Goal: Task Accomplishment & Management: Complete application form

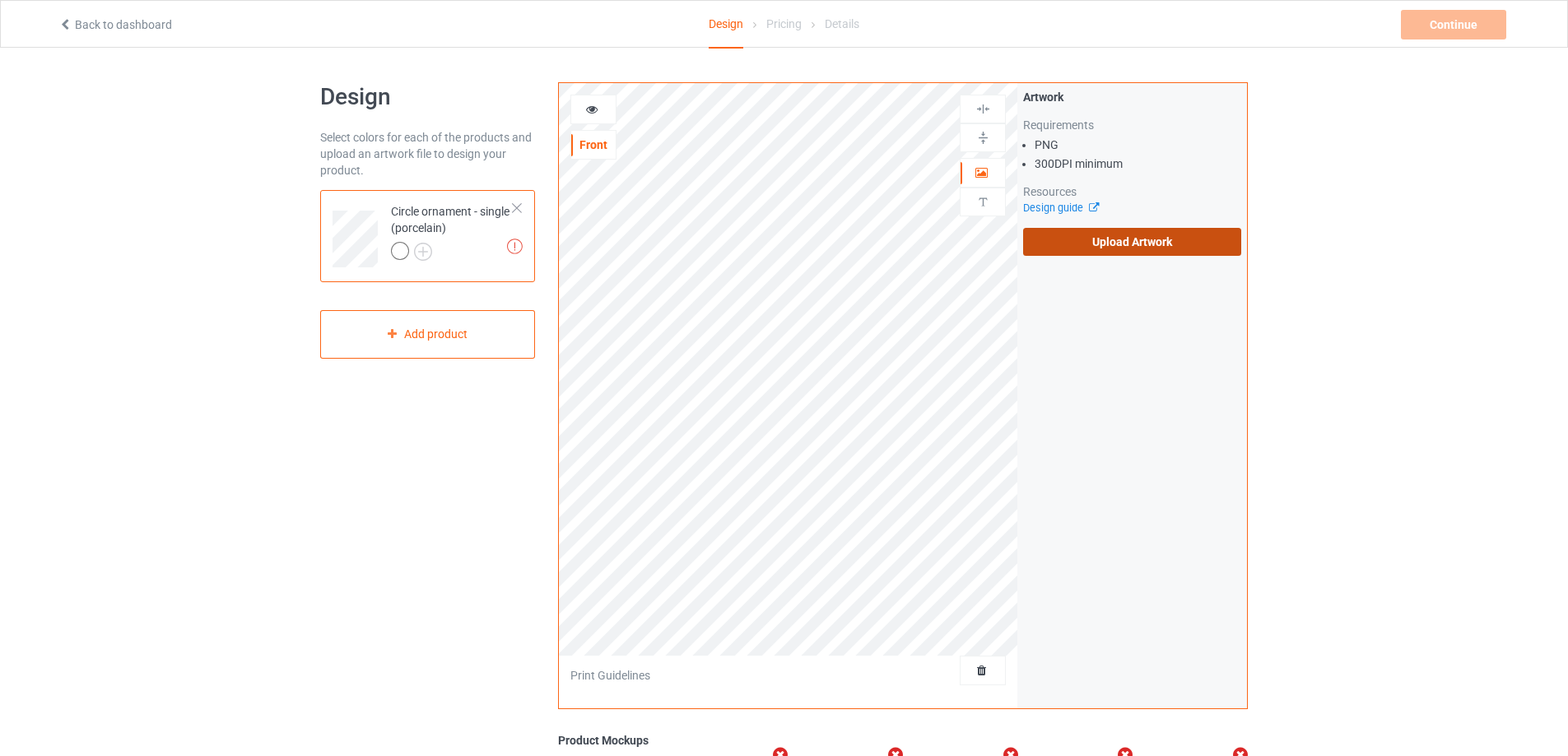
click at [1095, 243] on label "Upload Artwork" at bounding box center [1132, 242] width 218 height 28
click at [0, 0] on input "Upload Artwork" at bounding box center [0, 0] width 0 height 0
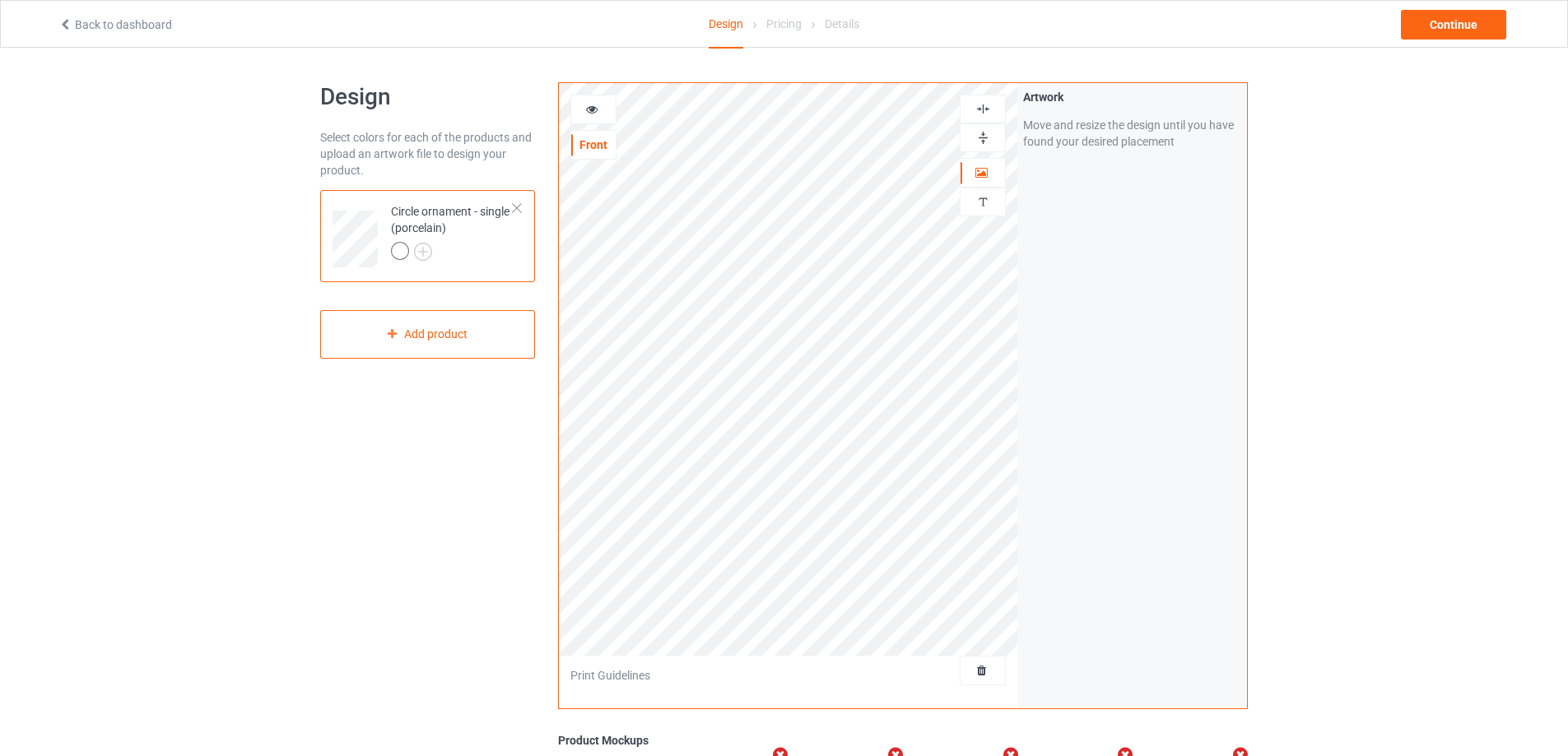
click at [984, 137] on img at bounding box center [982, 137] width 15 height 15
click at [982, 111] on img at bounding box center [982, 109] width 15 height 15
click at [985, 137] on img at bounding box center [982, 137] width 15 height 15
click at [982, 111] on img at bounding box center [982, 109] width 15 height 15
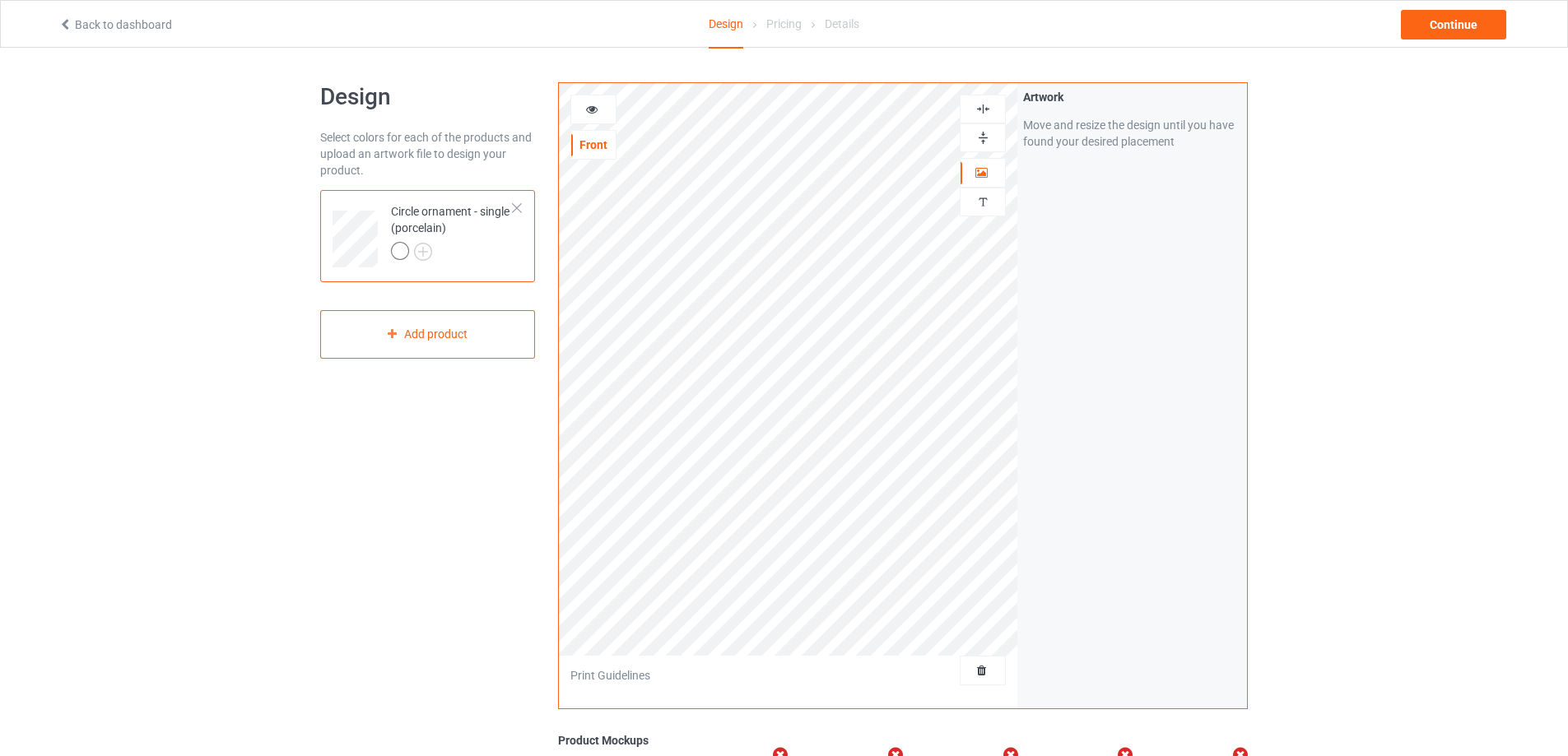
click at [588, 111] on icon at bounding box center [592, 107] width 14 height 12
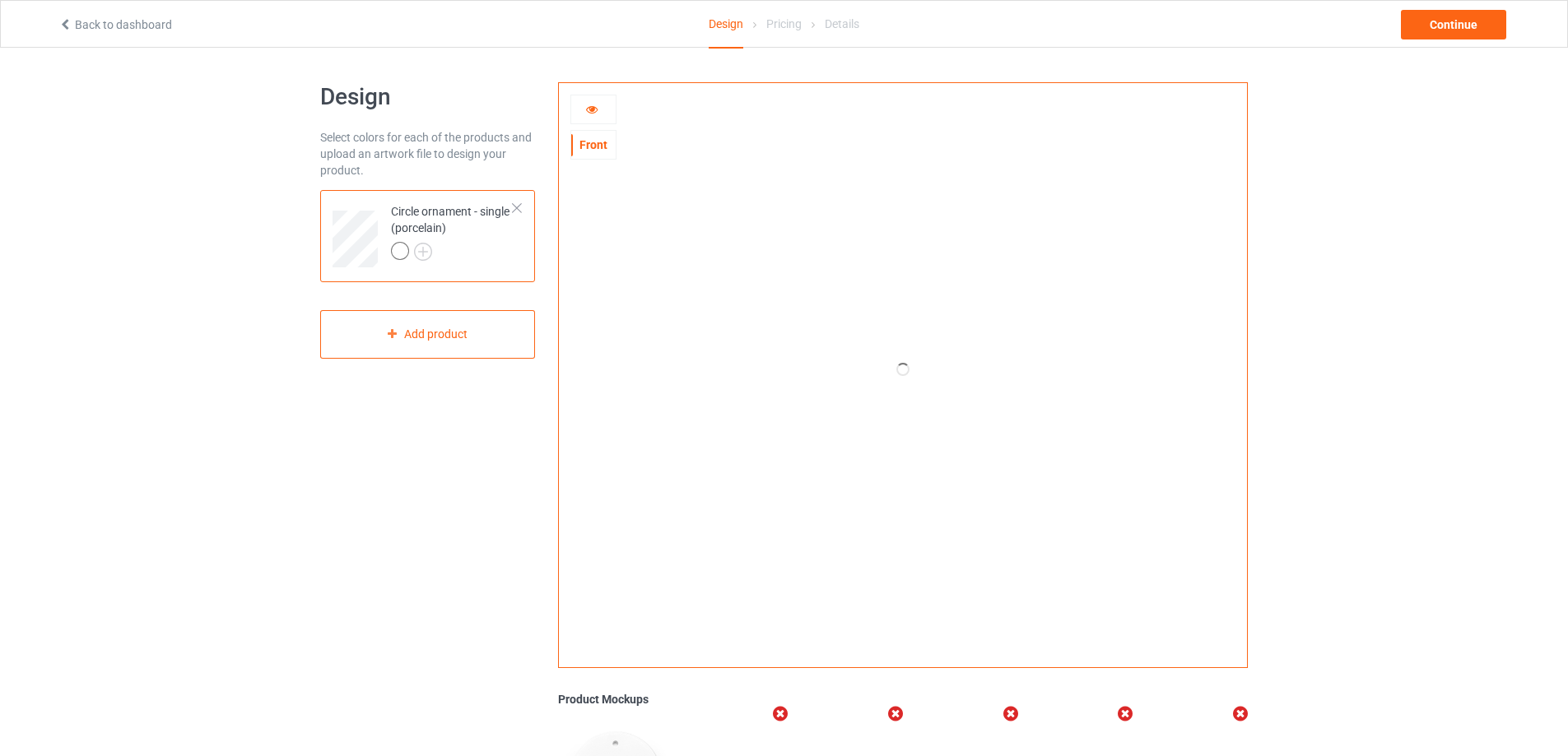
click at [588, 111] on icon at bounding box center [592, 107] width 14 height 12
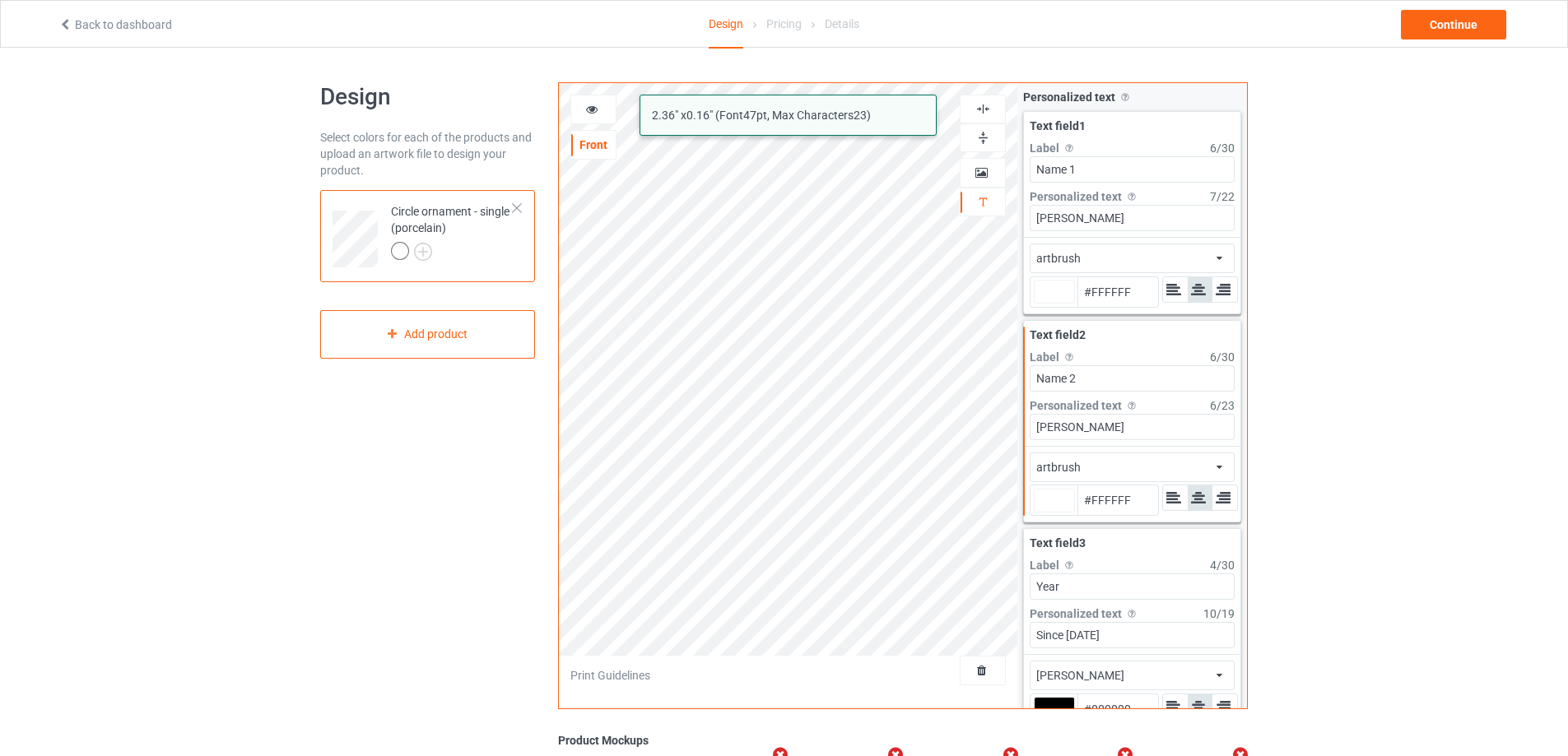
type input "#ffffff"
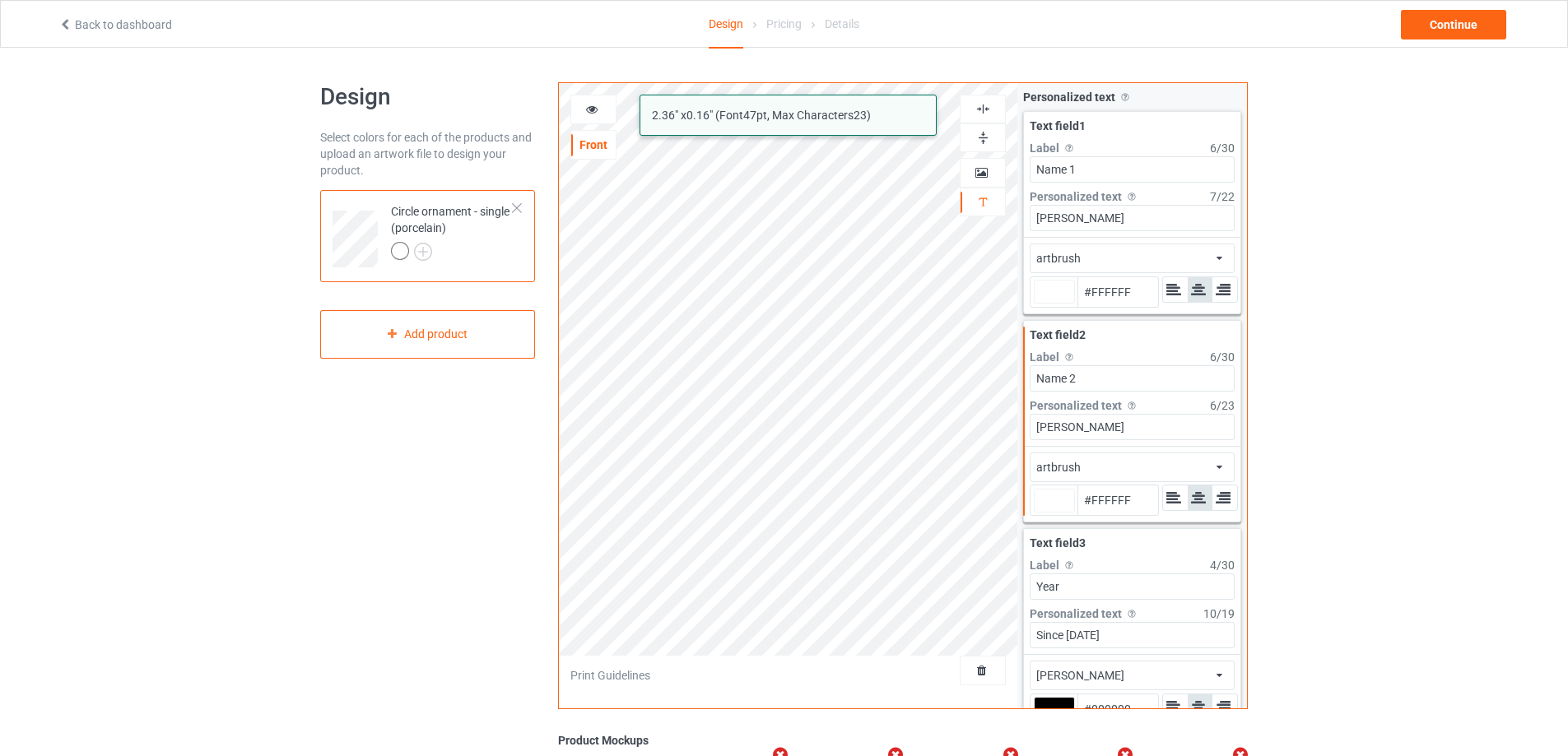
type input "#ffffff"
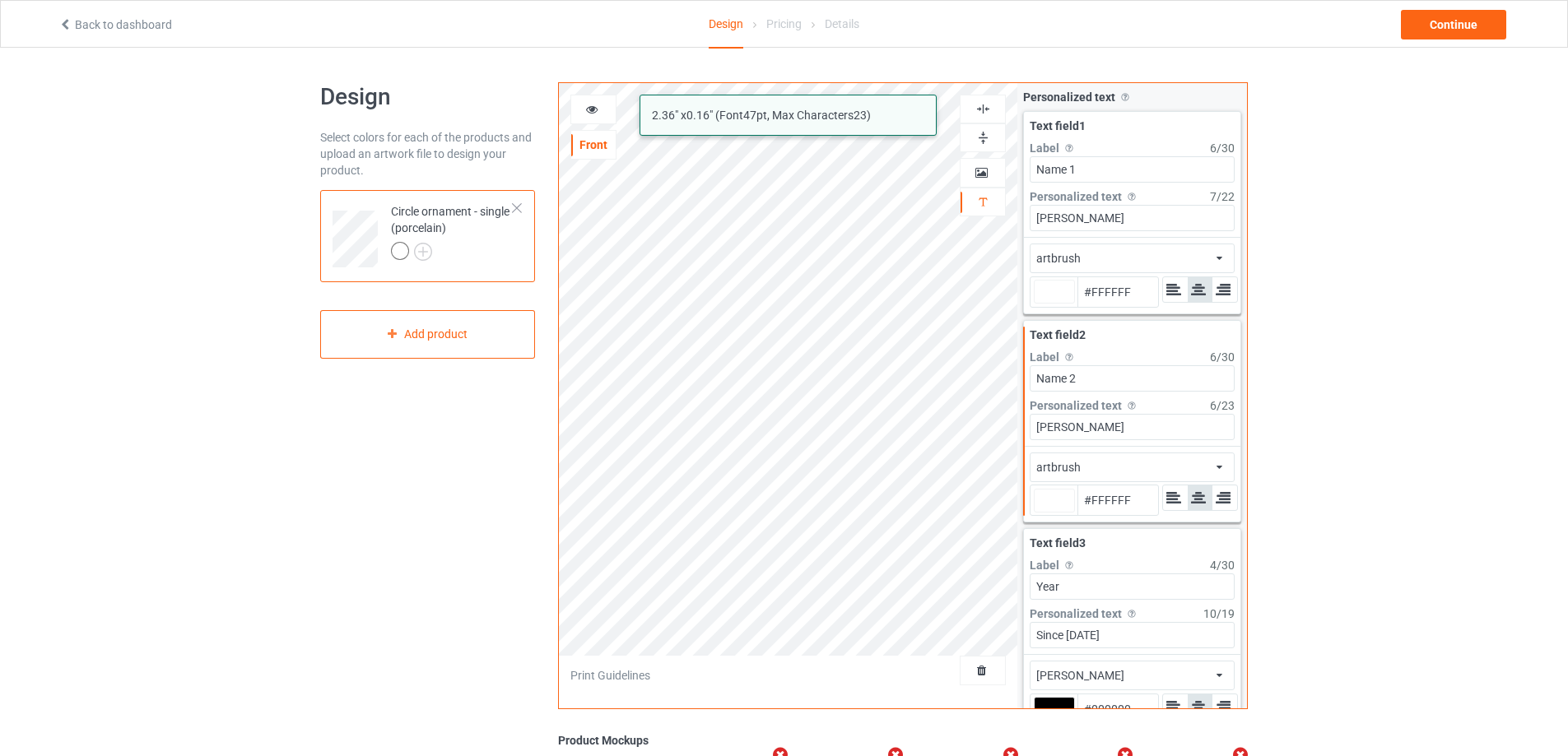
type input "#ffffff"
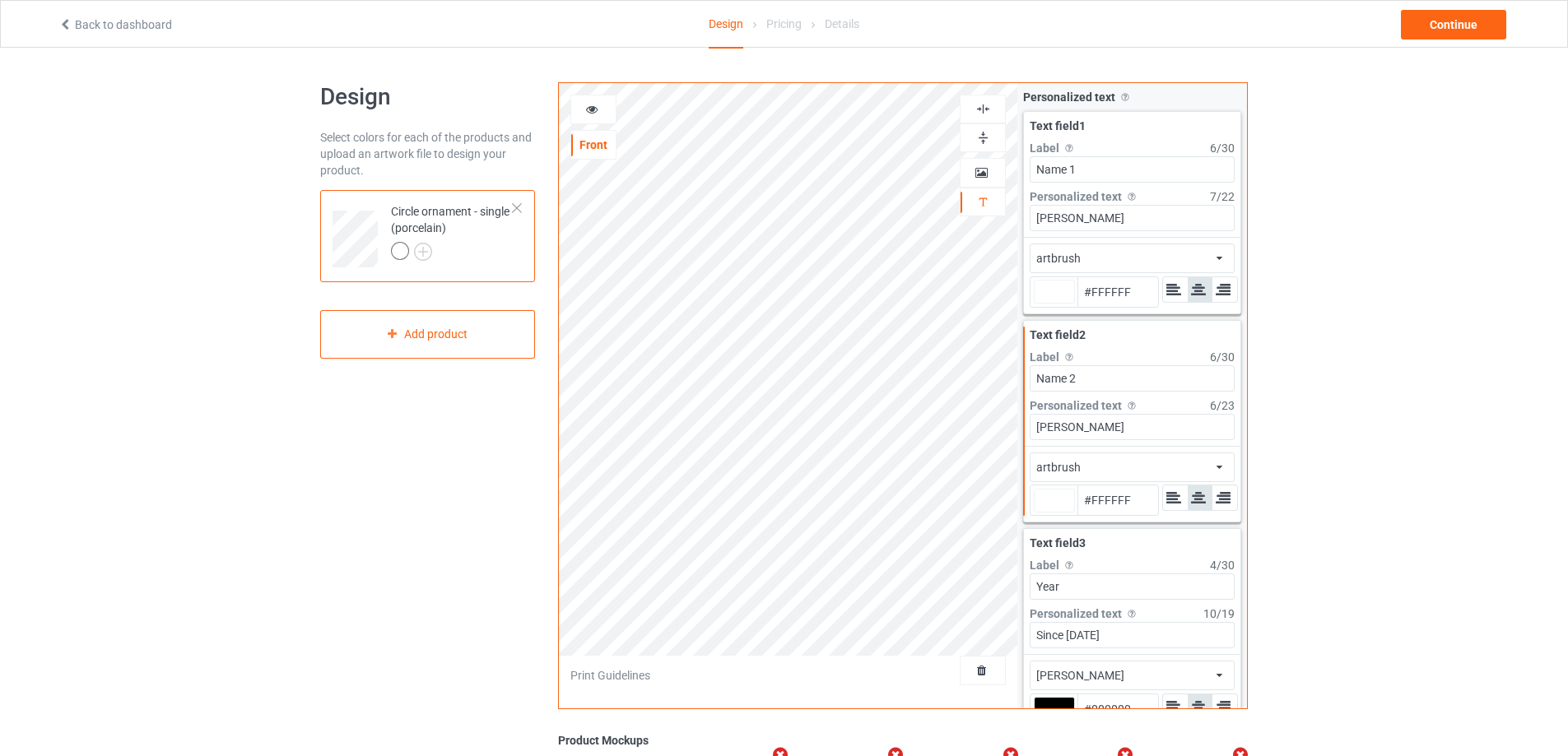
type input "#ffffff"
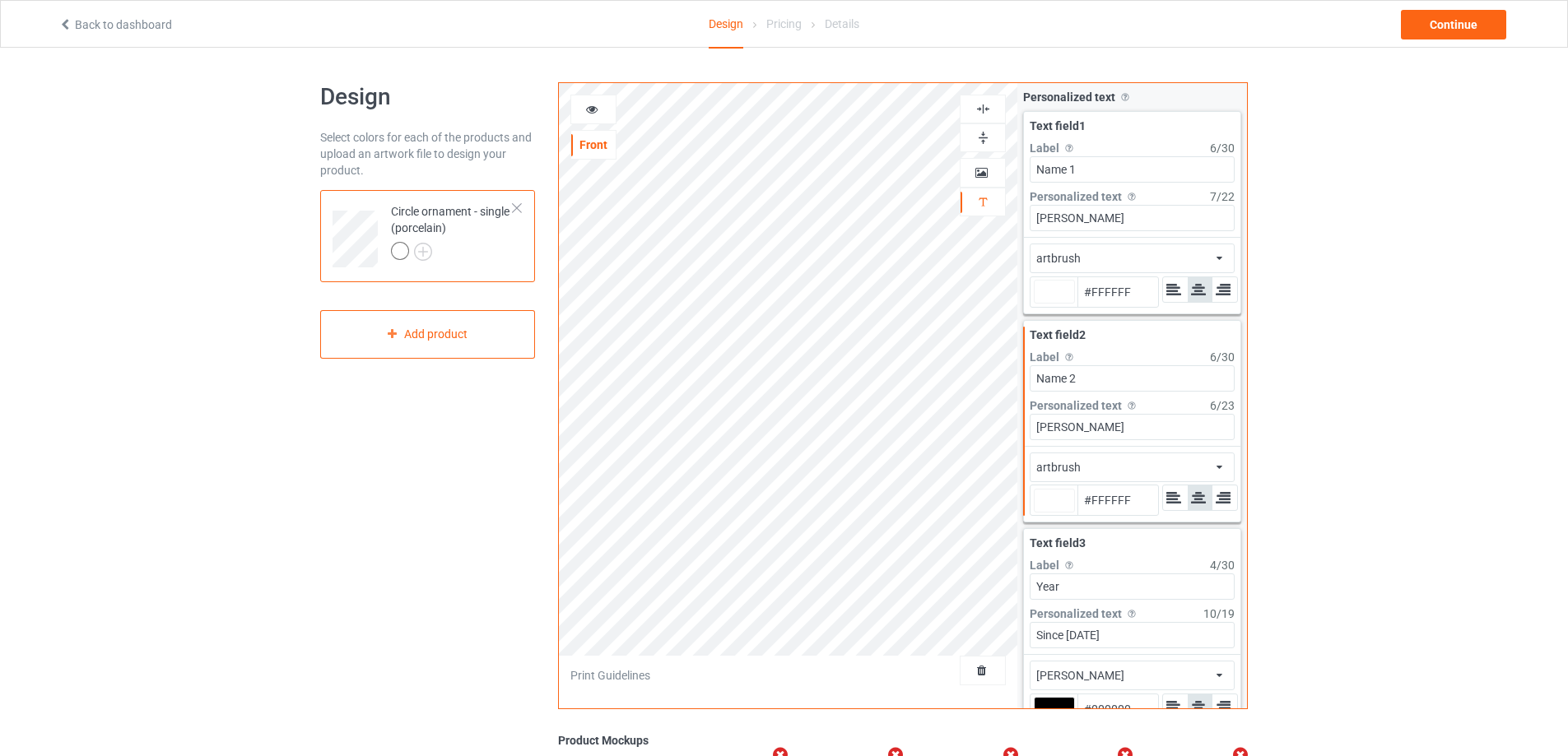
type input "#ffffff"
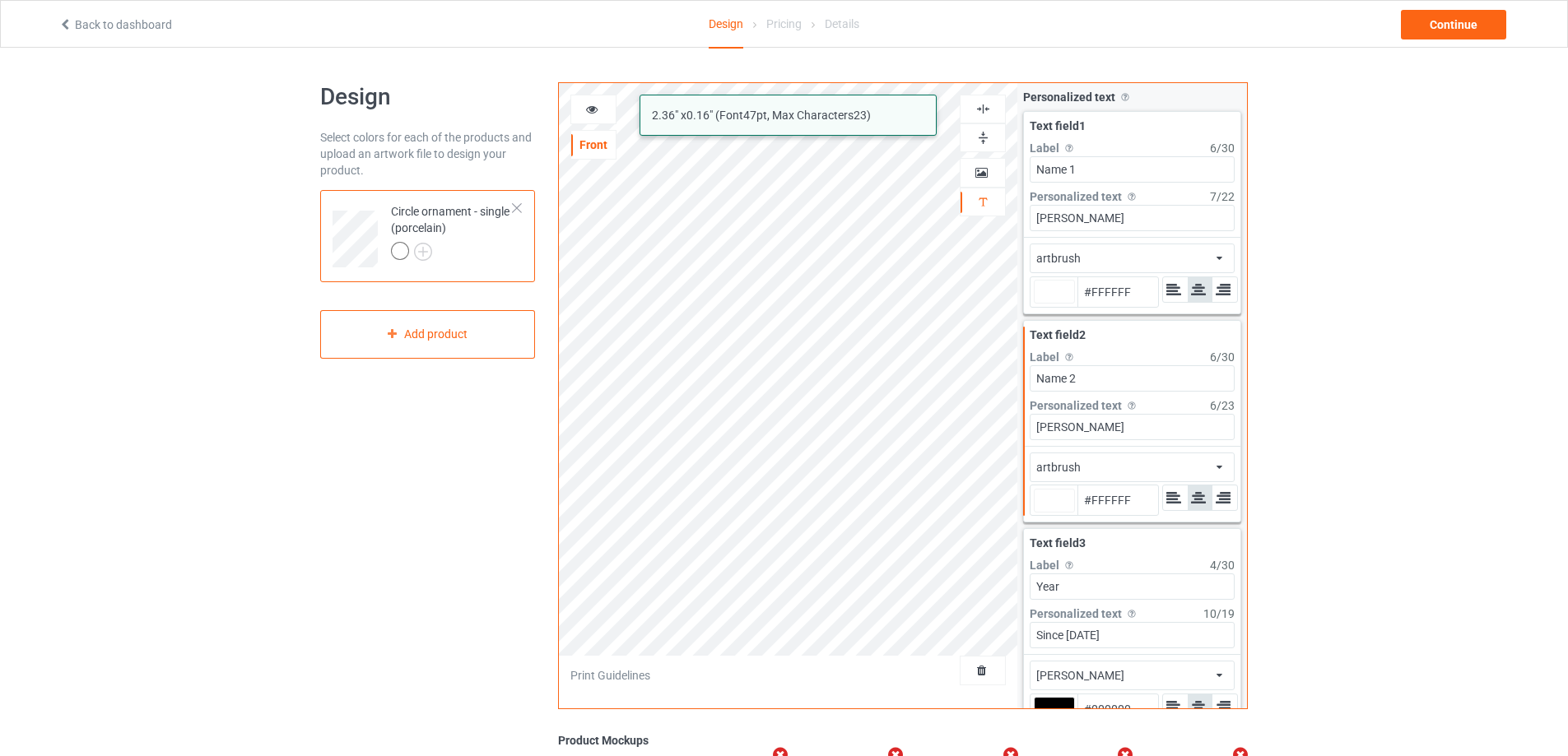
type input "#ffffff"
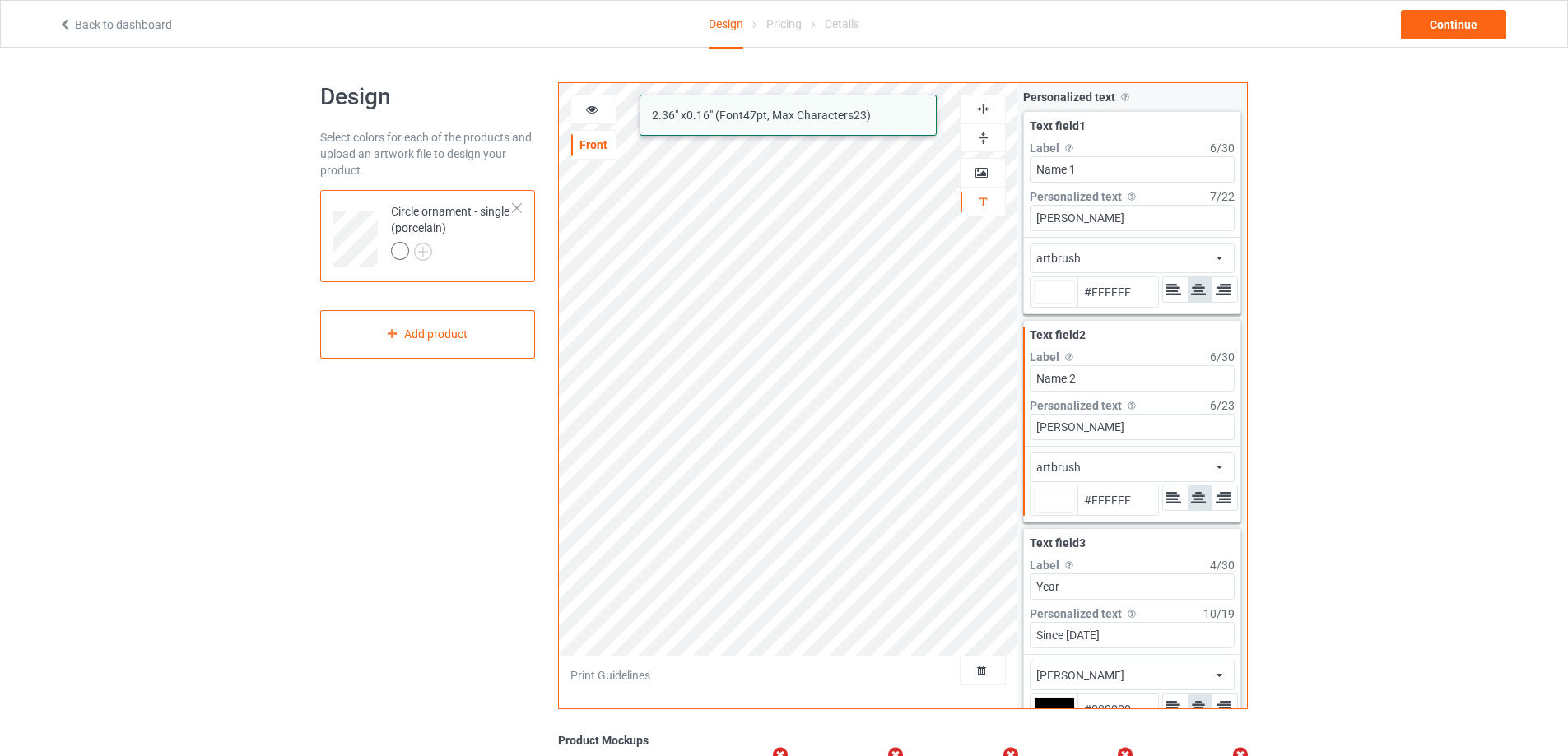
type input "#ffffff"
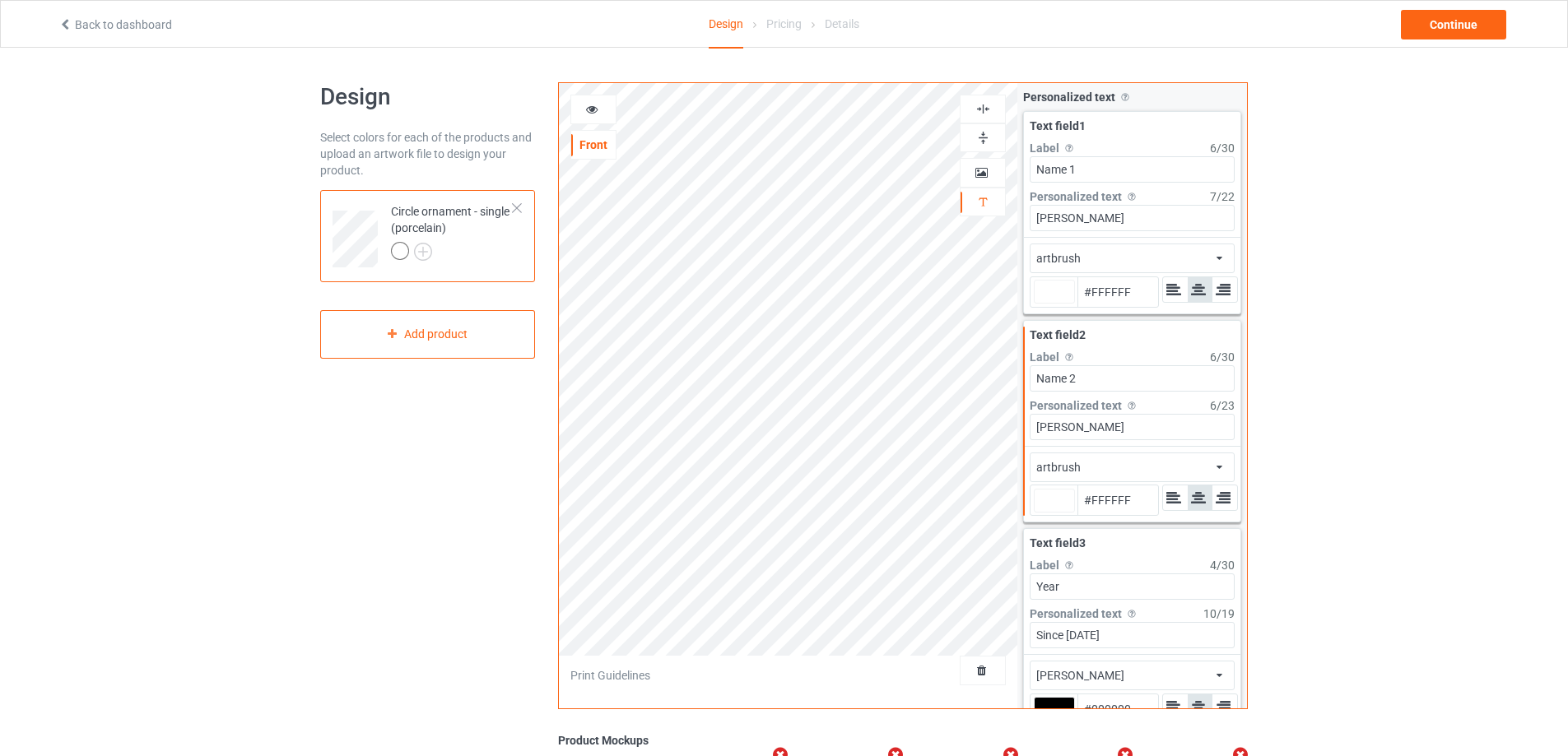
type input "#ffffff"
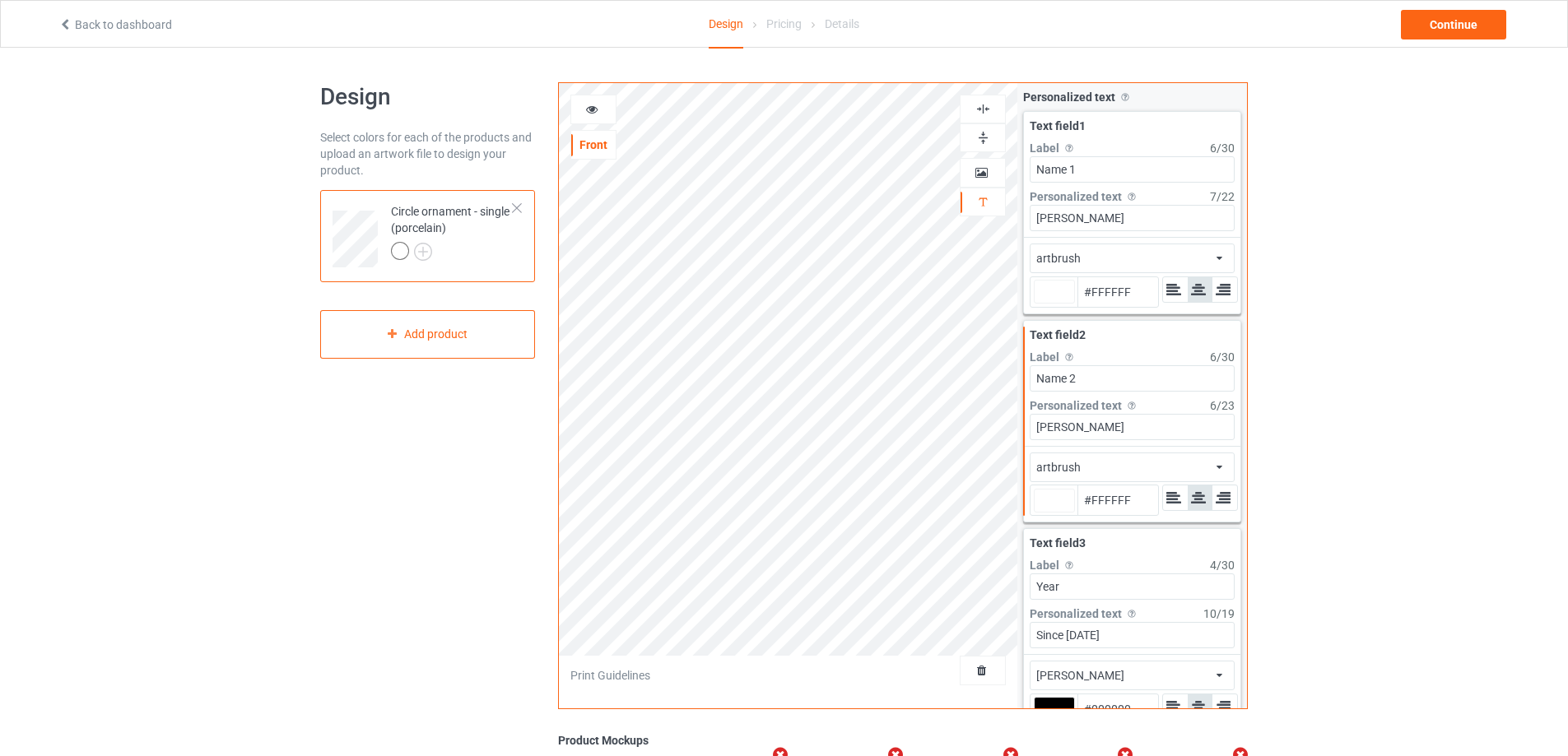
type input "#ffffff"
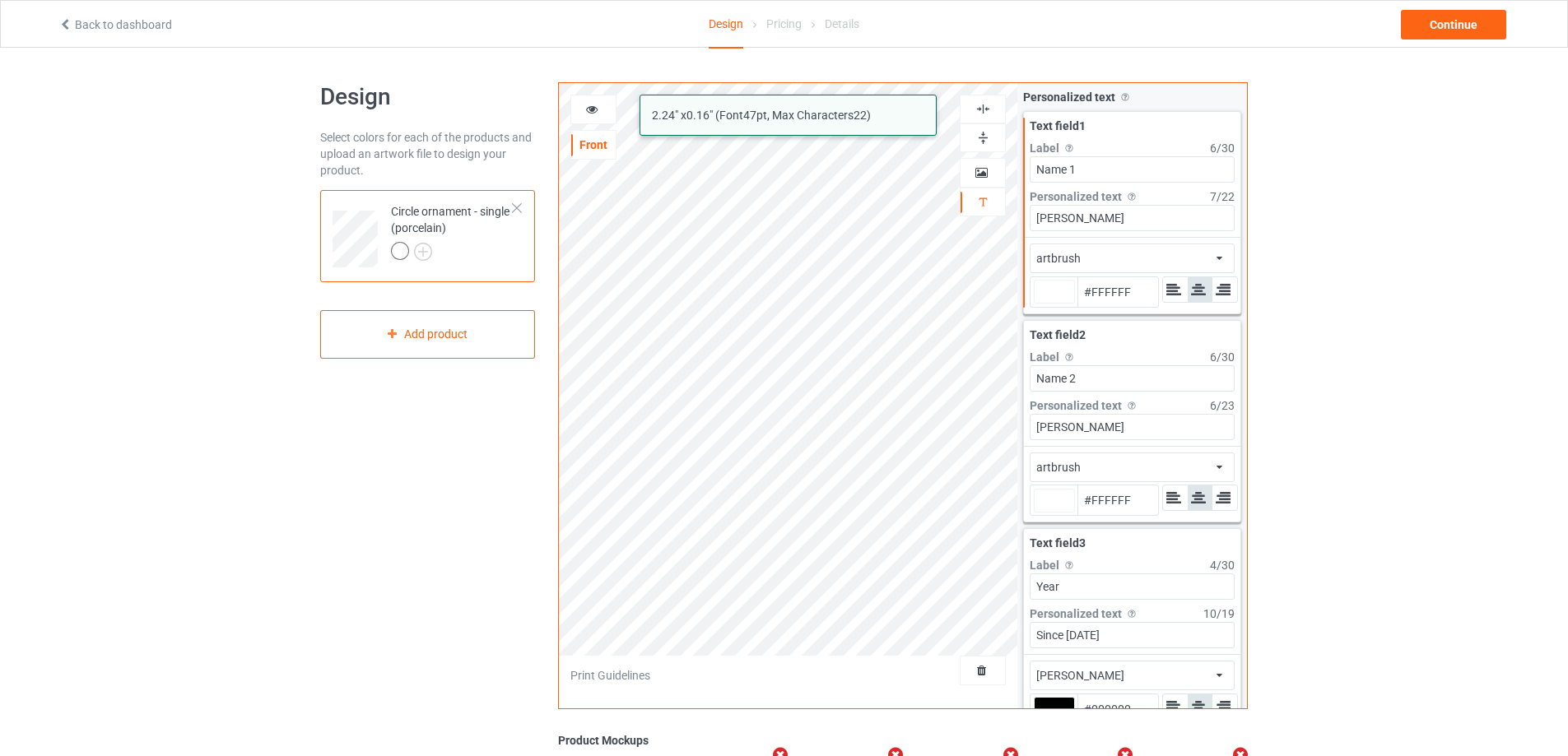
type input "#ffffff"
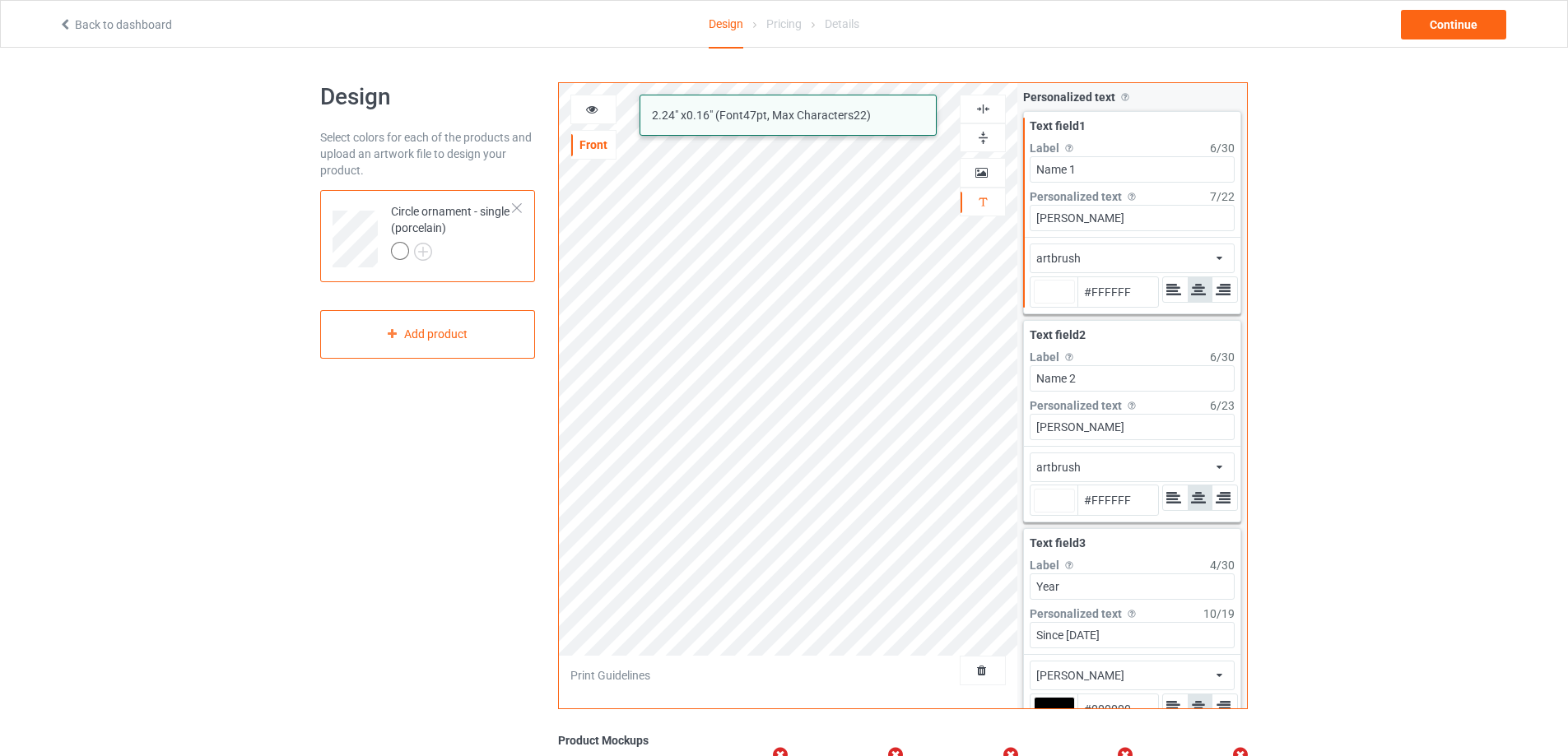
type input "#ffffff"
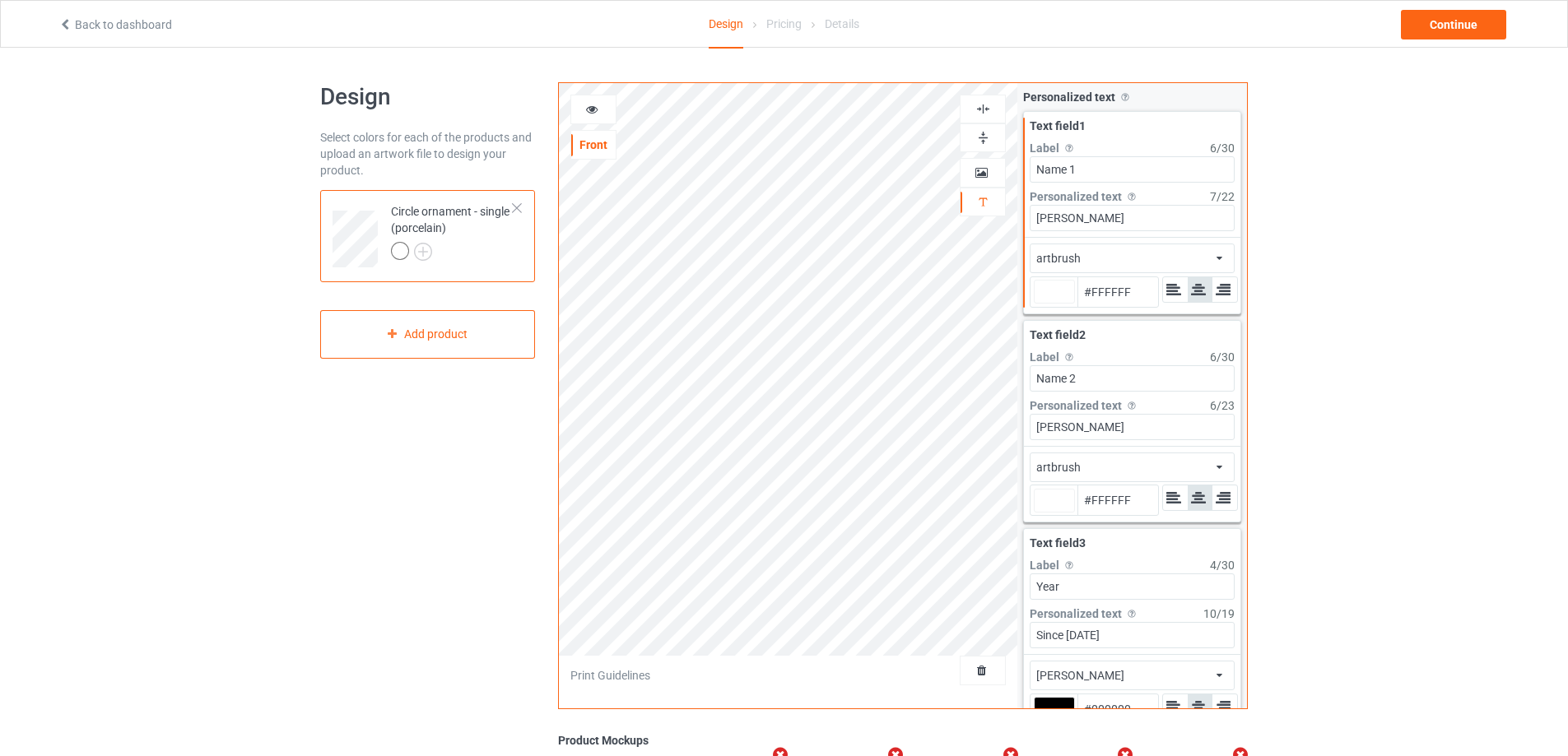
type input "#ffffff"
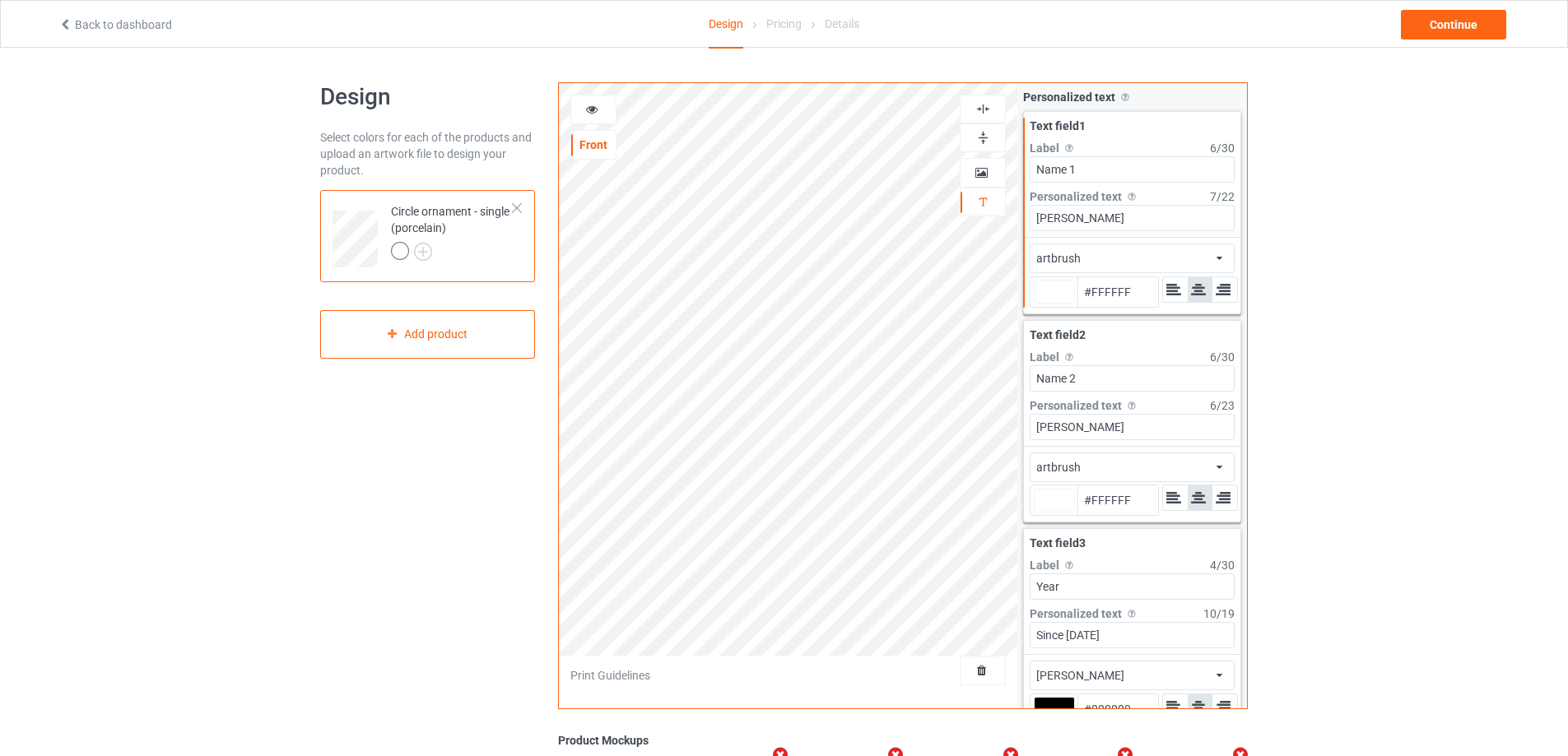
type input "#ffffff"
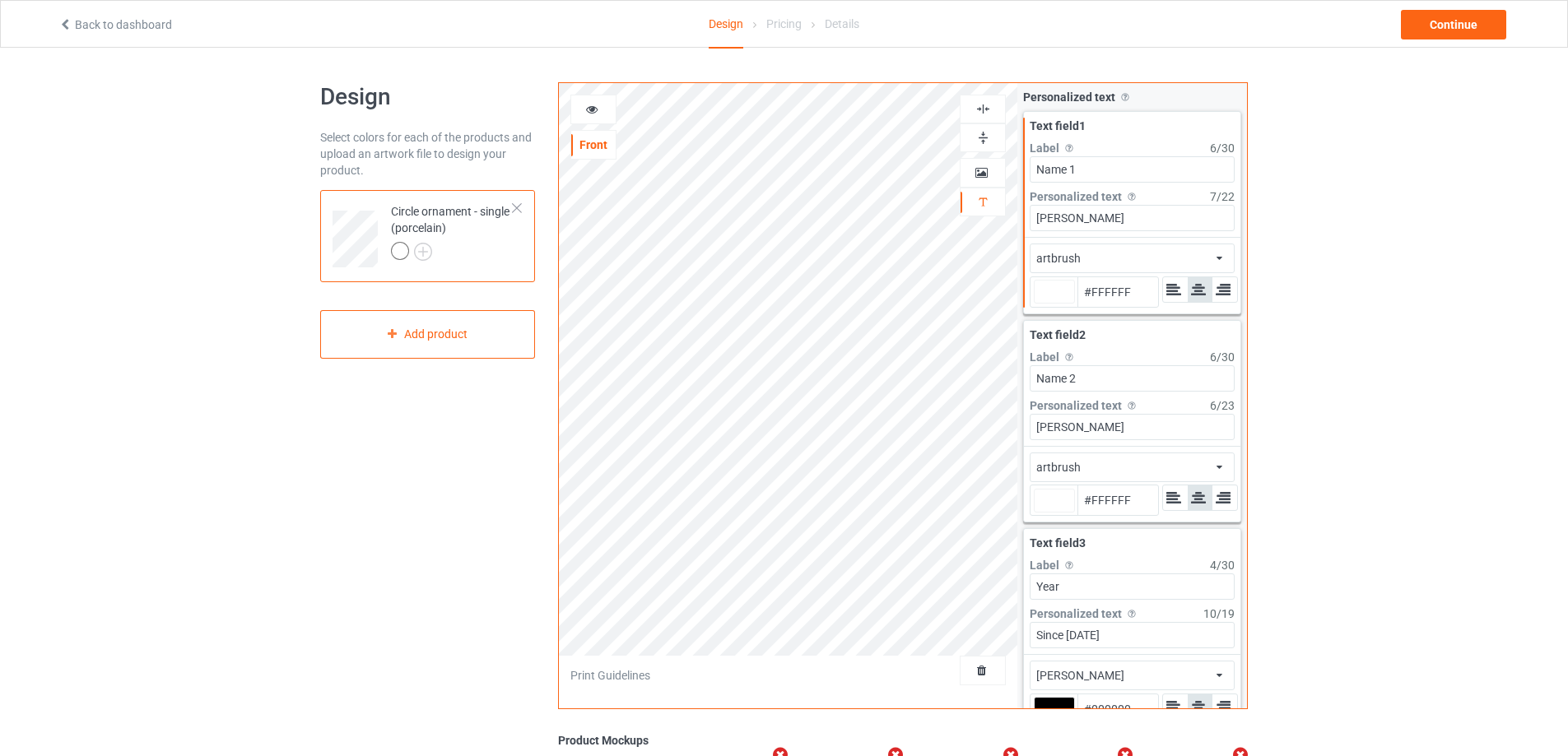
type input "#ffffff"
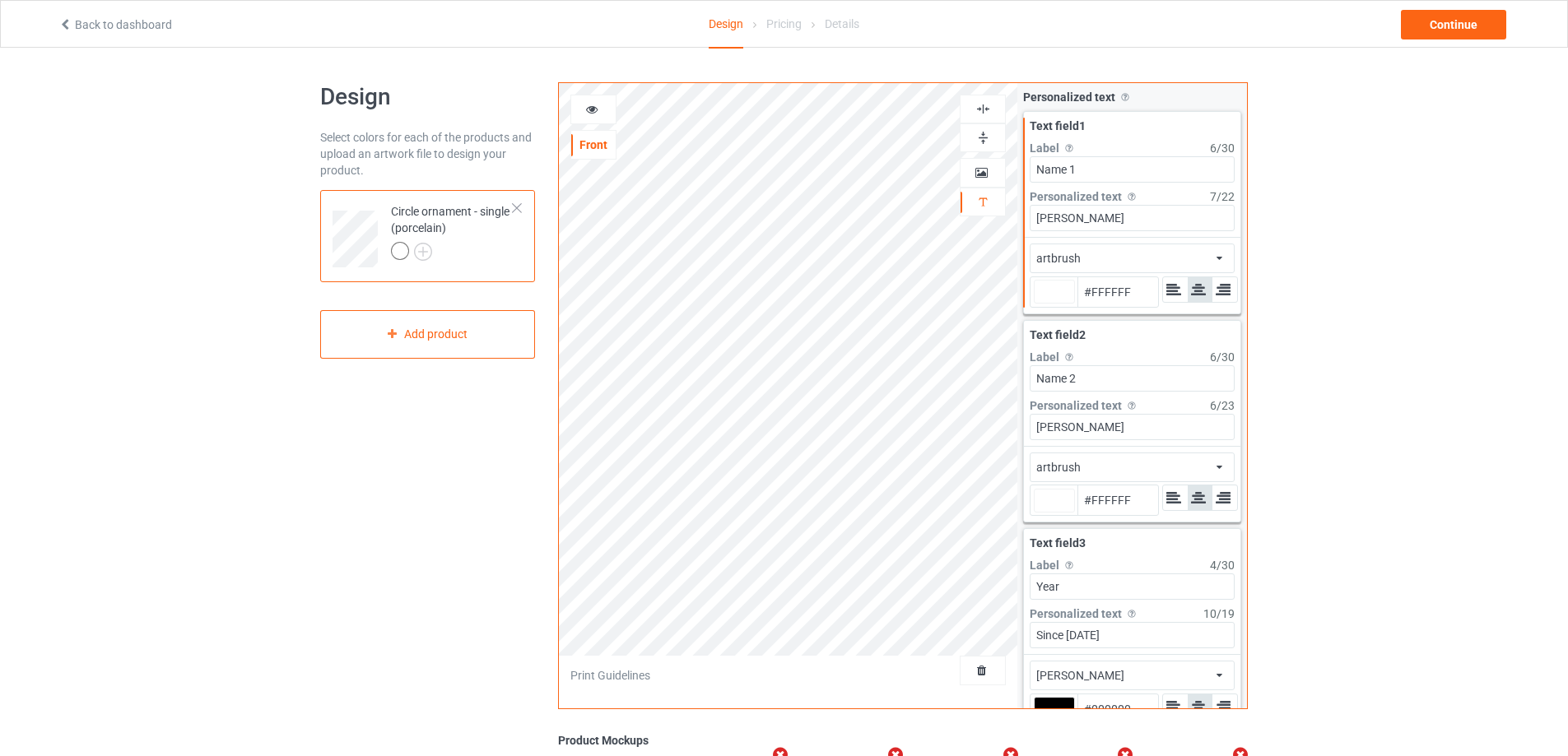
type input "#ffffff"
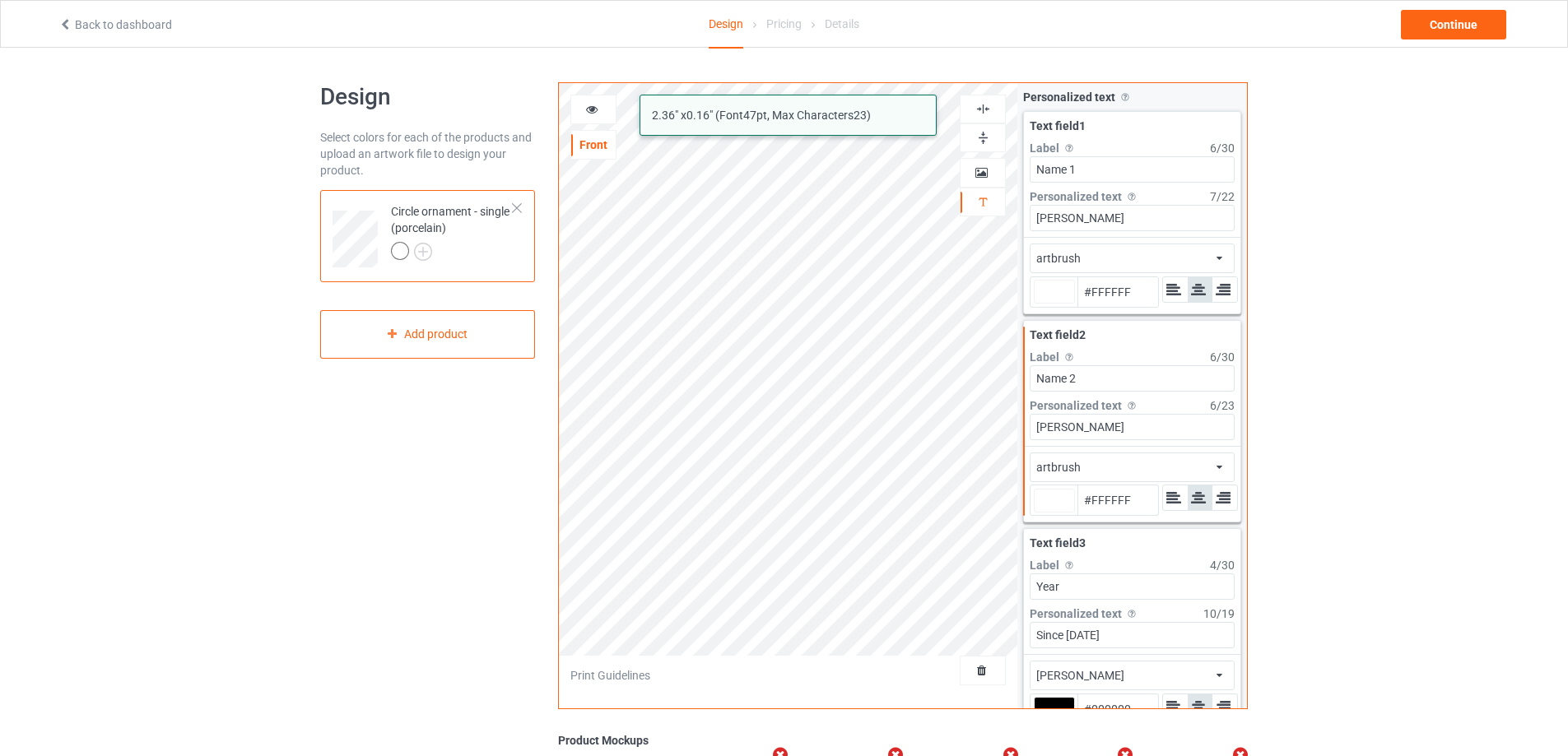
type input "#ffffff"
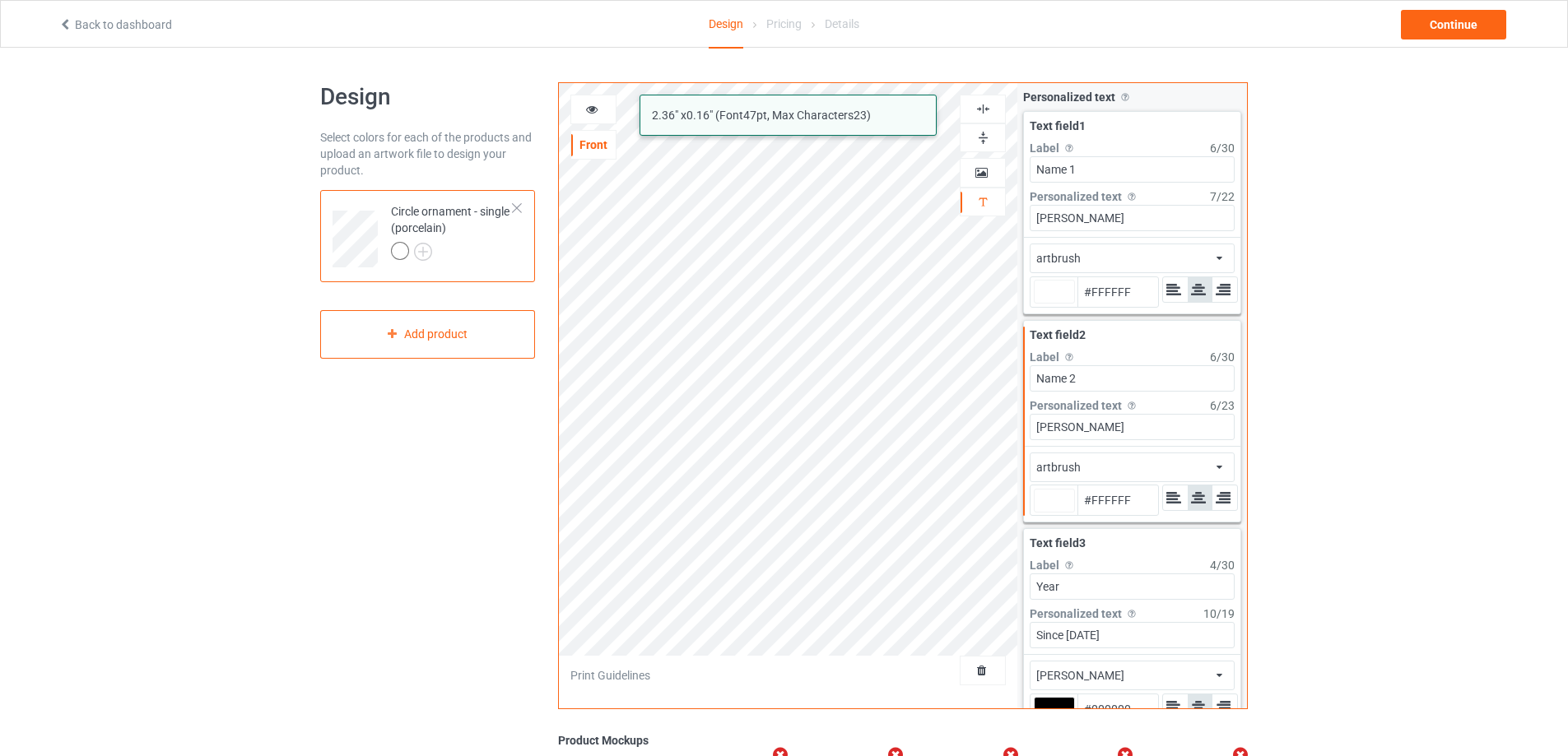
type input "#ffffff"
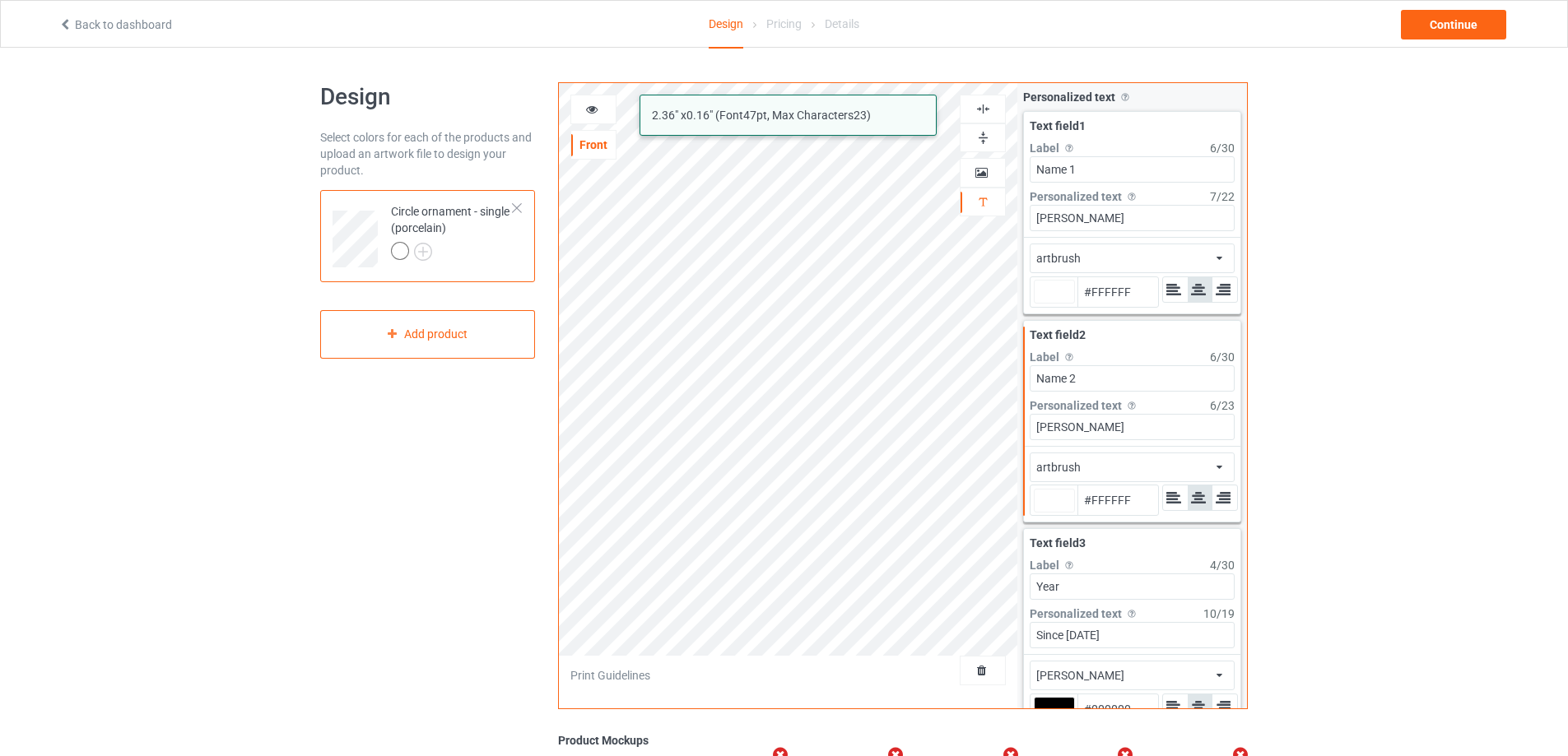
type input "#ffffff"
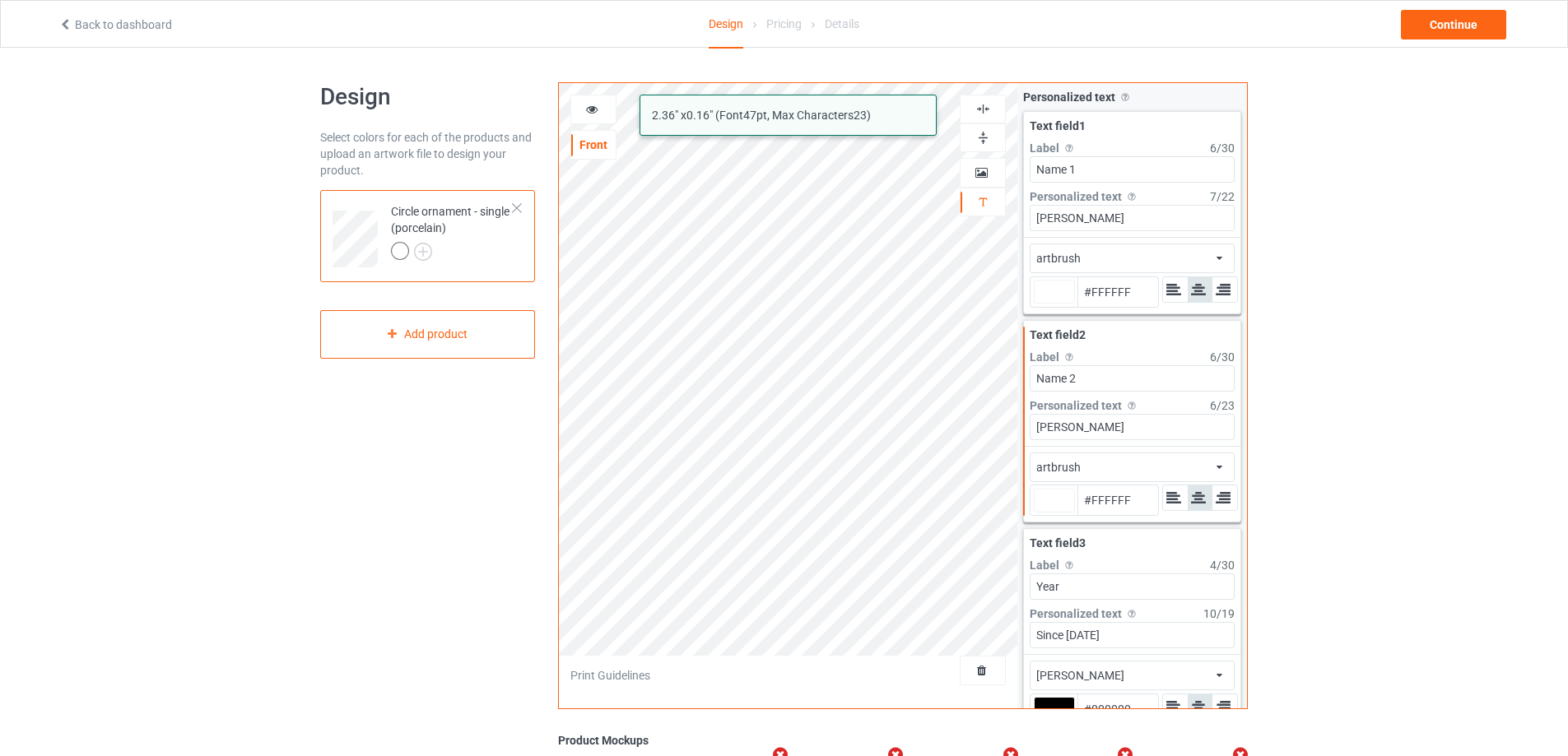
type input "#ffffff"
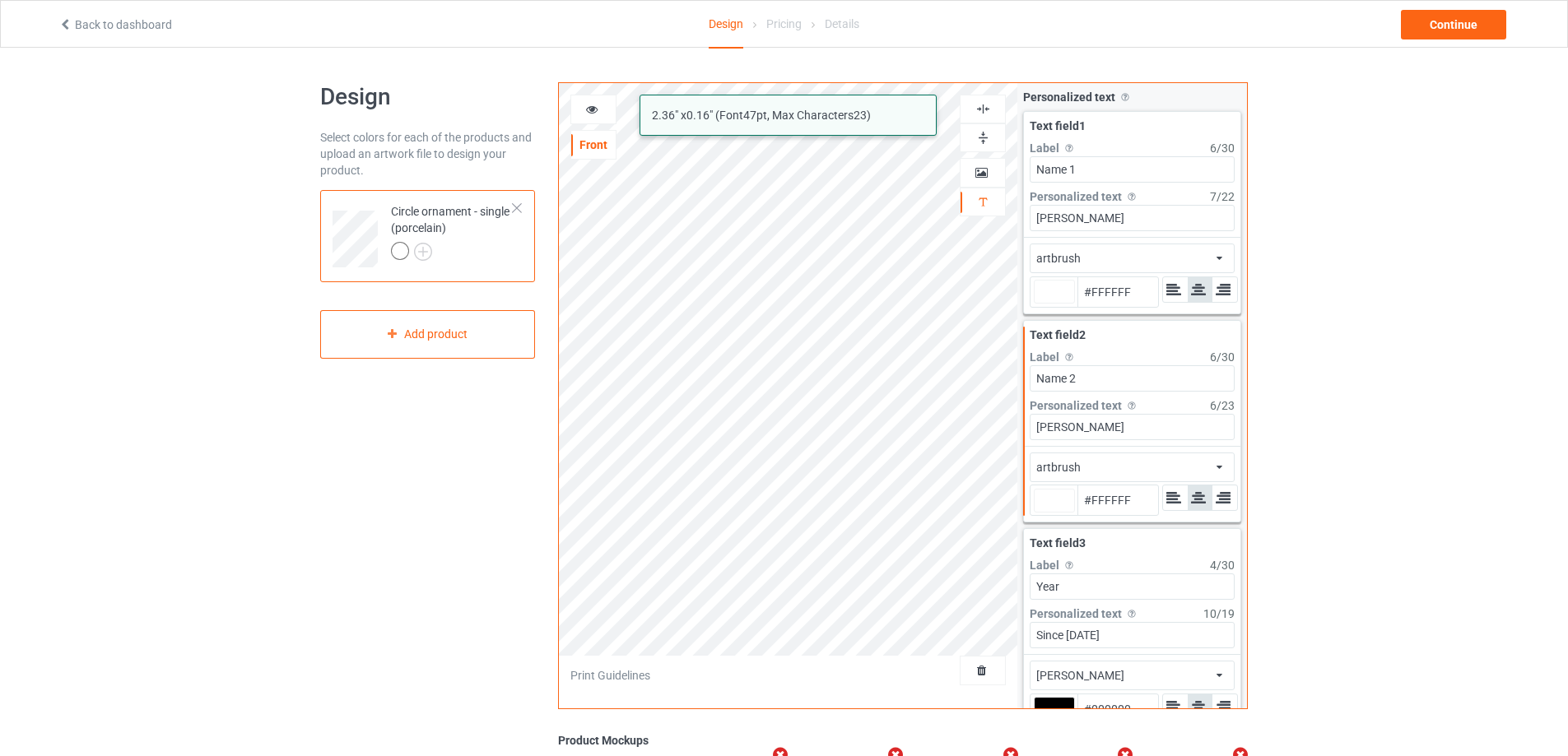
type input "#ffffff"
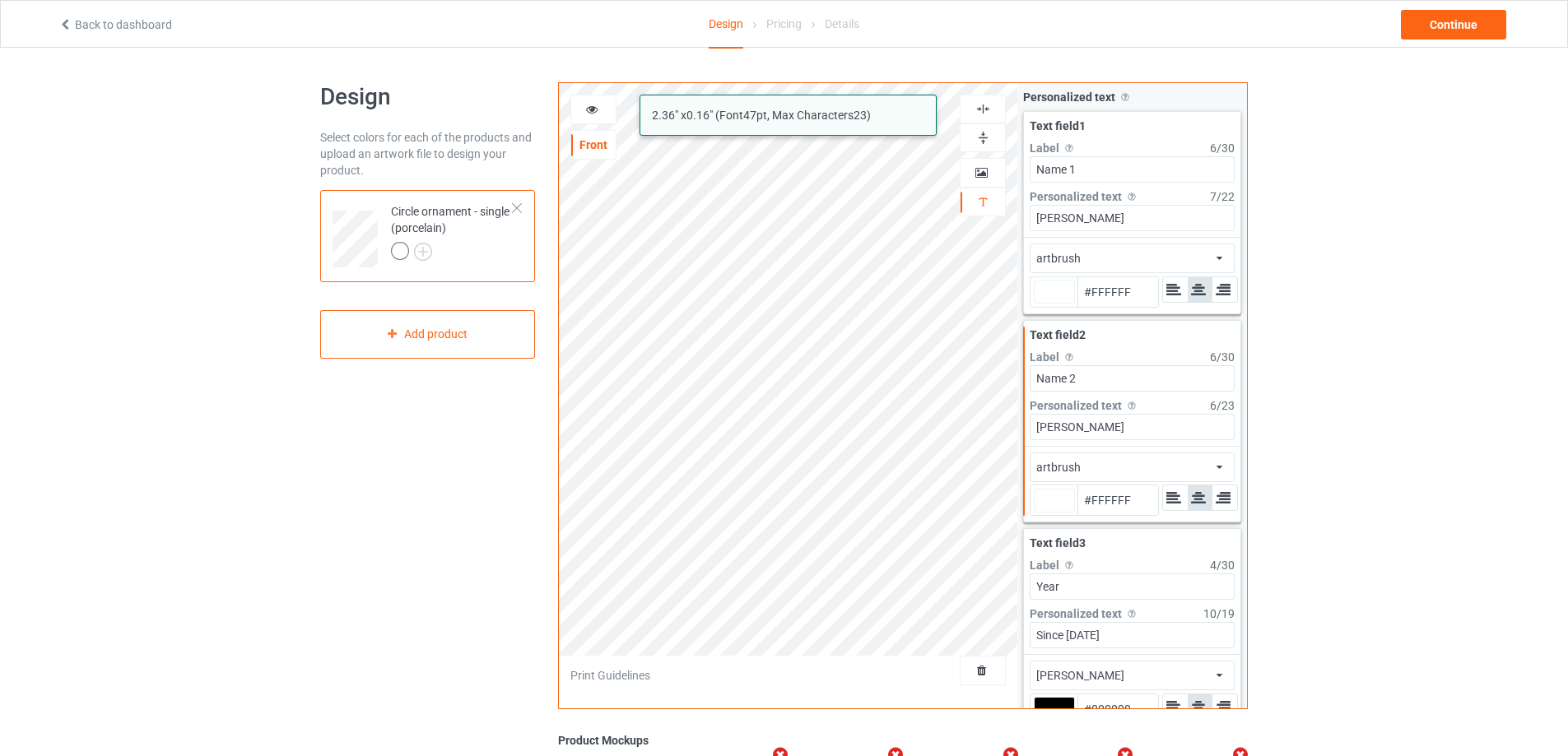
type input "#ffffff"
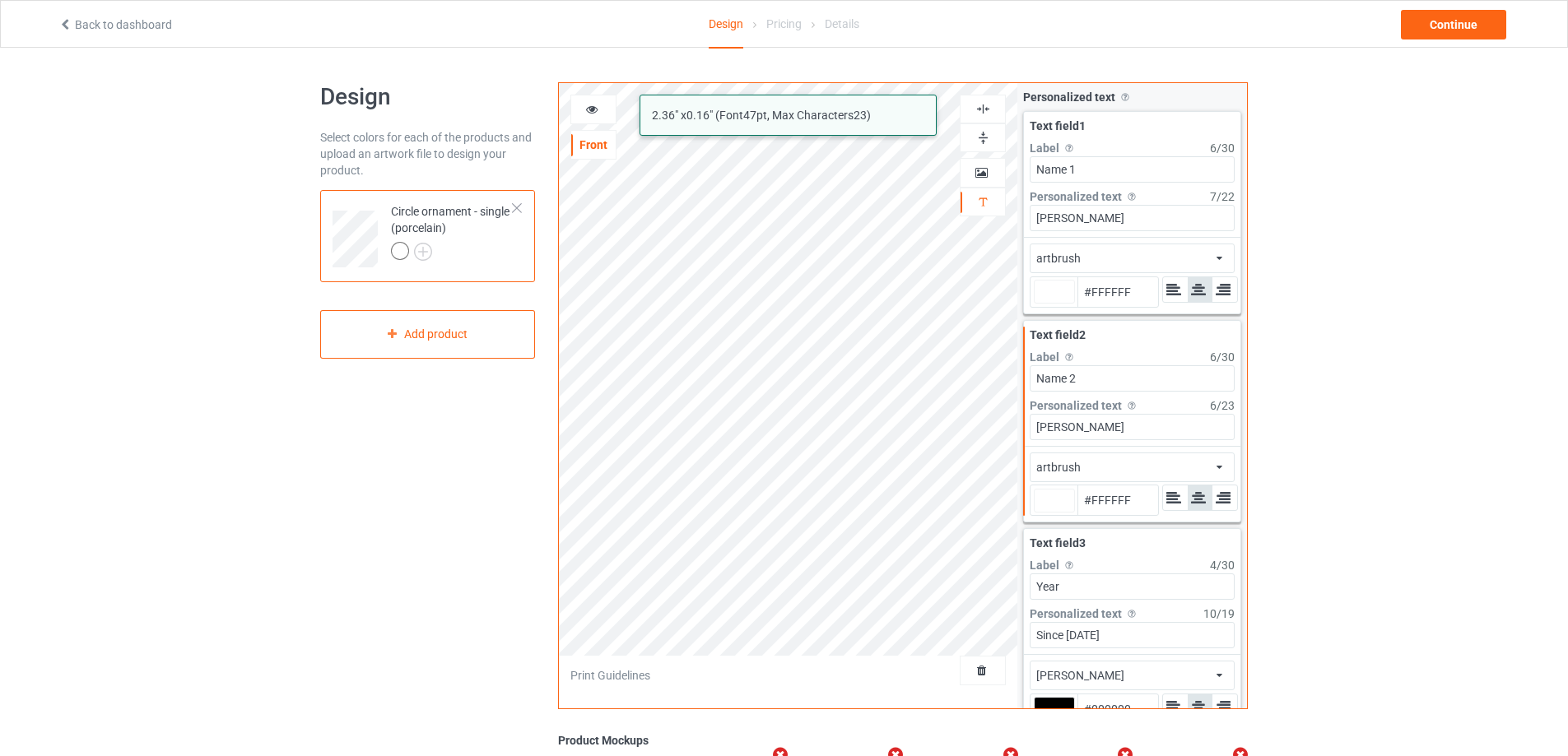
type input "#ffffff"
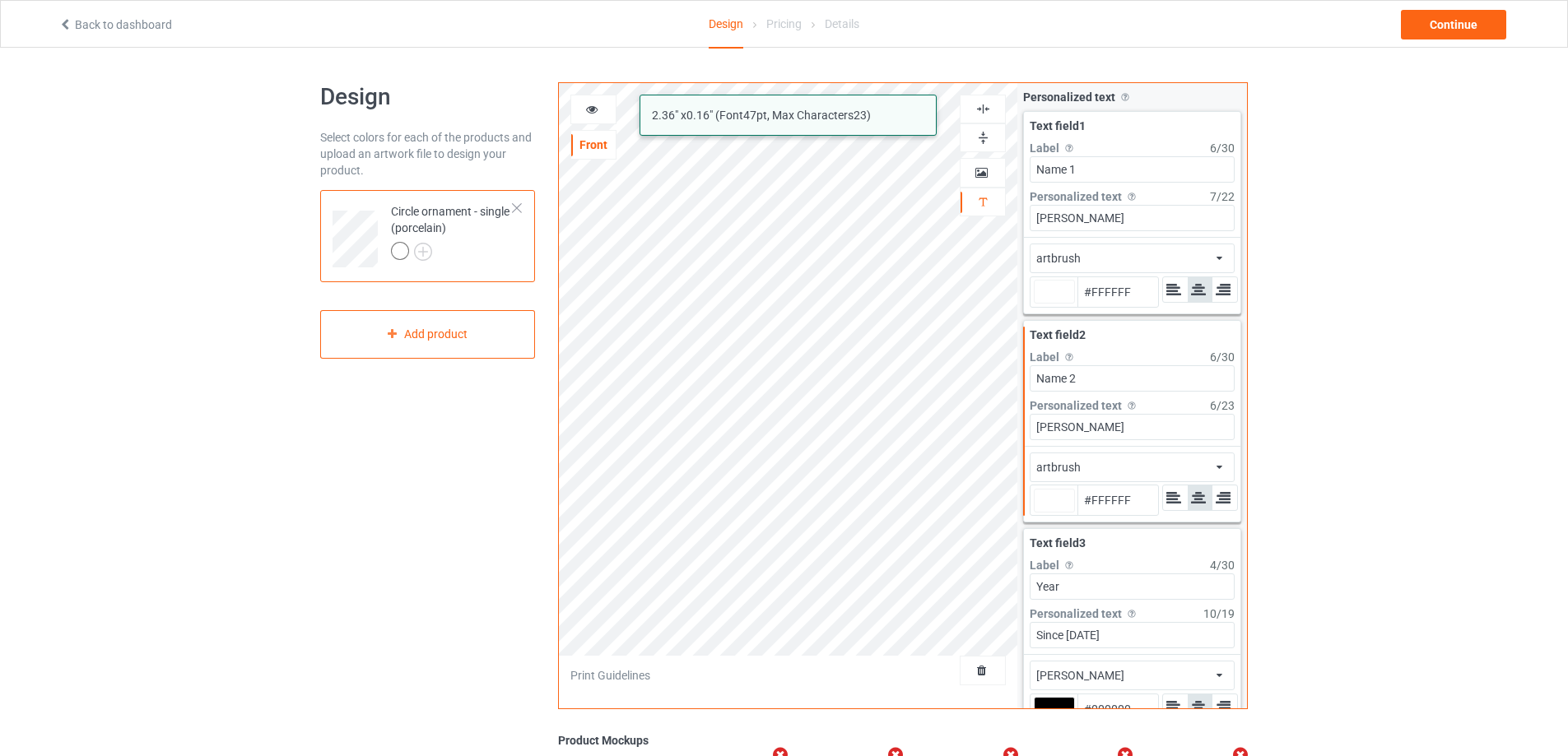
type input "#ffffff"
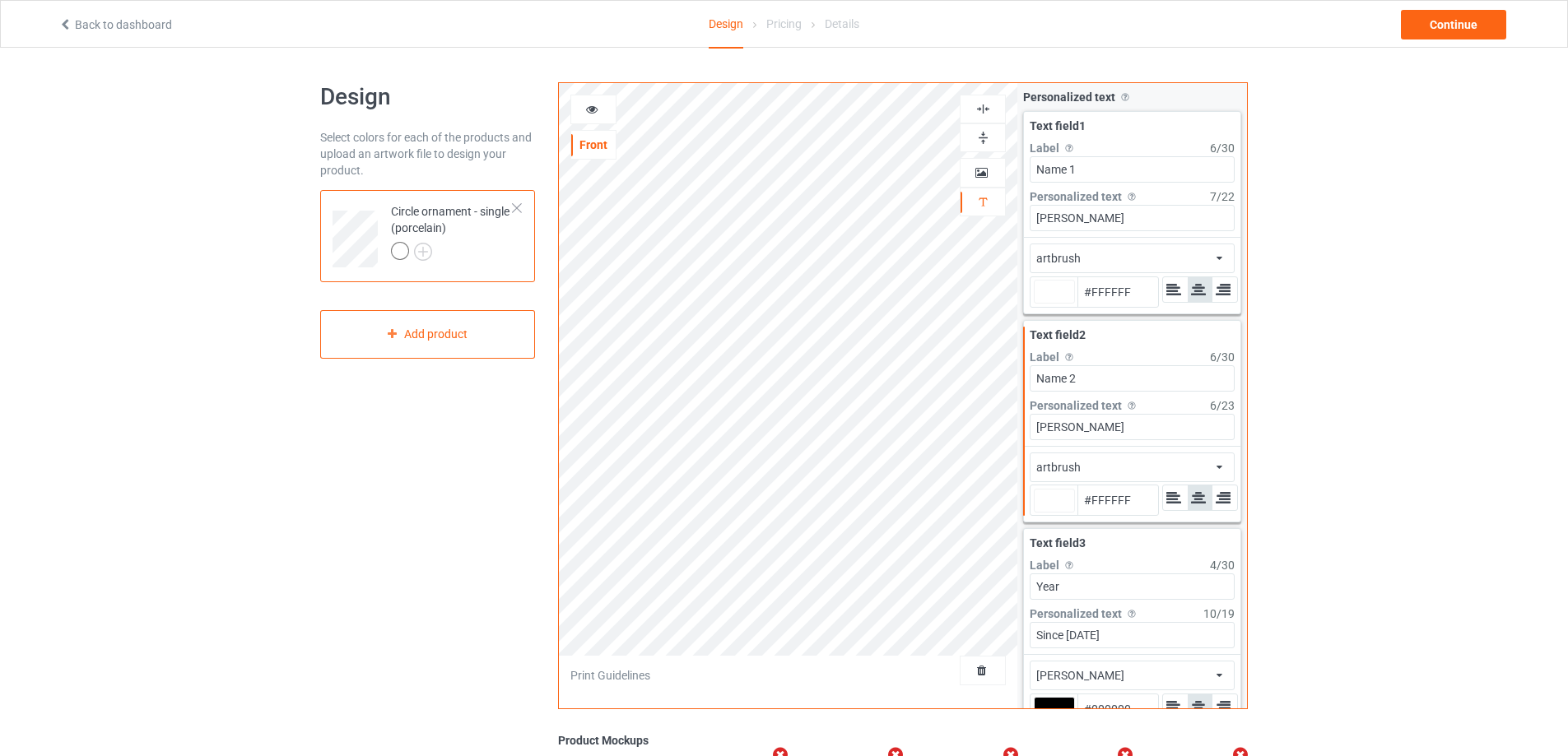
type input "#ffffff"
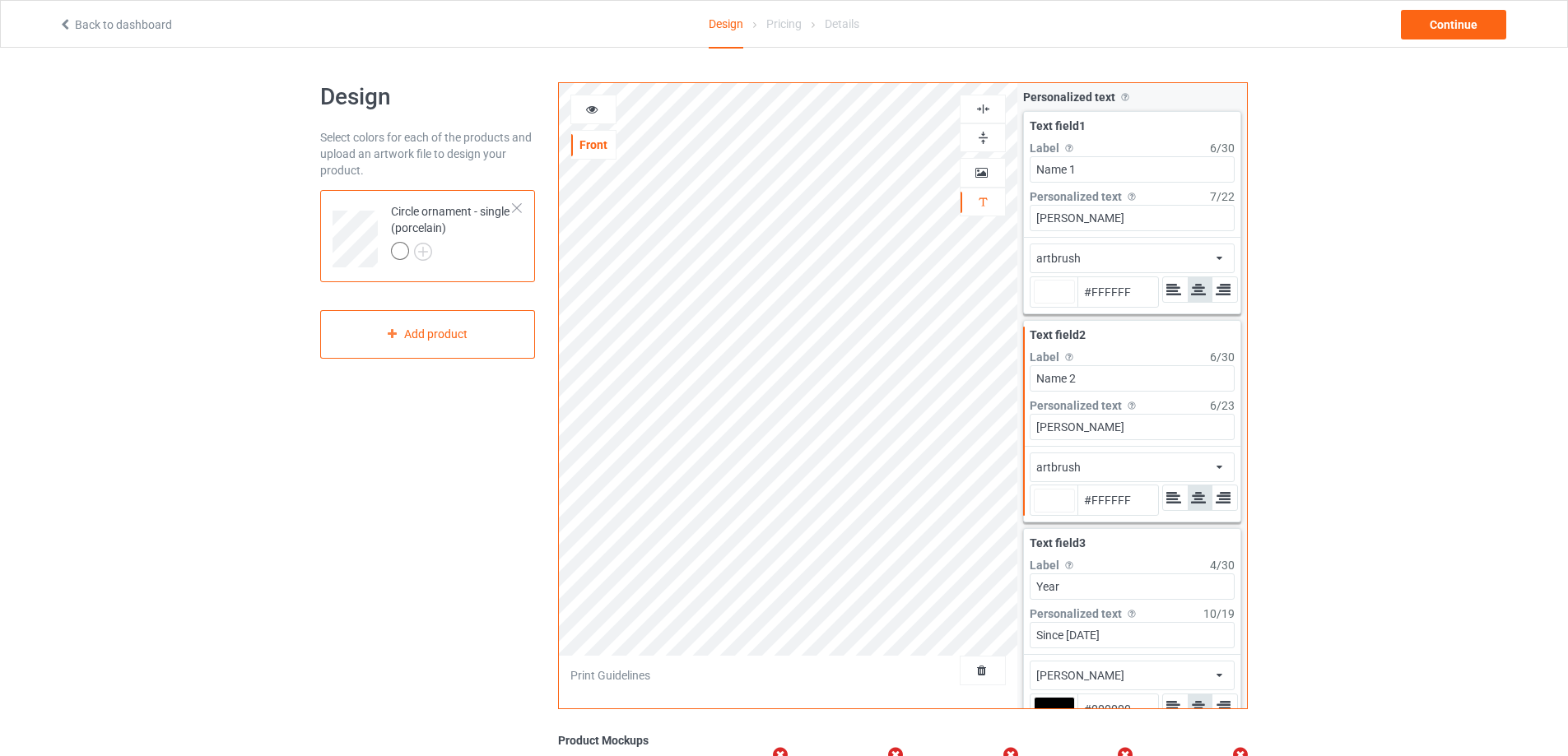
type input "#ffffff"
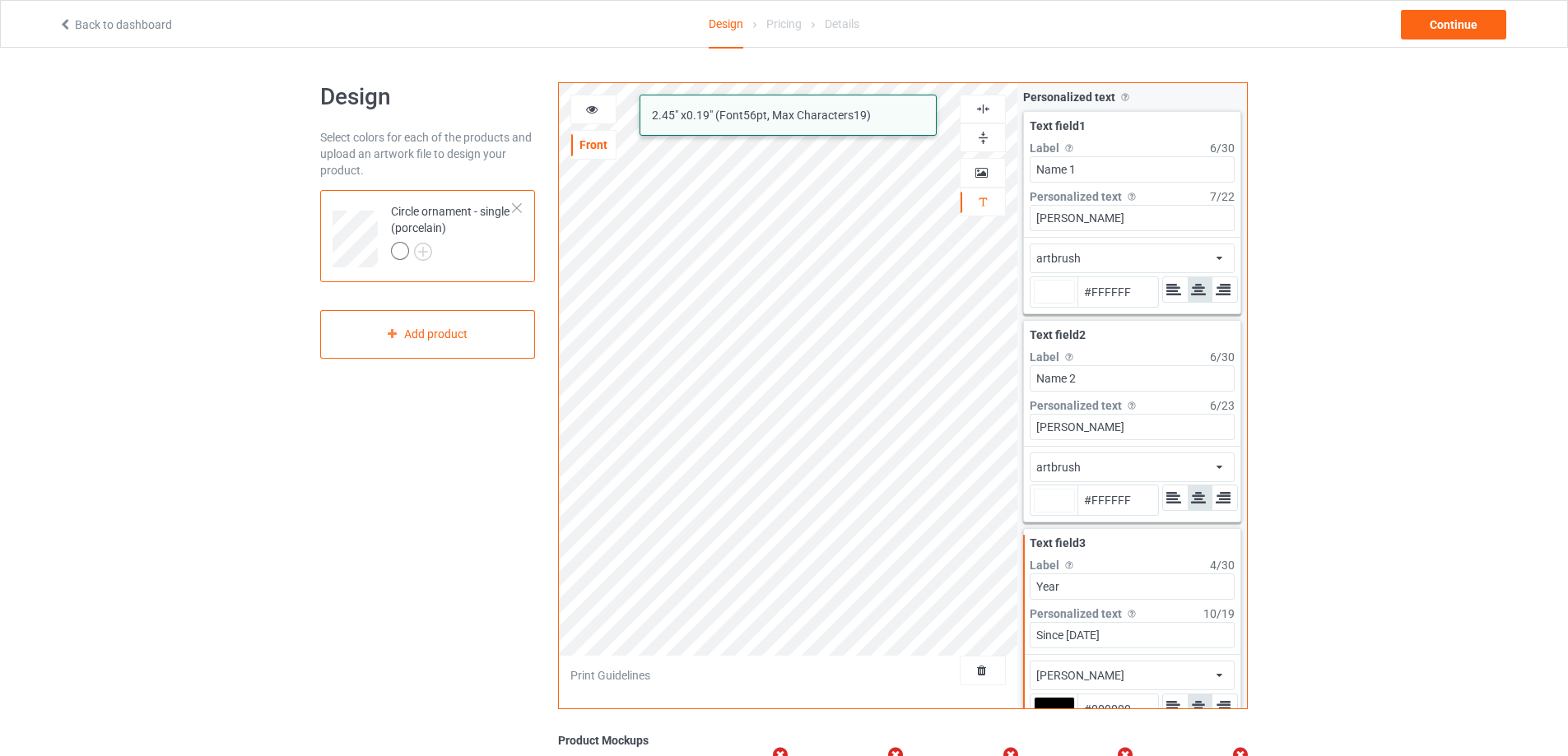
type input "#ffffff"
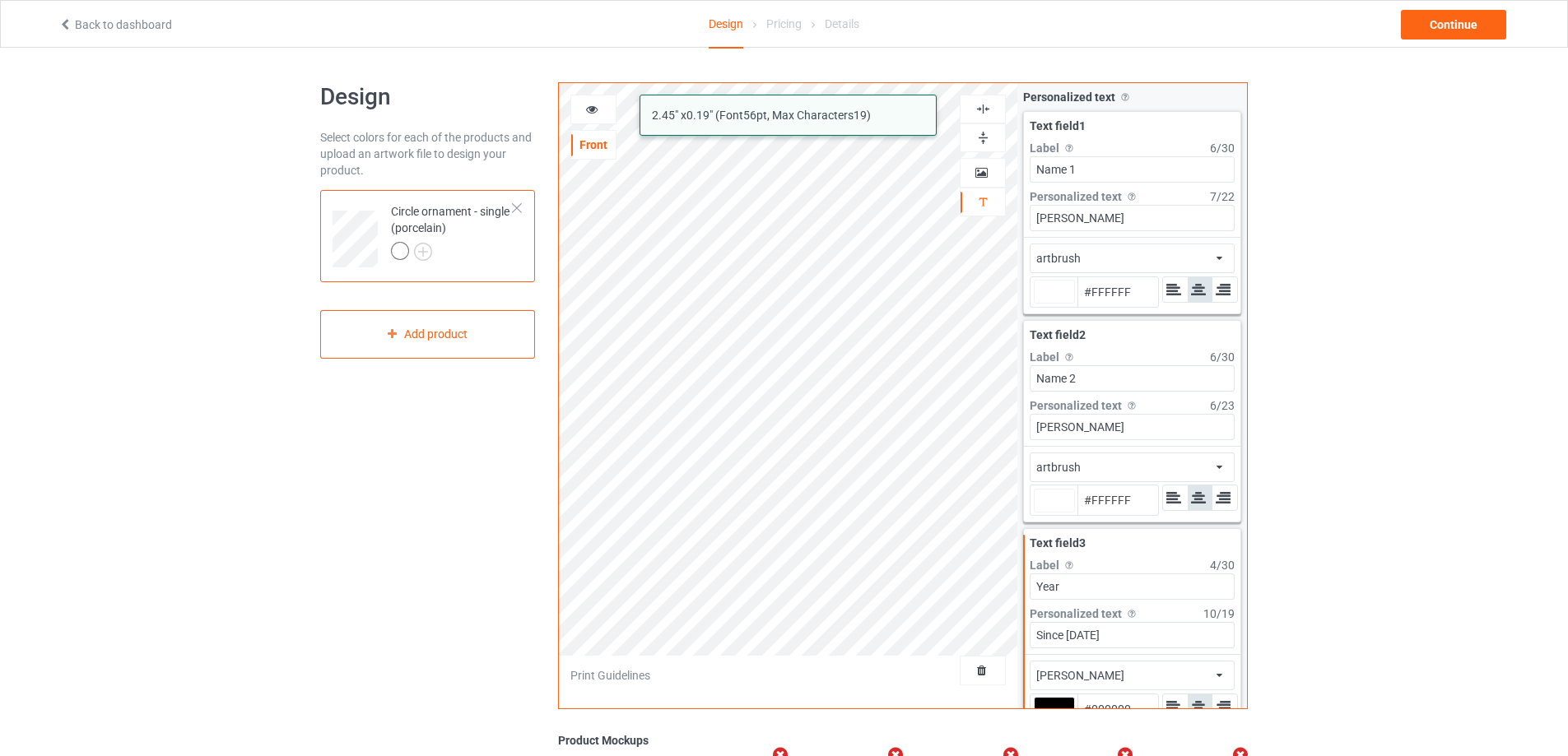
type input "#ffffff"
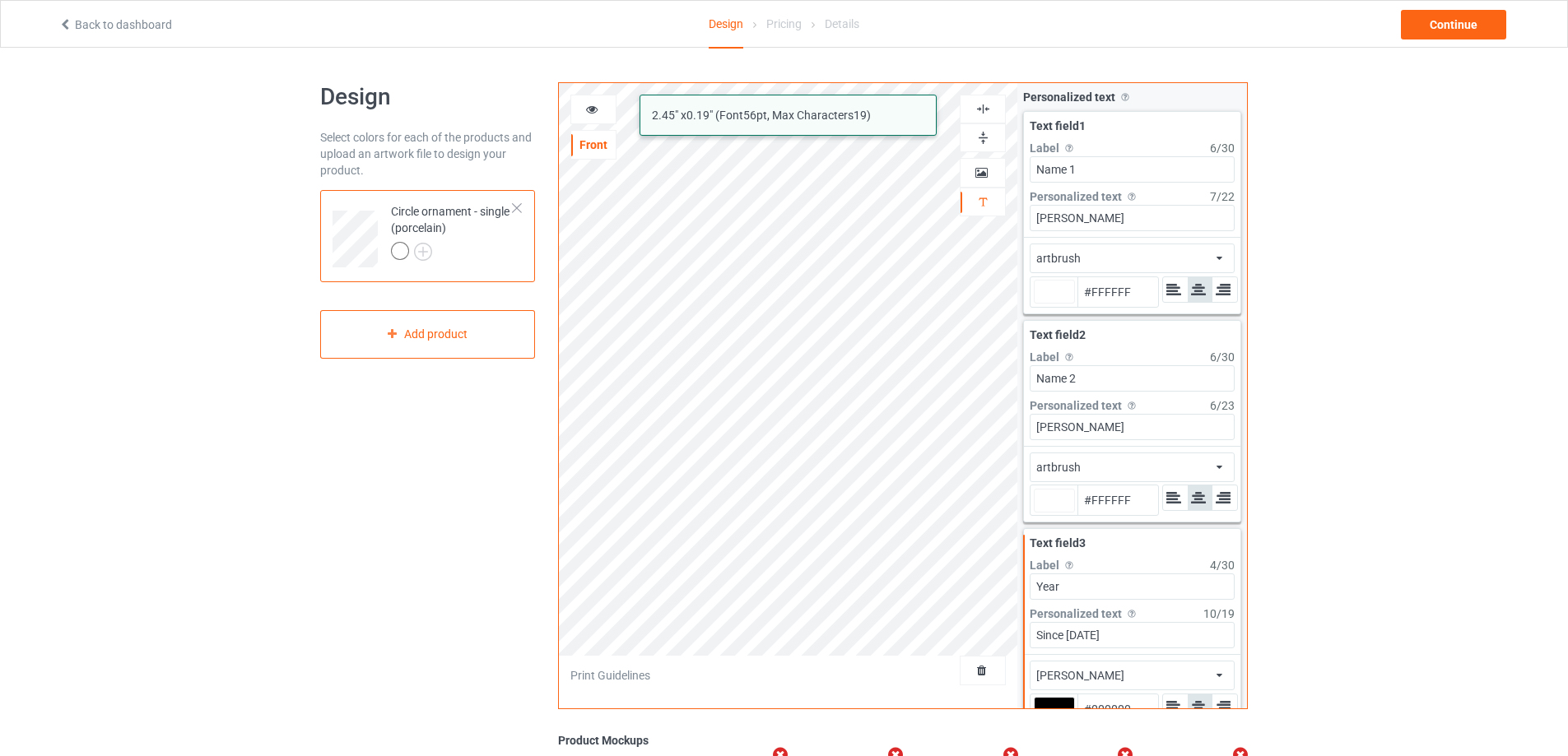
type input "#ffffff"
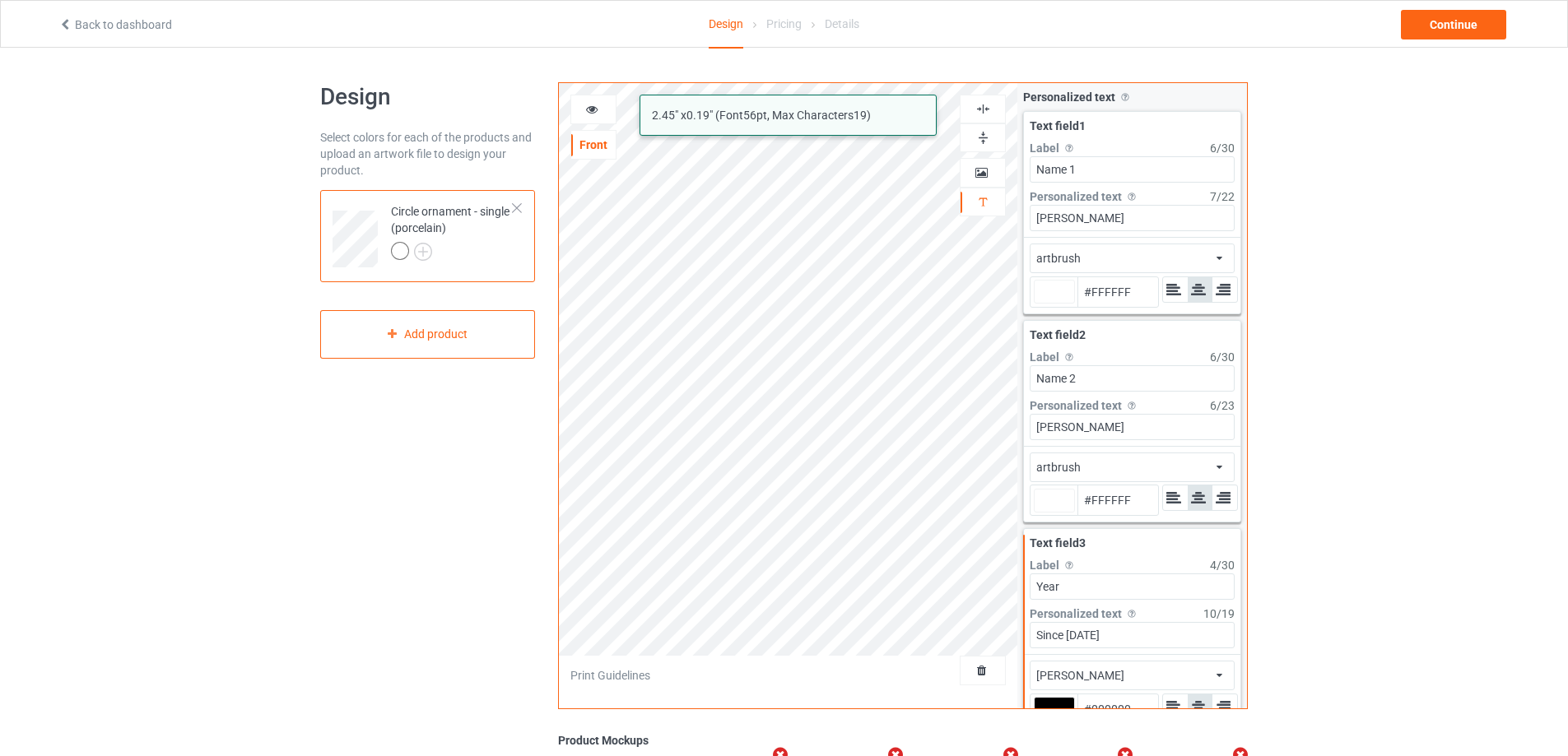
type input "#ffffff"
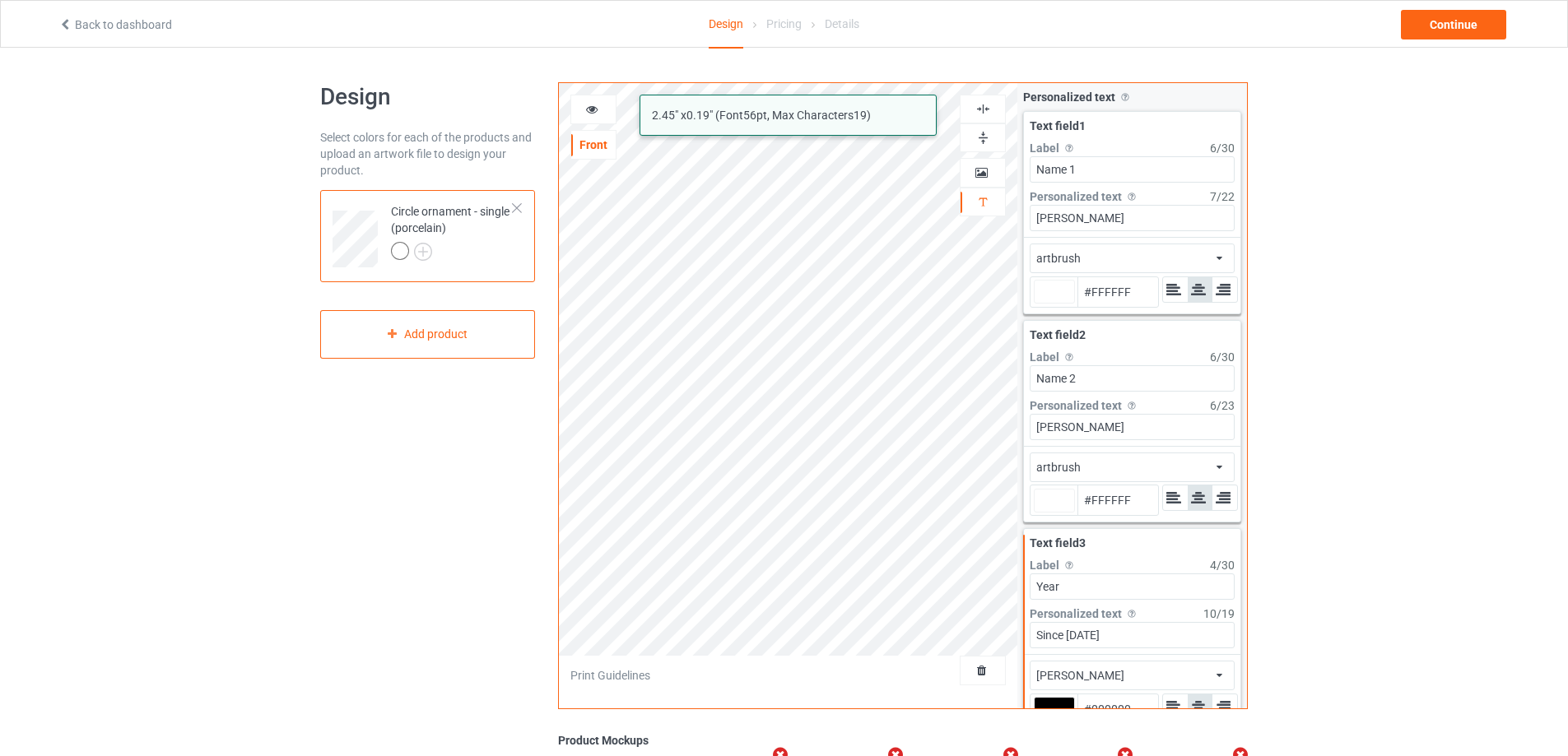
type input "#ffffff"
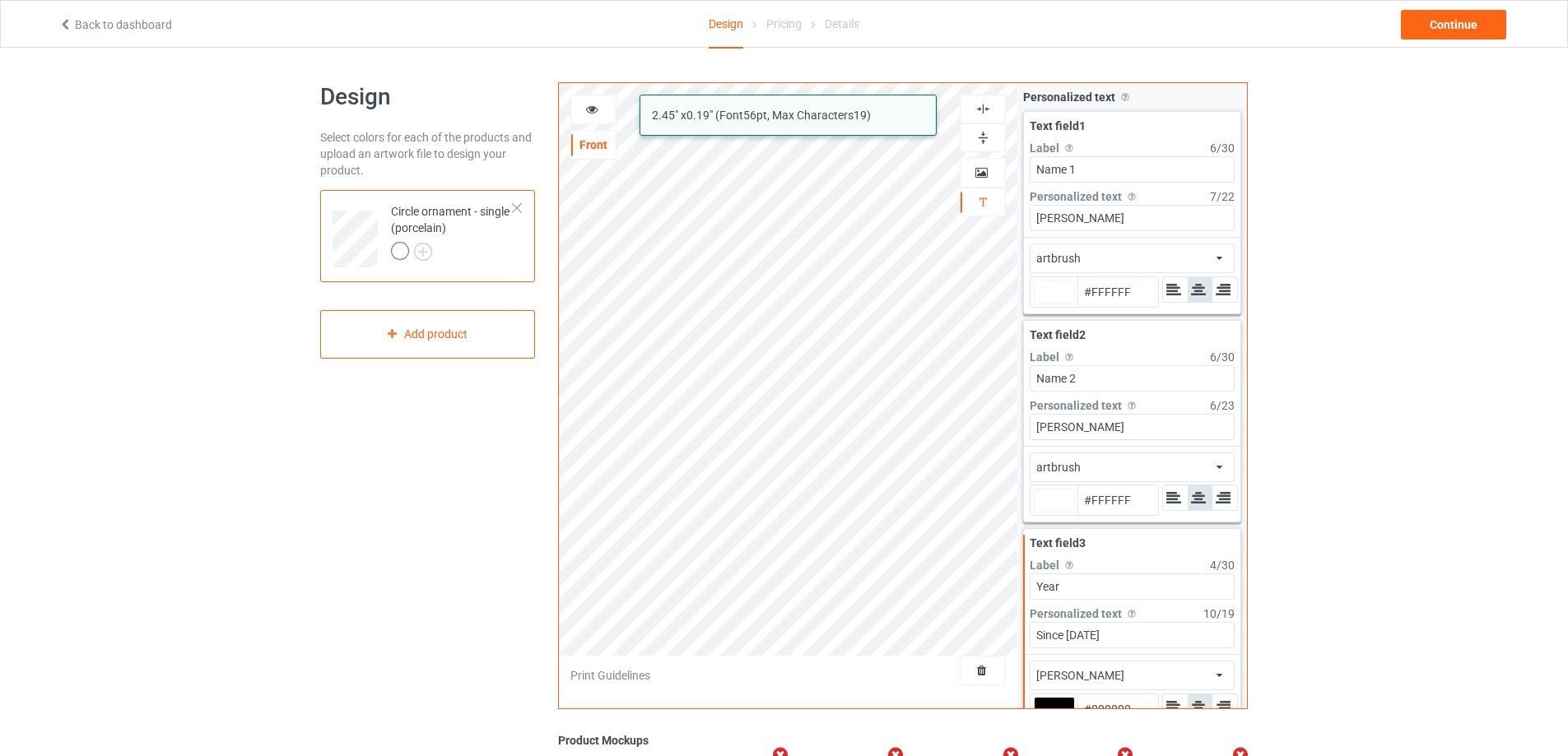
type input "#ffffff"
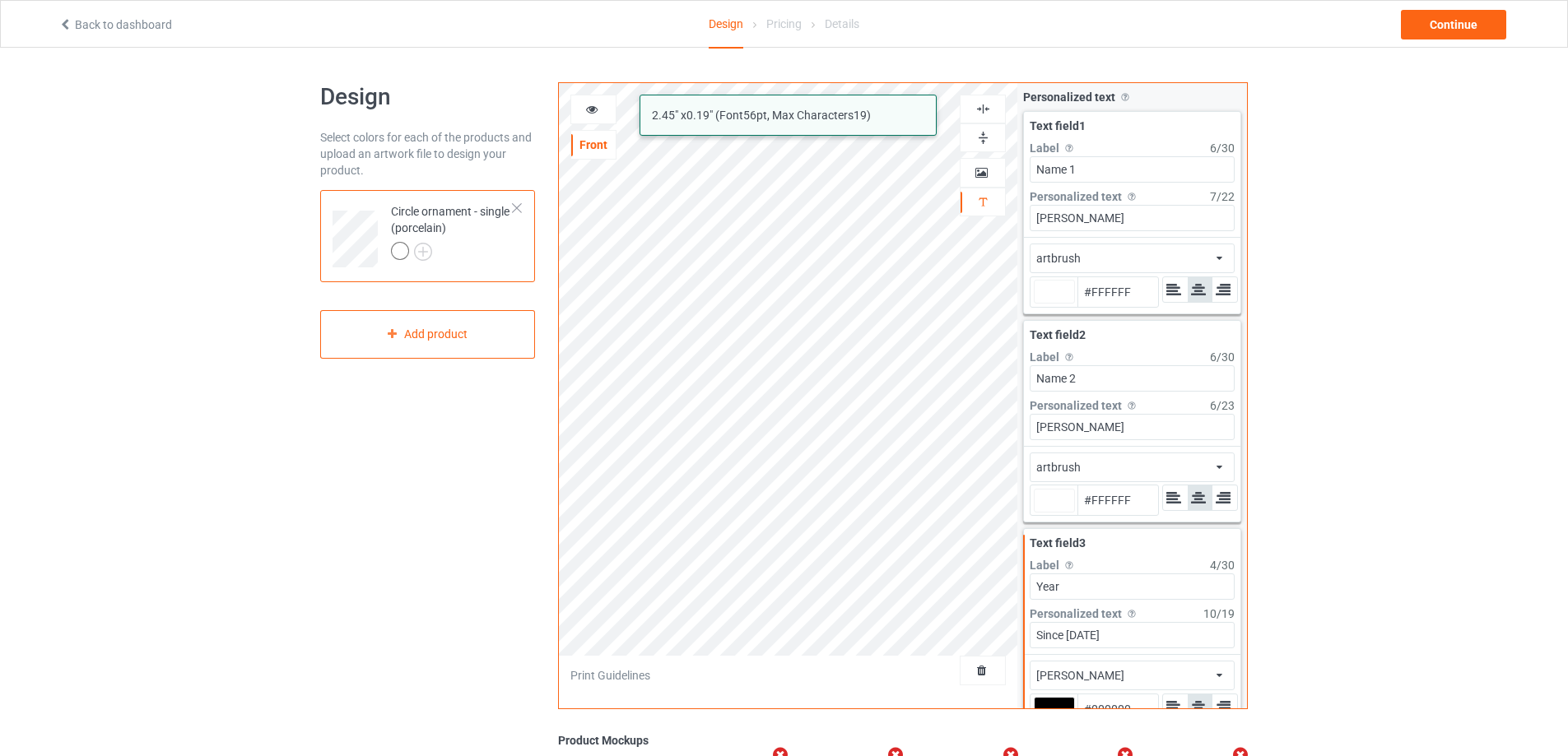
type input "#ffffff"
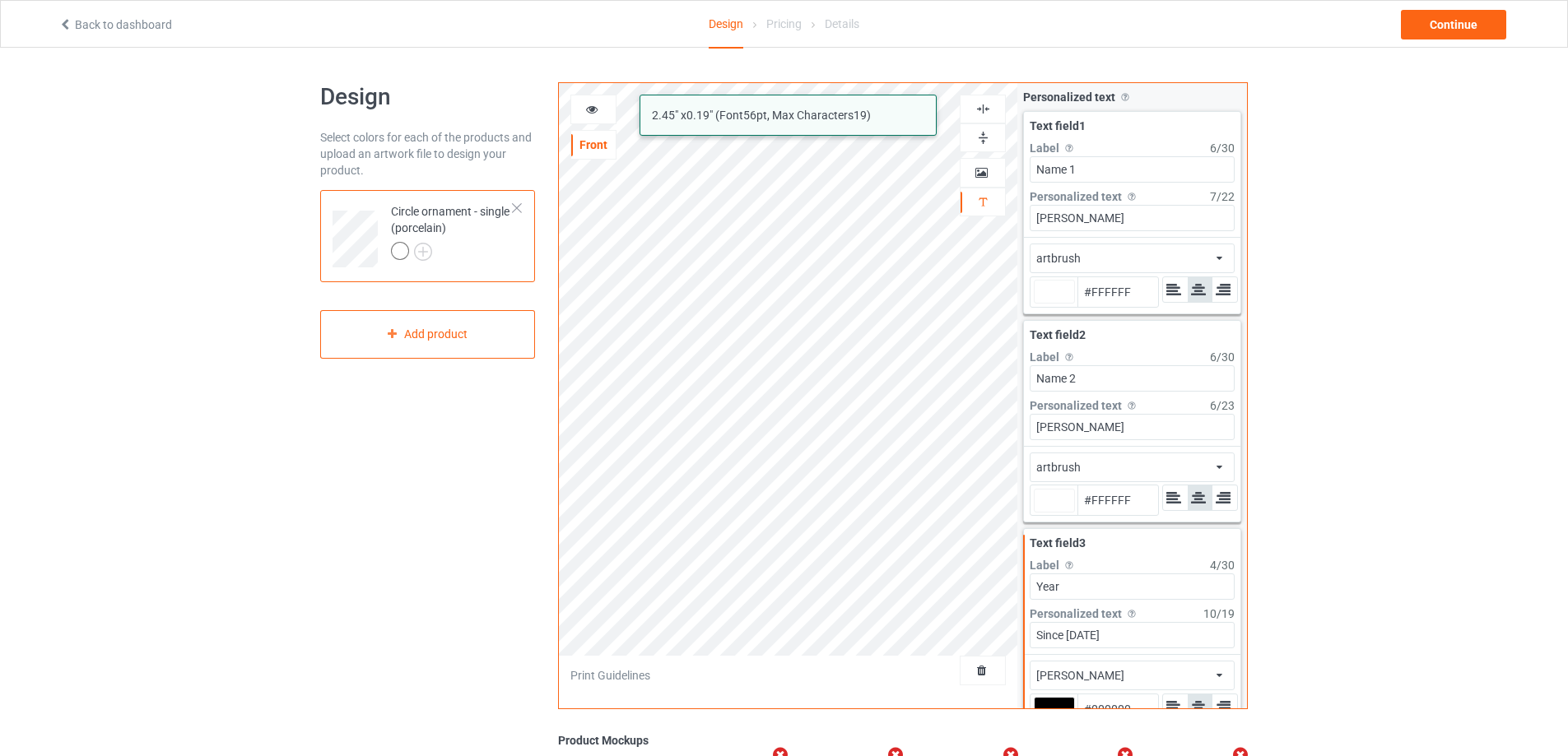
type input "#ffffff"
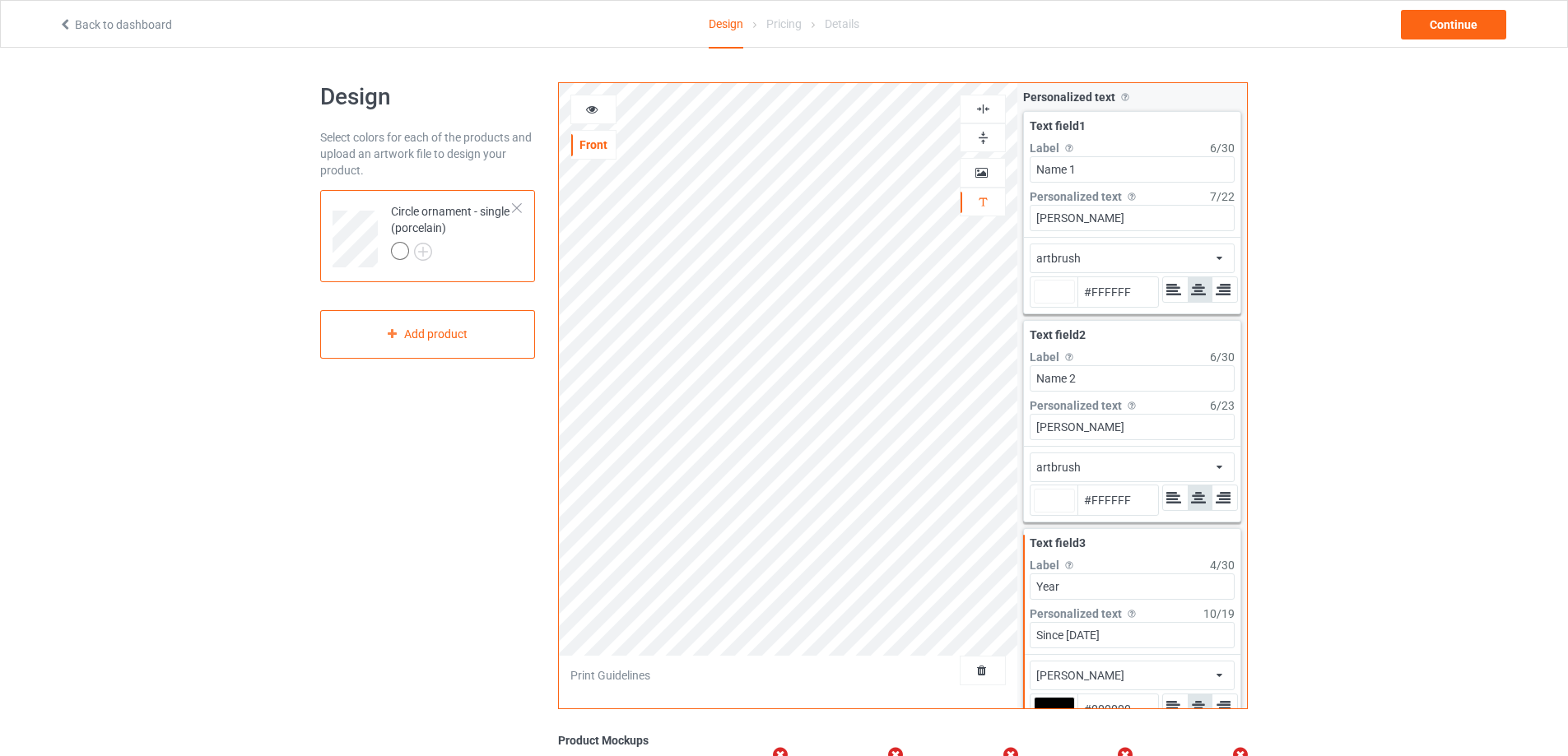
type input "#ffffff"
click at [983, 110] on img at bounding box center [982, 109] width 15 height 15
type input "#ffffff"
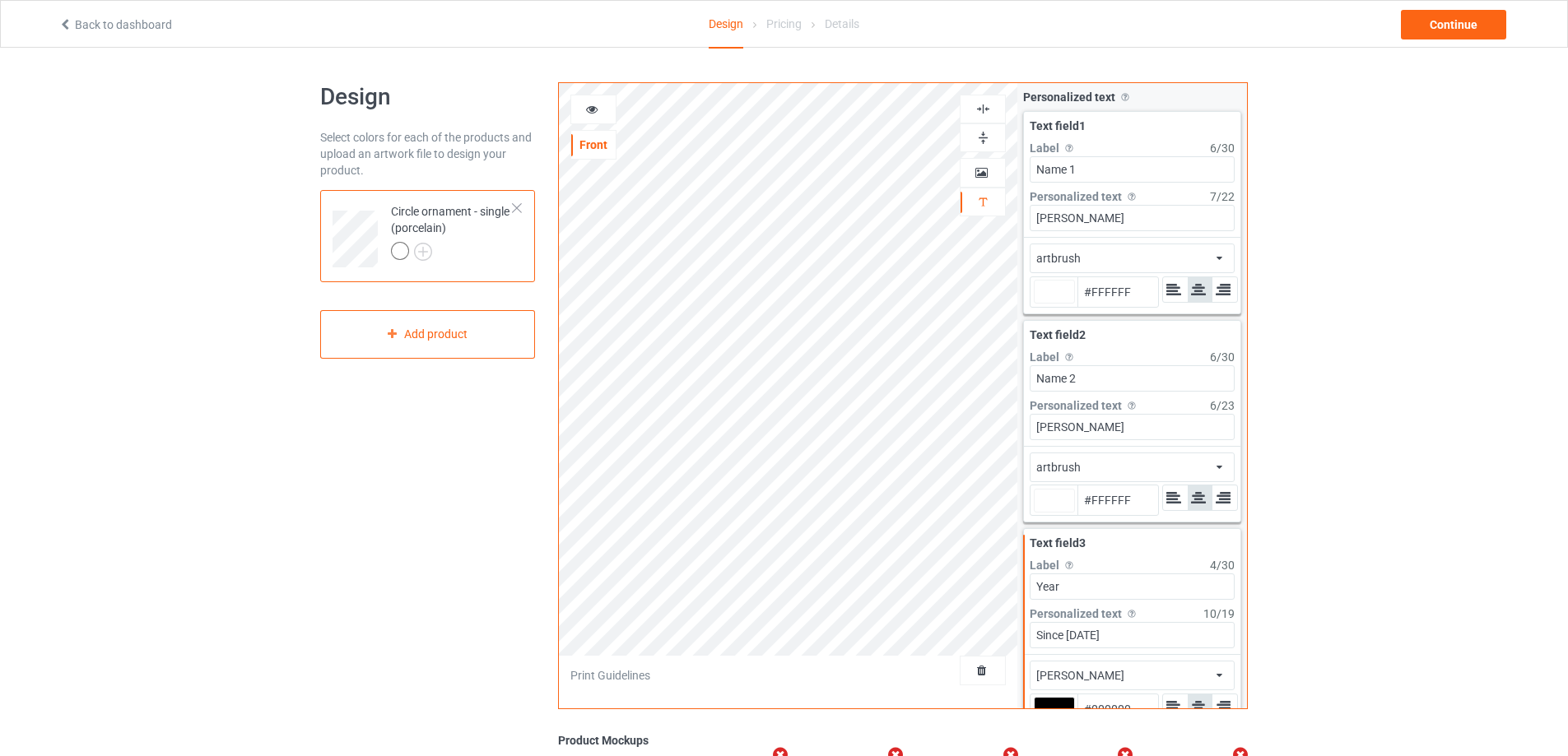
type input "#ffffff"
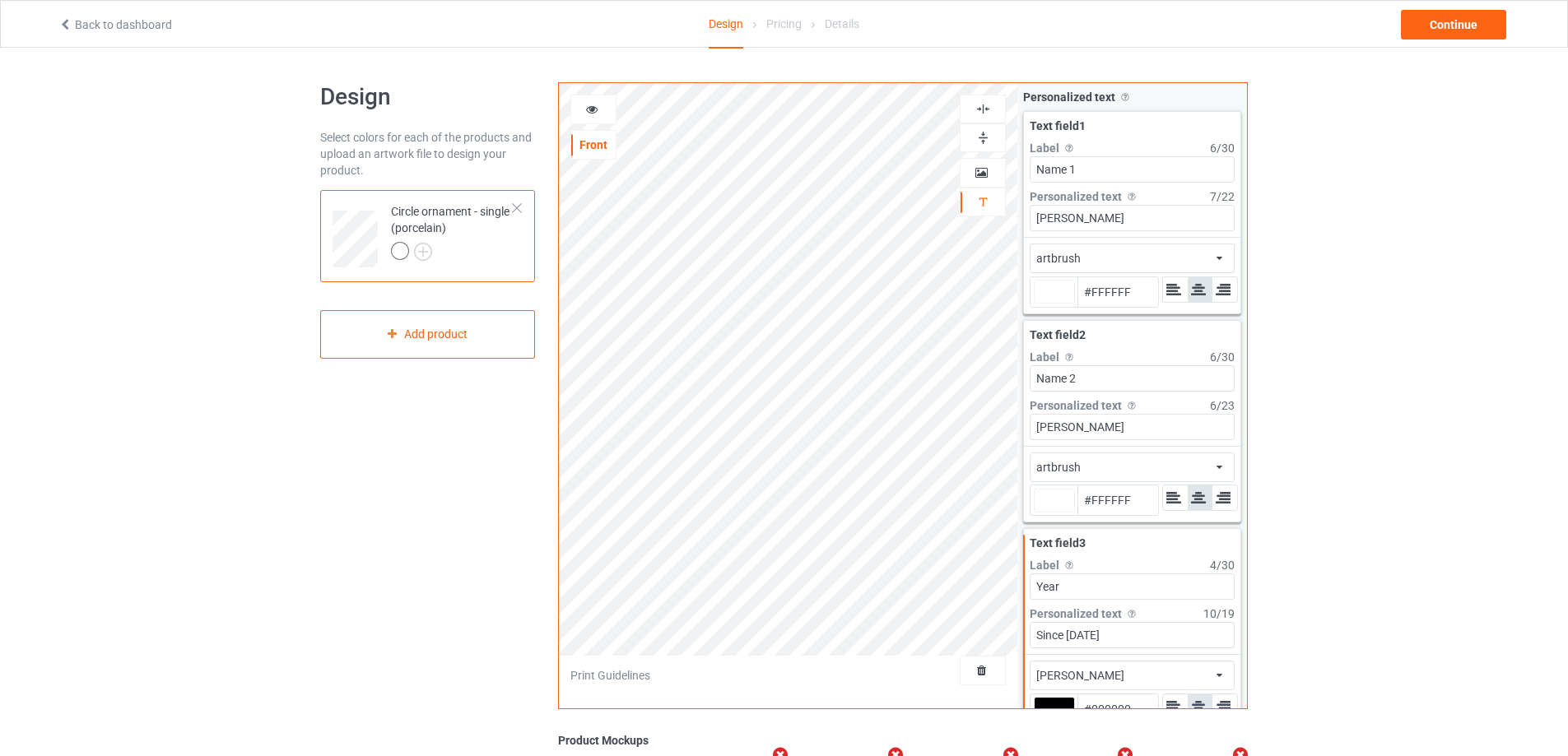
type input "#ffffff"
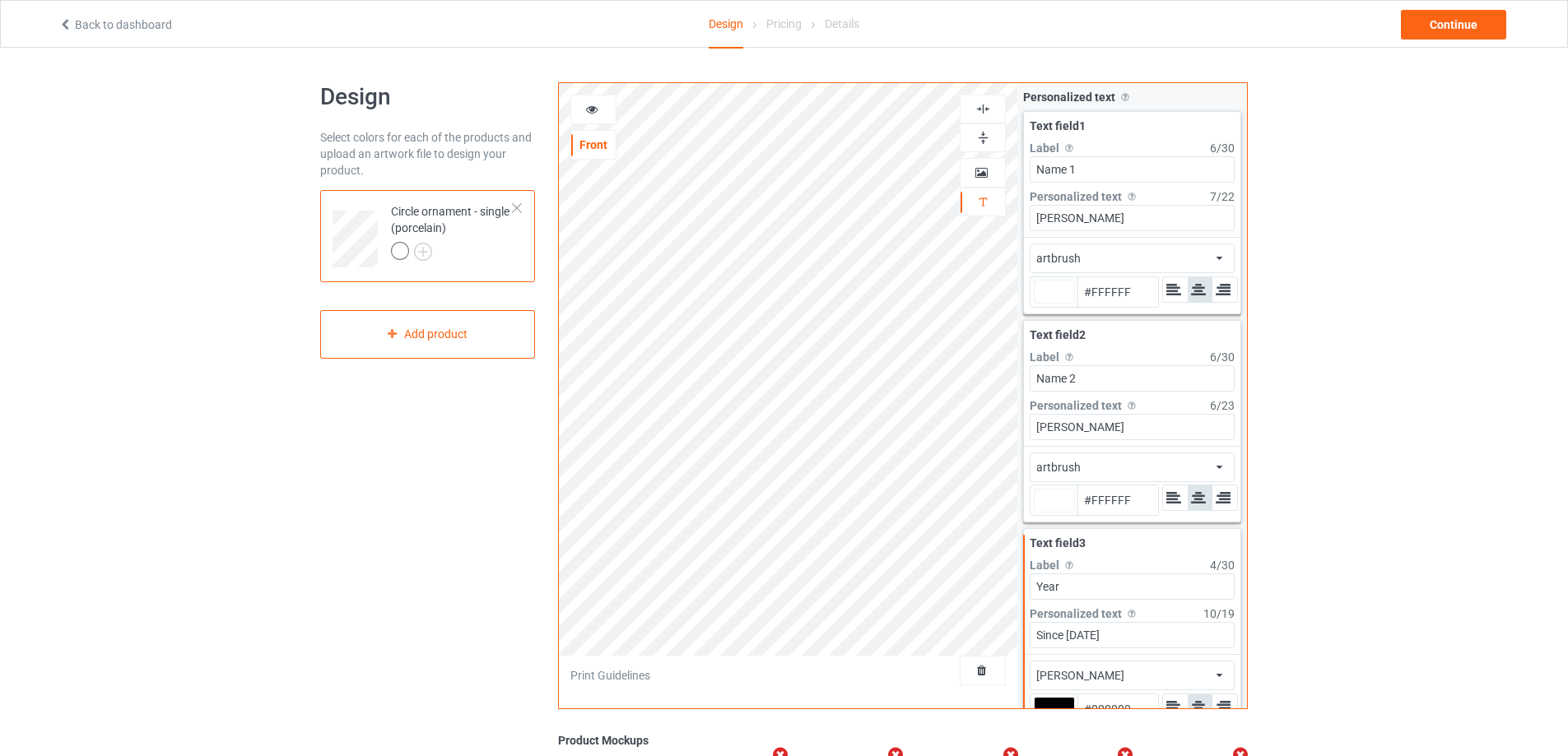
type input "#ffffff"
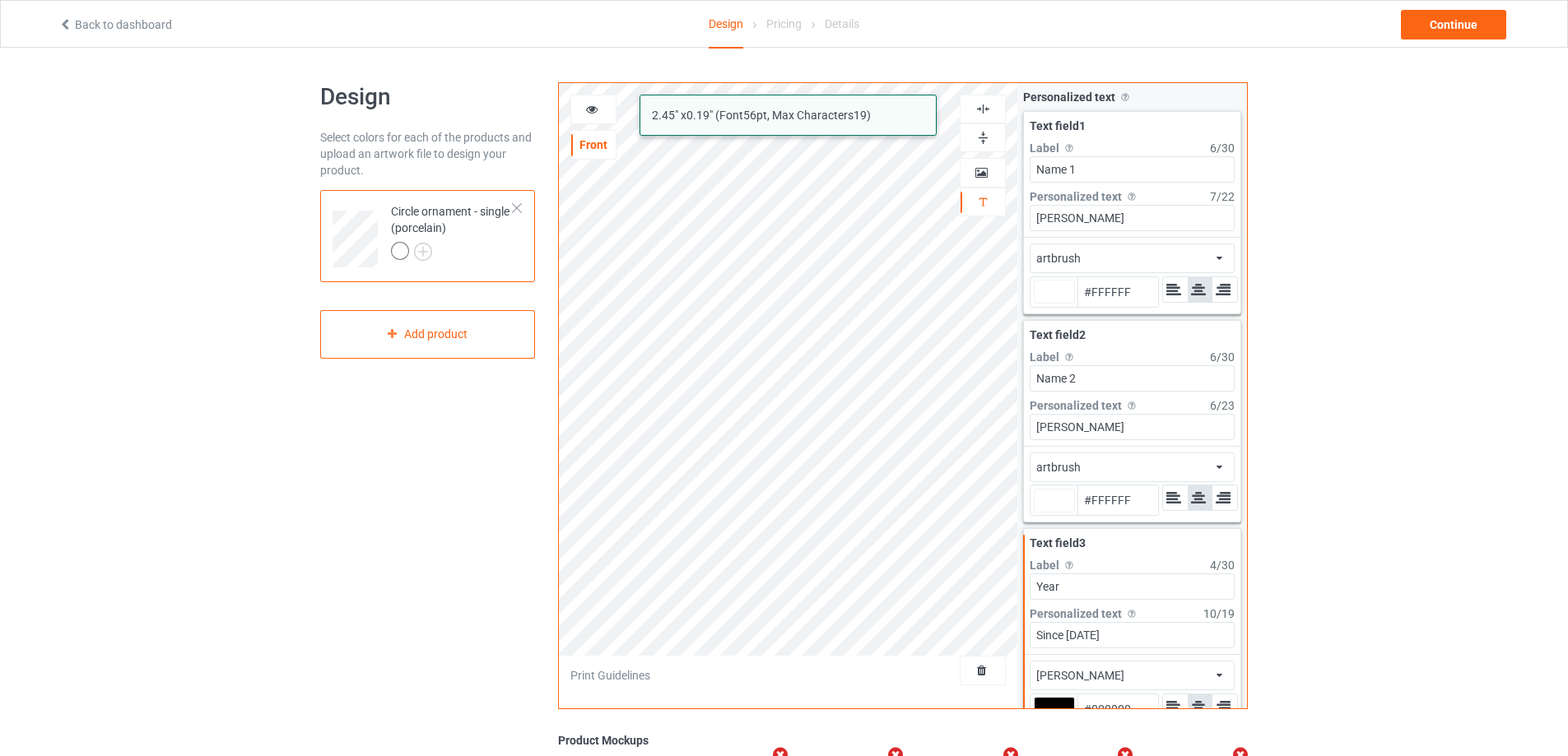
type input "#ffffff"
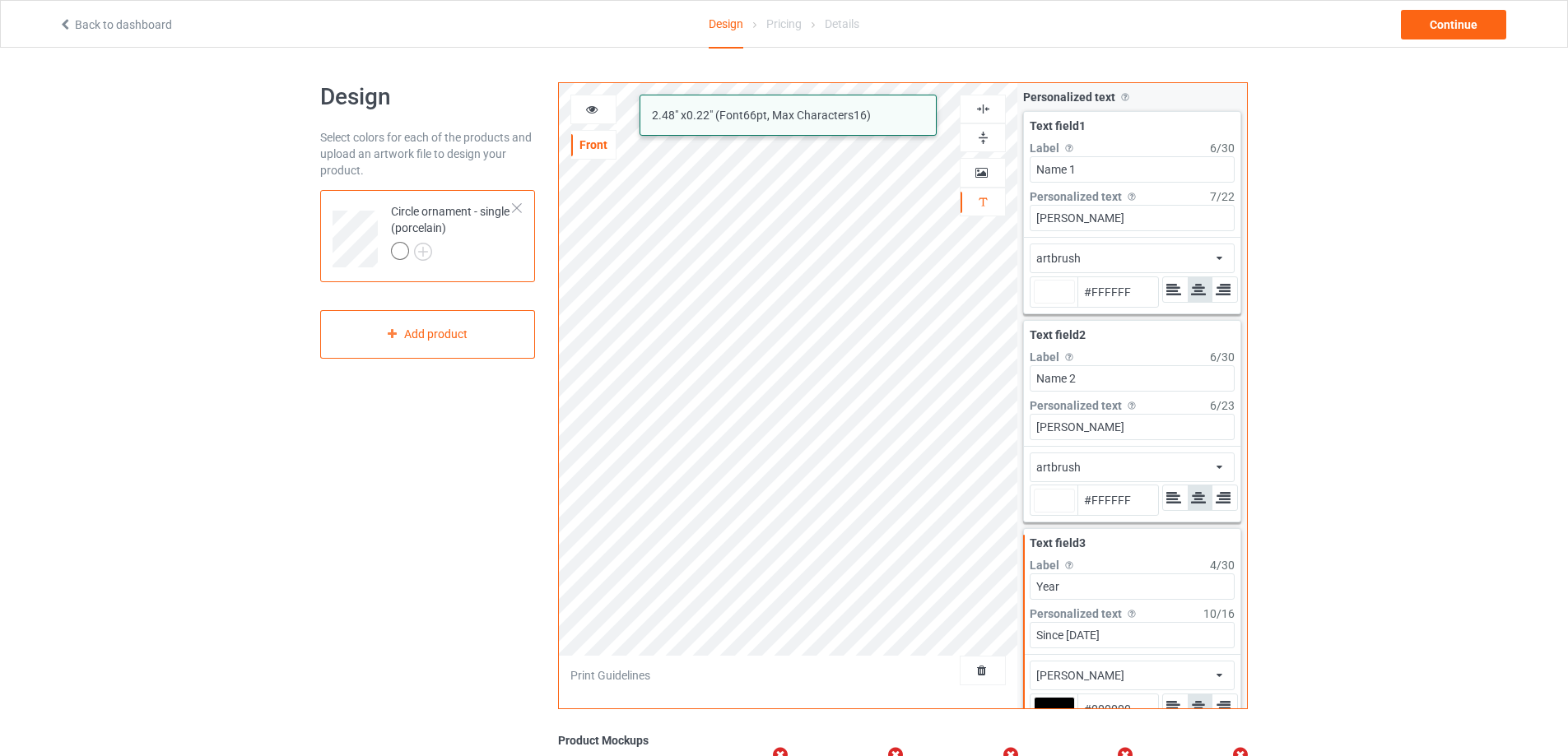
type input "#ffffff"
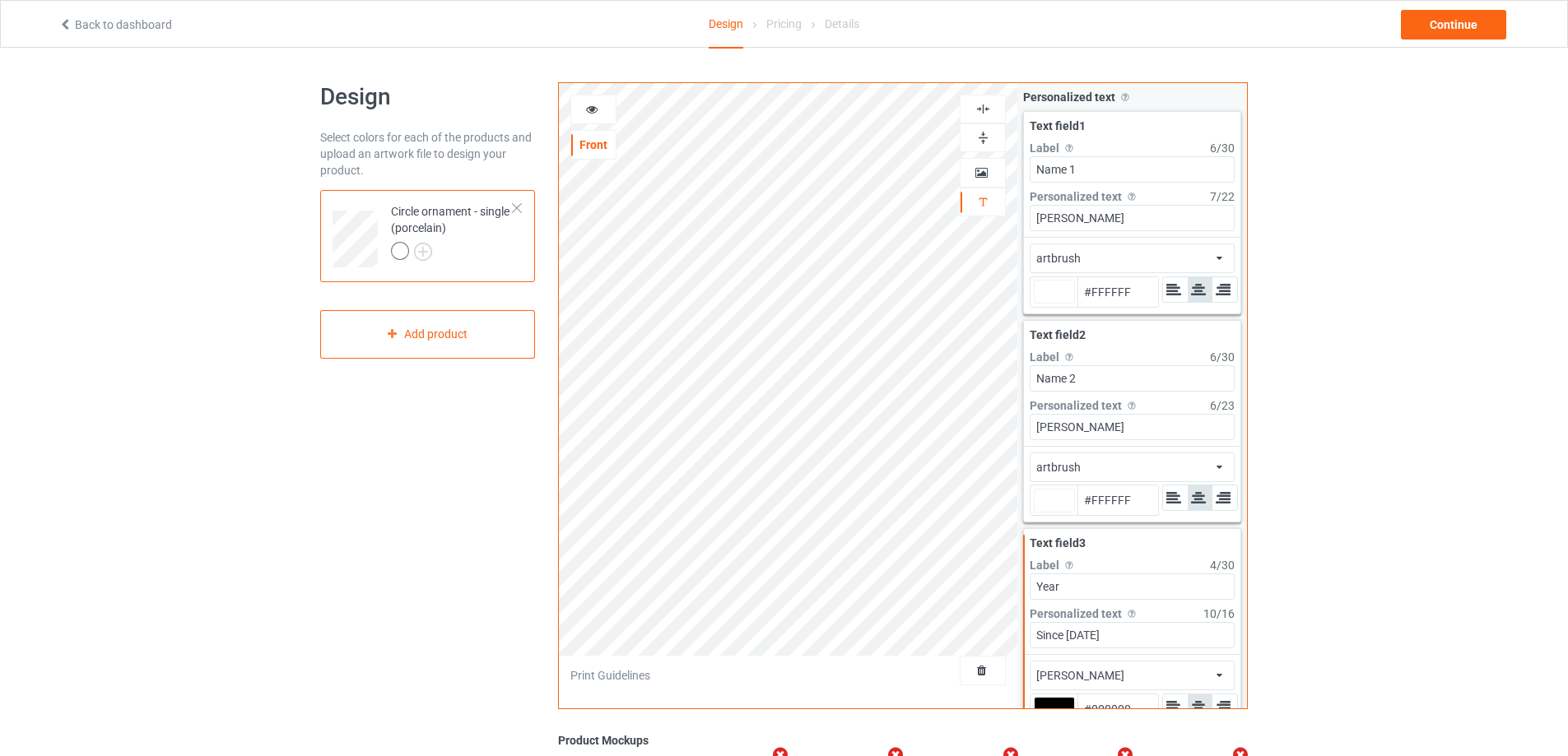
type input "#ffffff"
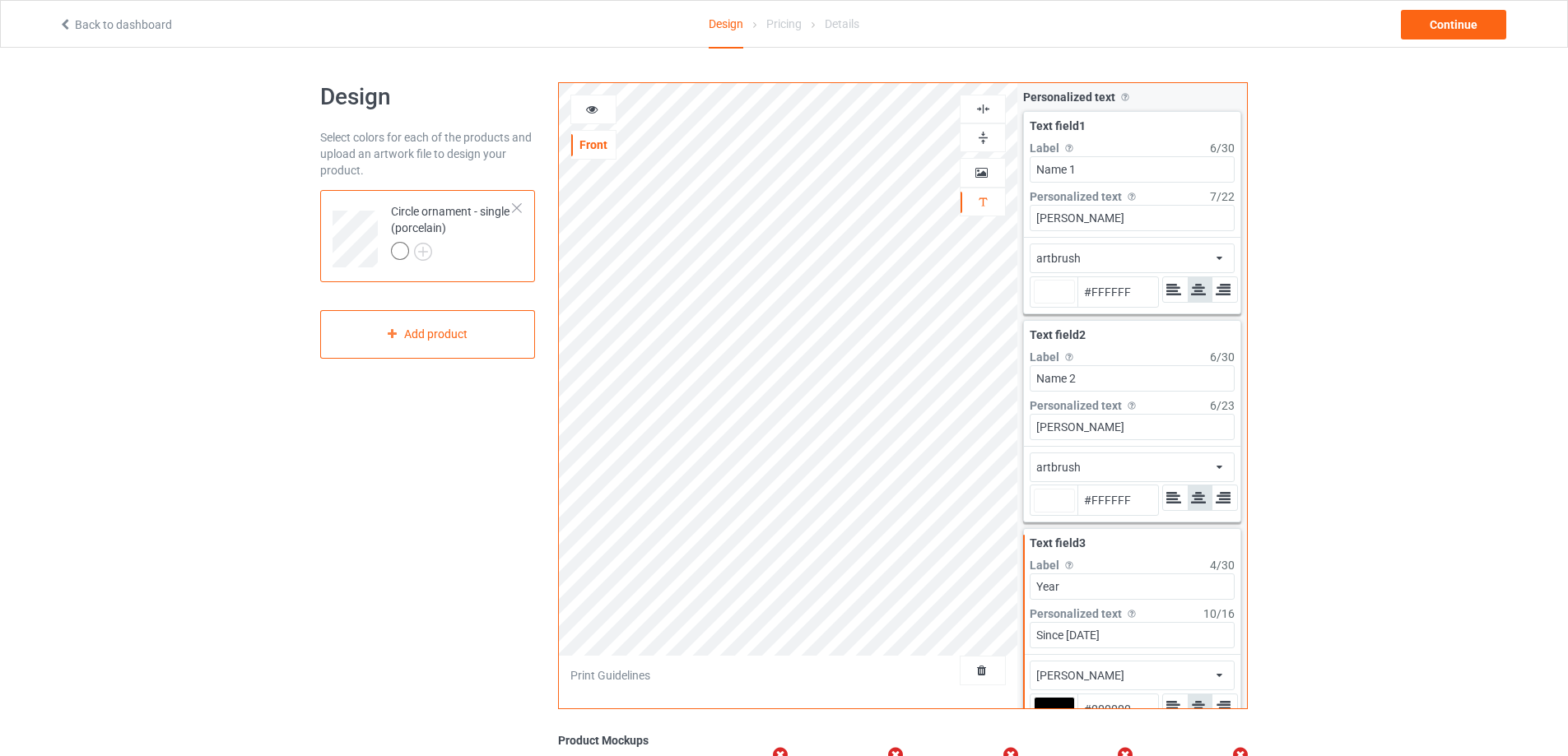
type input "#ffffff"
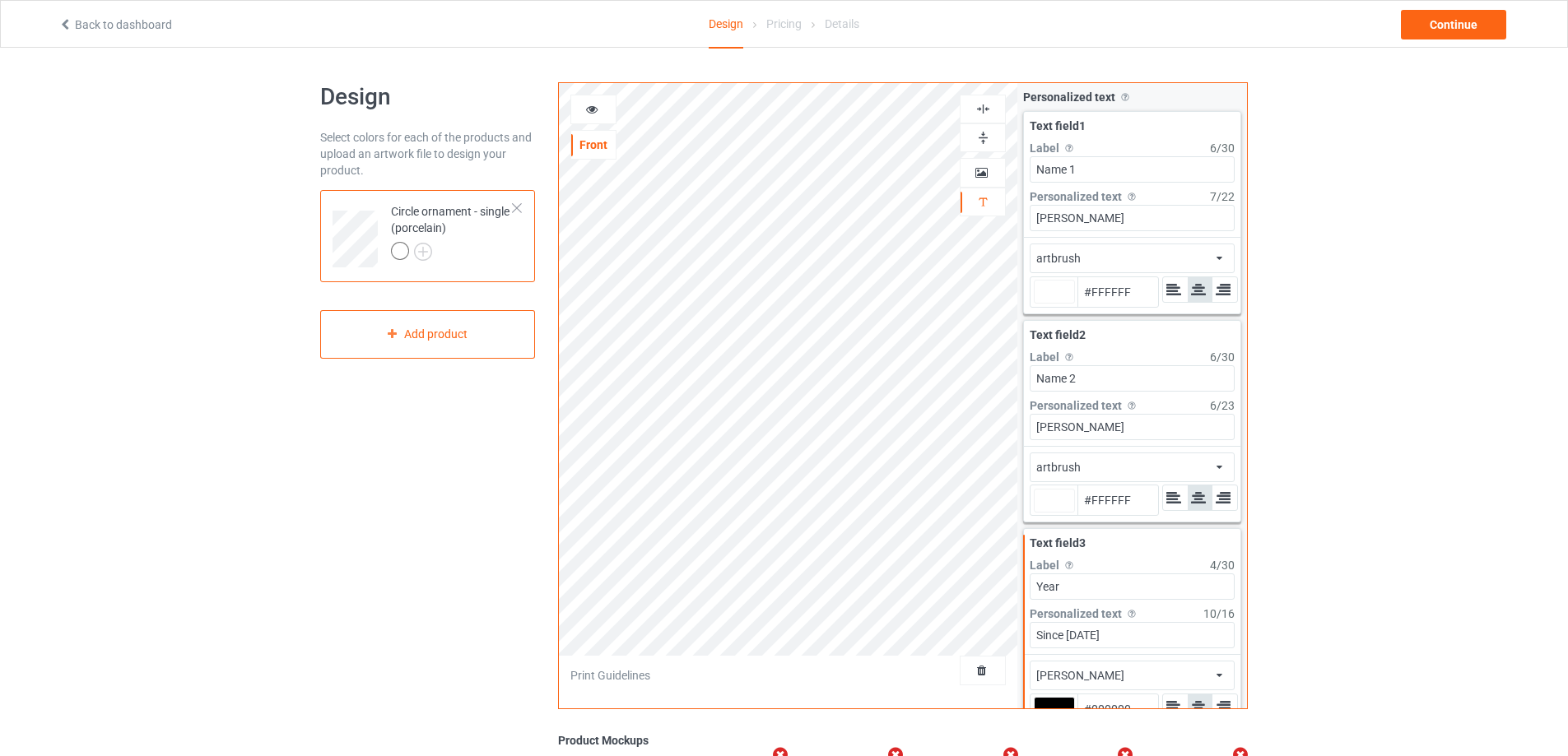
click at [985, 107] on img at bounding box center [982, 109] width 15 height 15
type input "#ffffff"
click at [985, 107] on img at bounding box center [982, 109] width 15 height 15
type input "#ffffff"
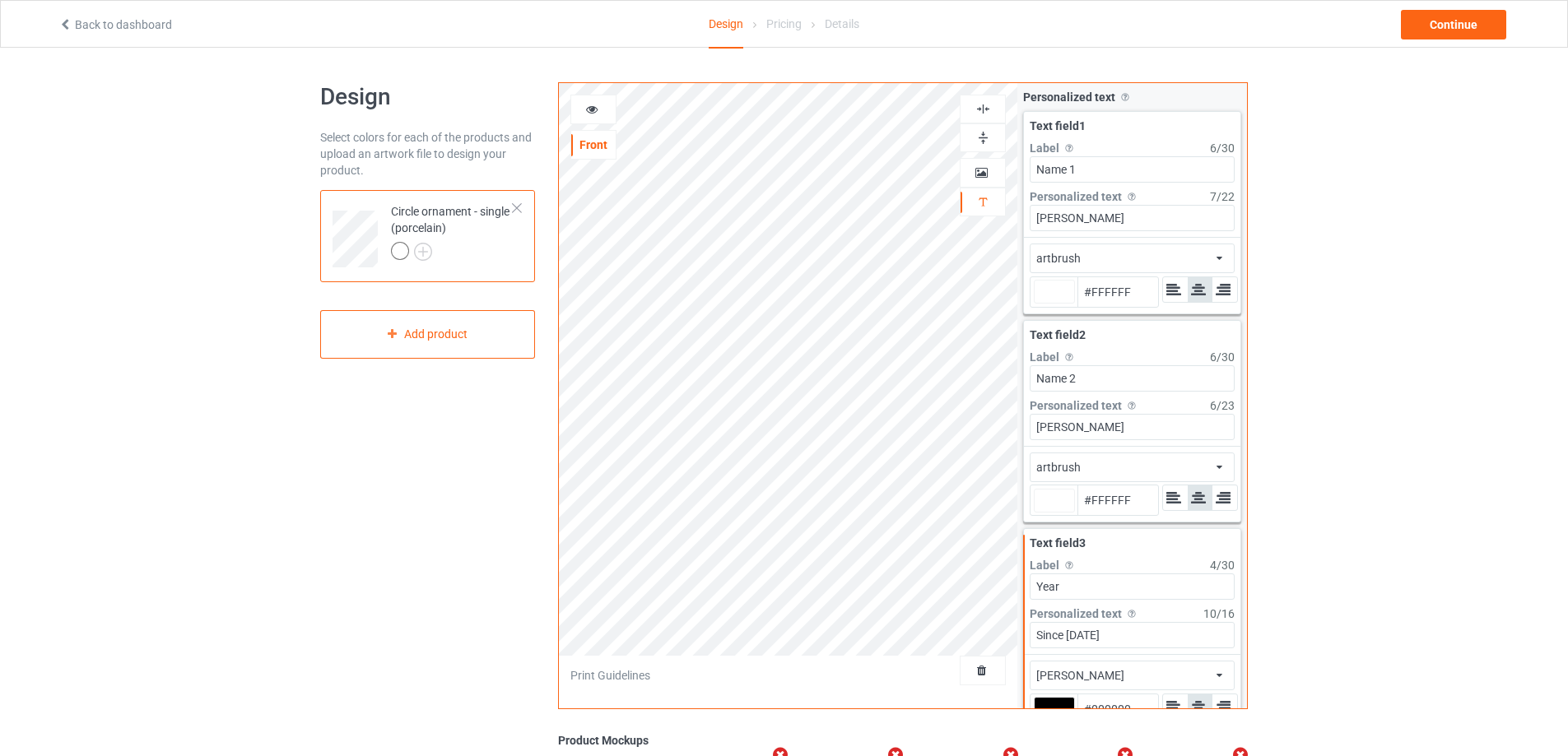
type input "#ffffff"
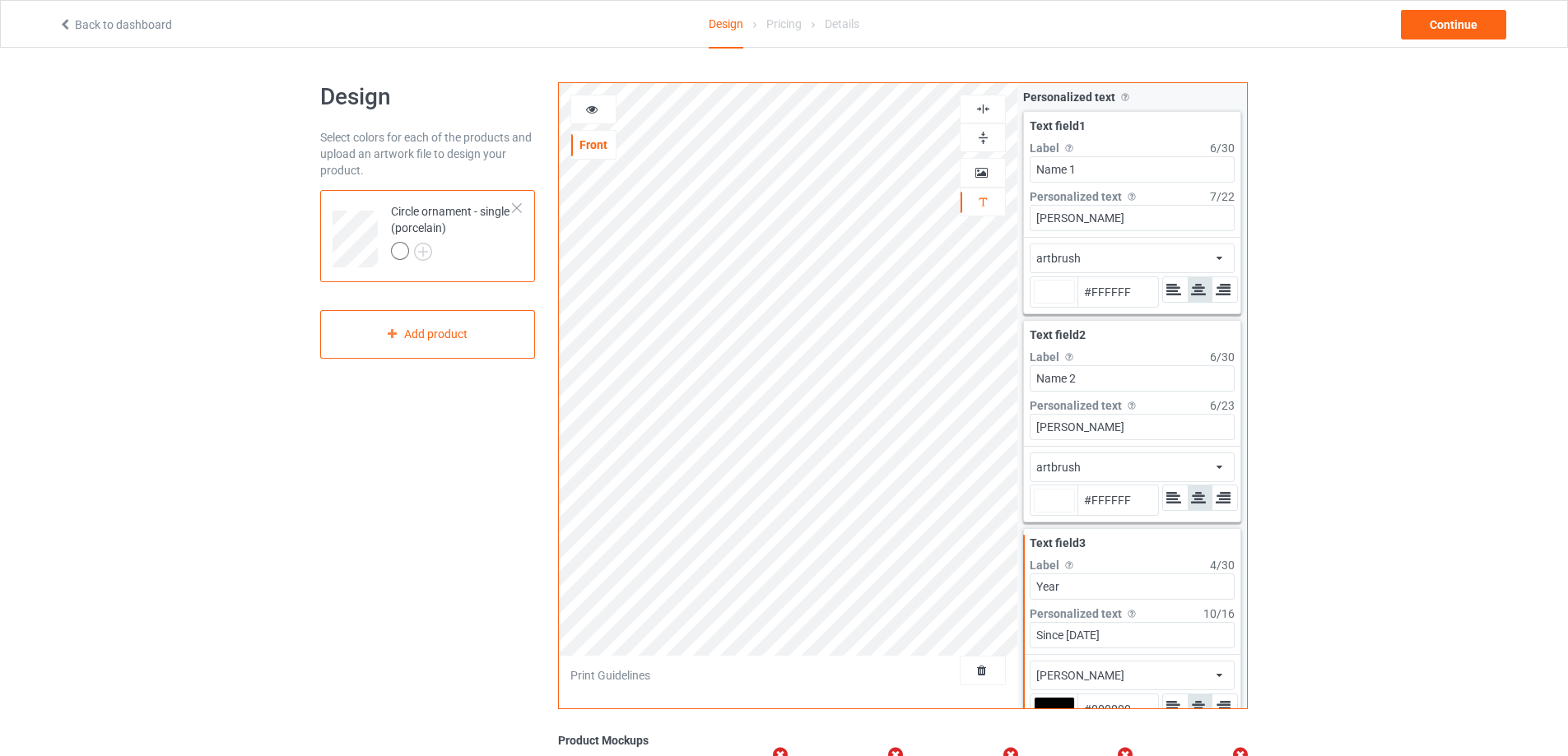
type input "#ffffff"
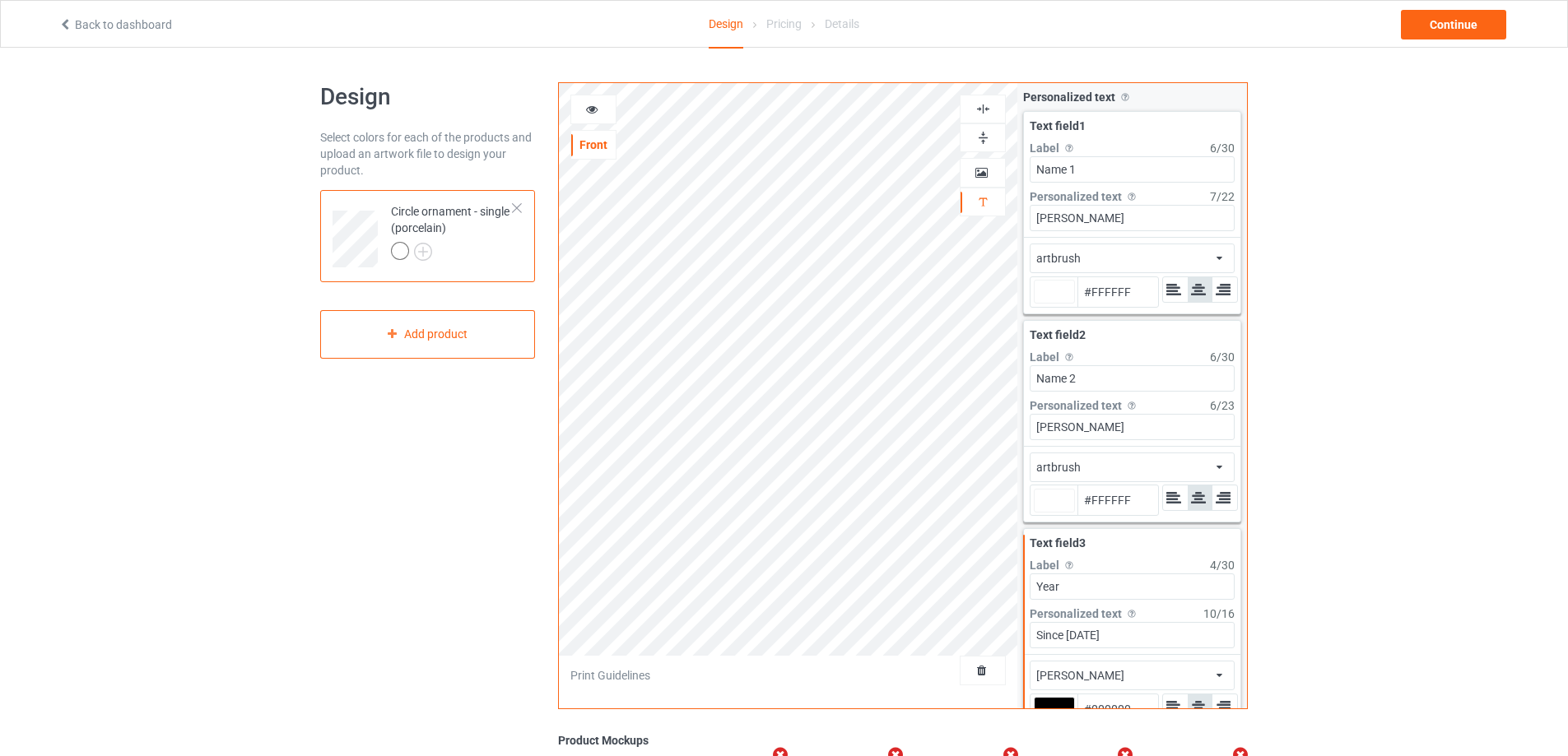
type input "#ffffff"
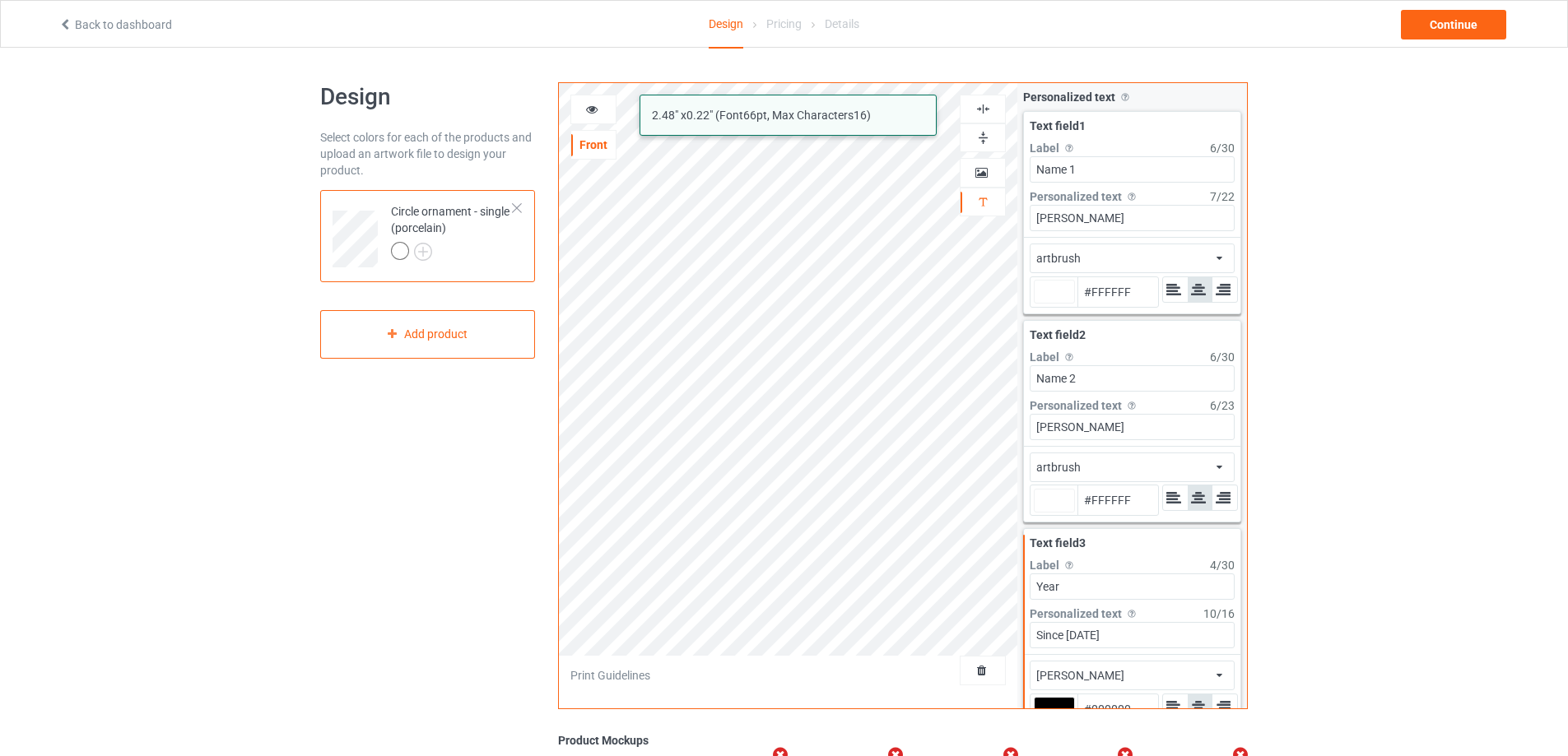
type input "#ffffff"
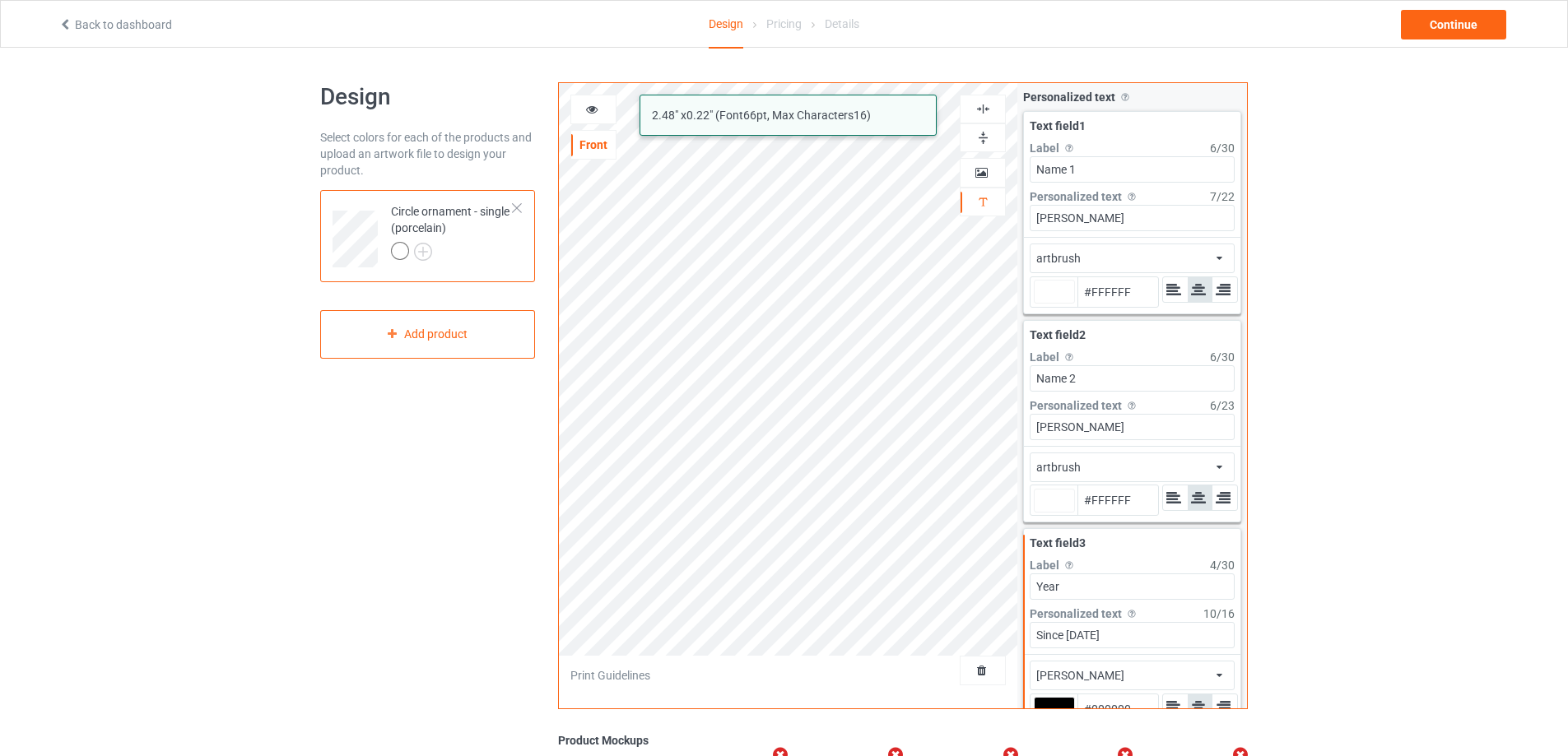
type input "#ffffff"
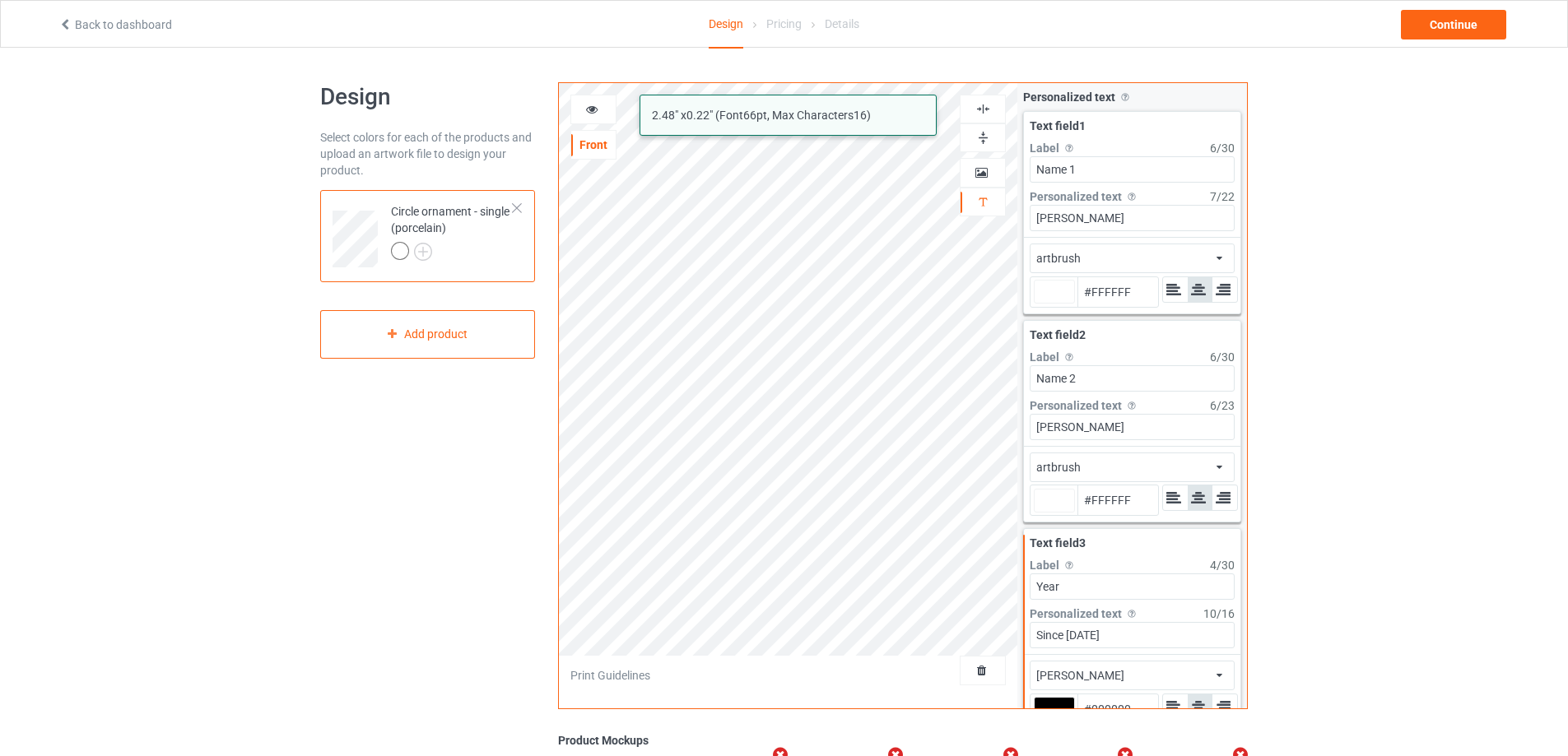
type input "#ffffff"
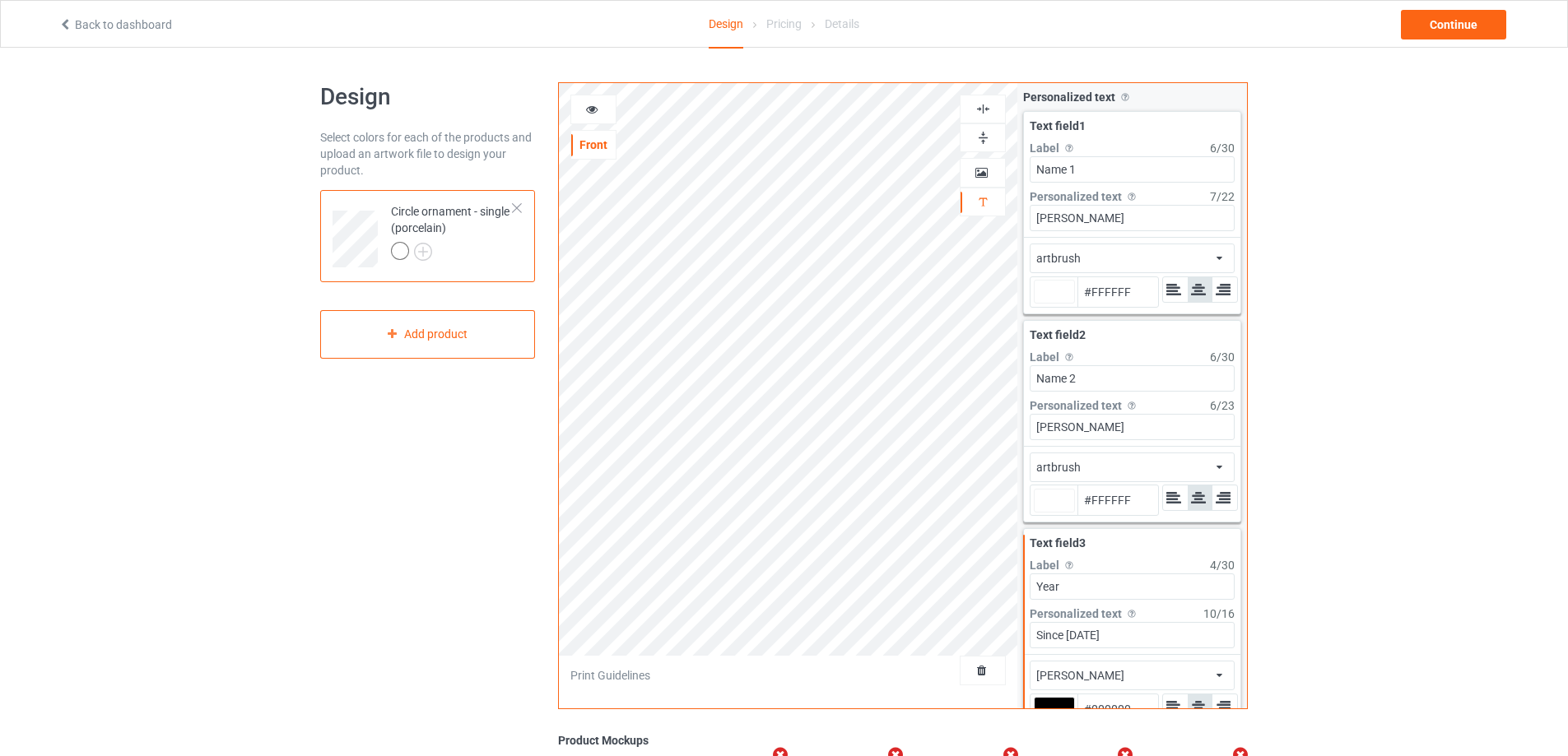
click at [988, 108] on img at bounding box center [982, 109] width 15 height 15
click at [589, 107] on icon at bounding box center [592, 107] width 14 height 12
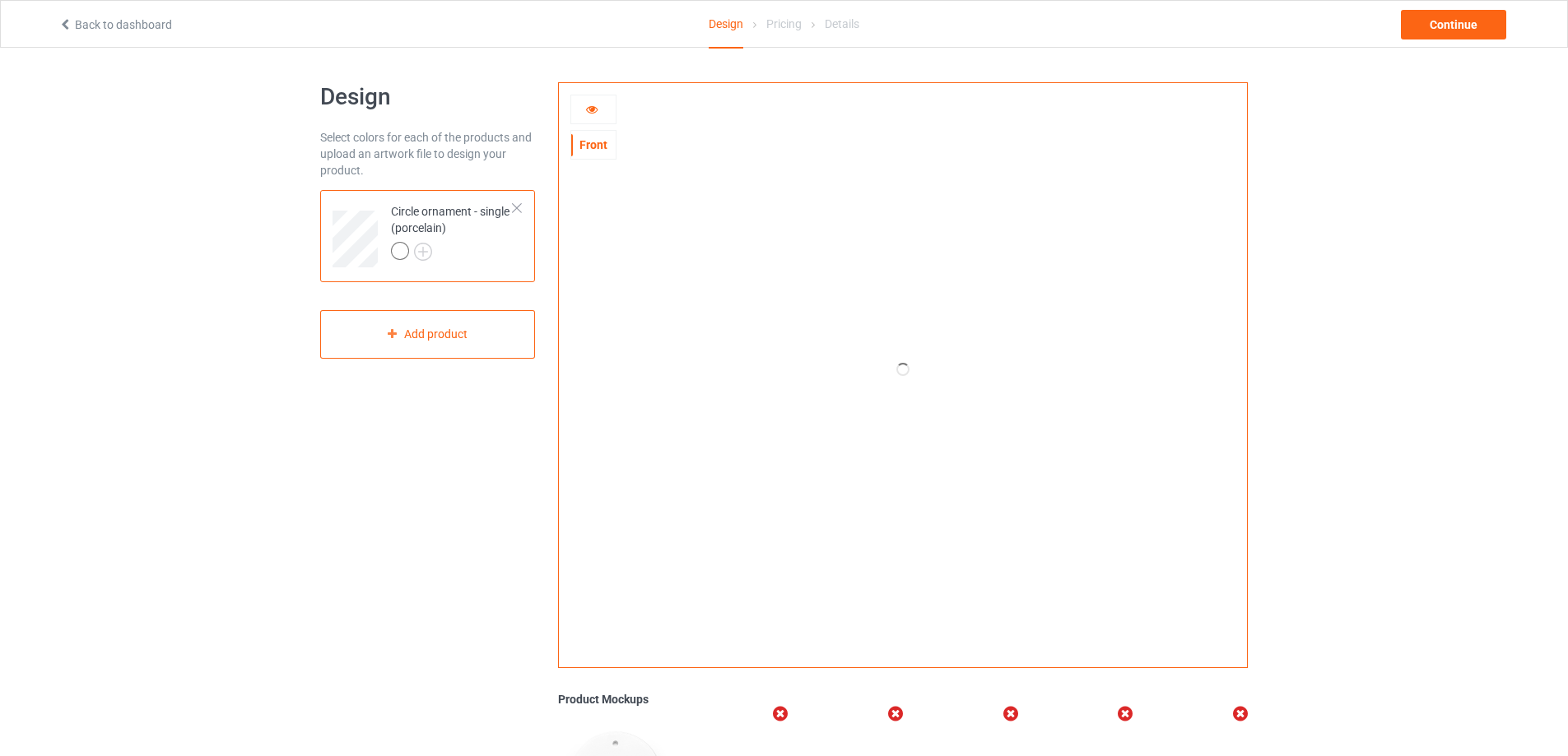
click at [586, 111] on icon at bounding box center [592, 107] width 14 height 12
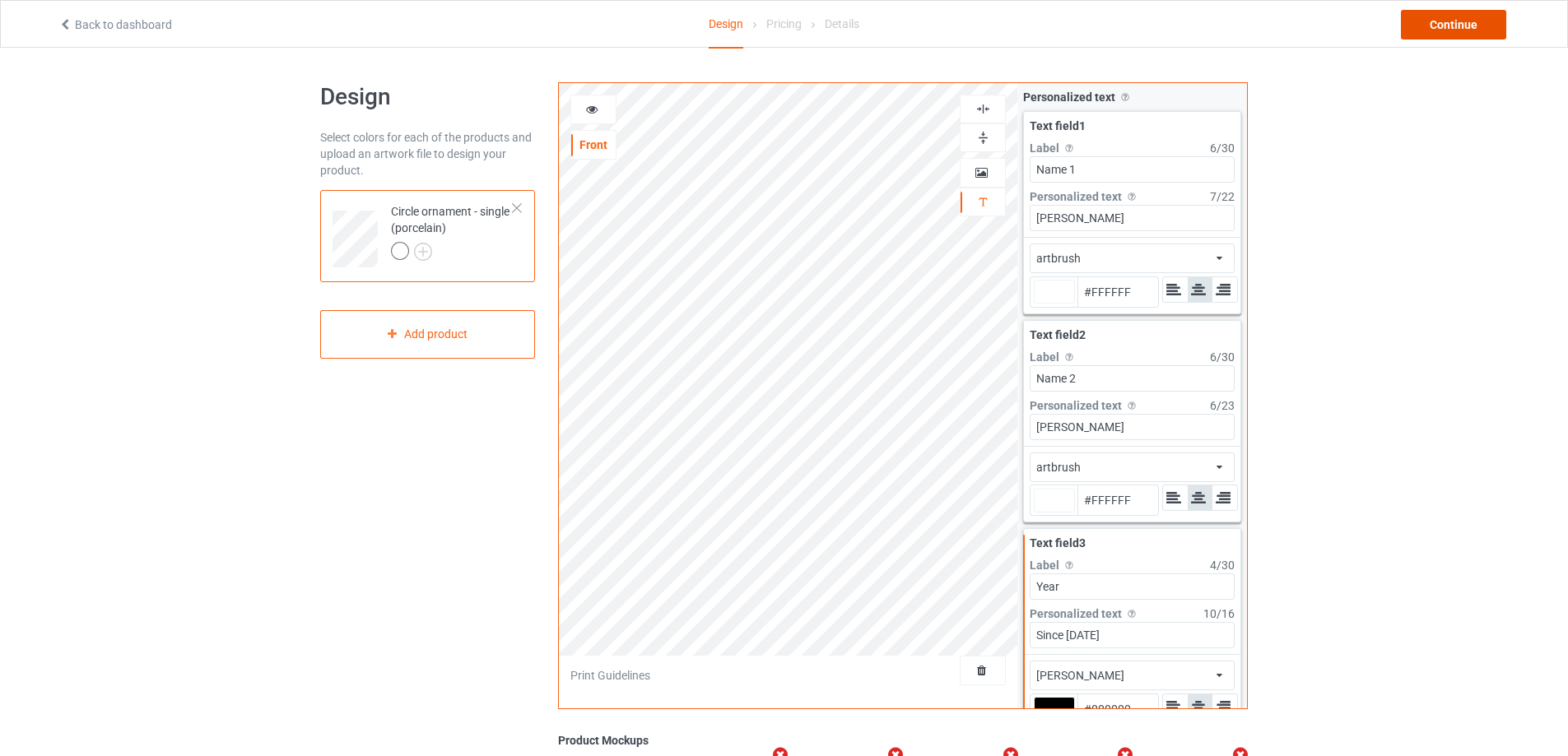
click at [1459, 23] on div "Continue" at bounding box center [1453, 24] width 105 height 30
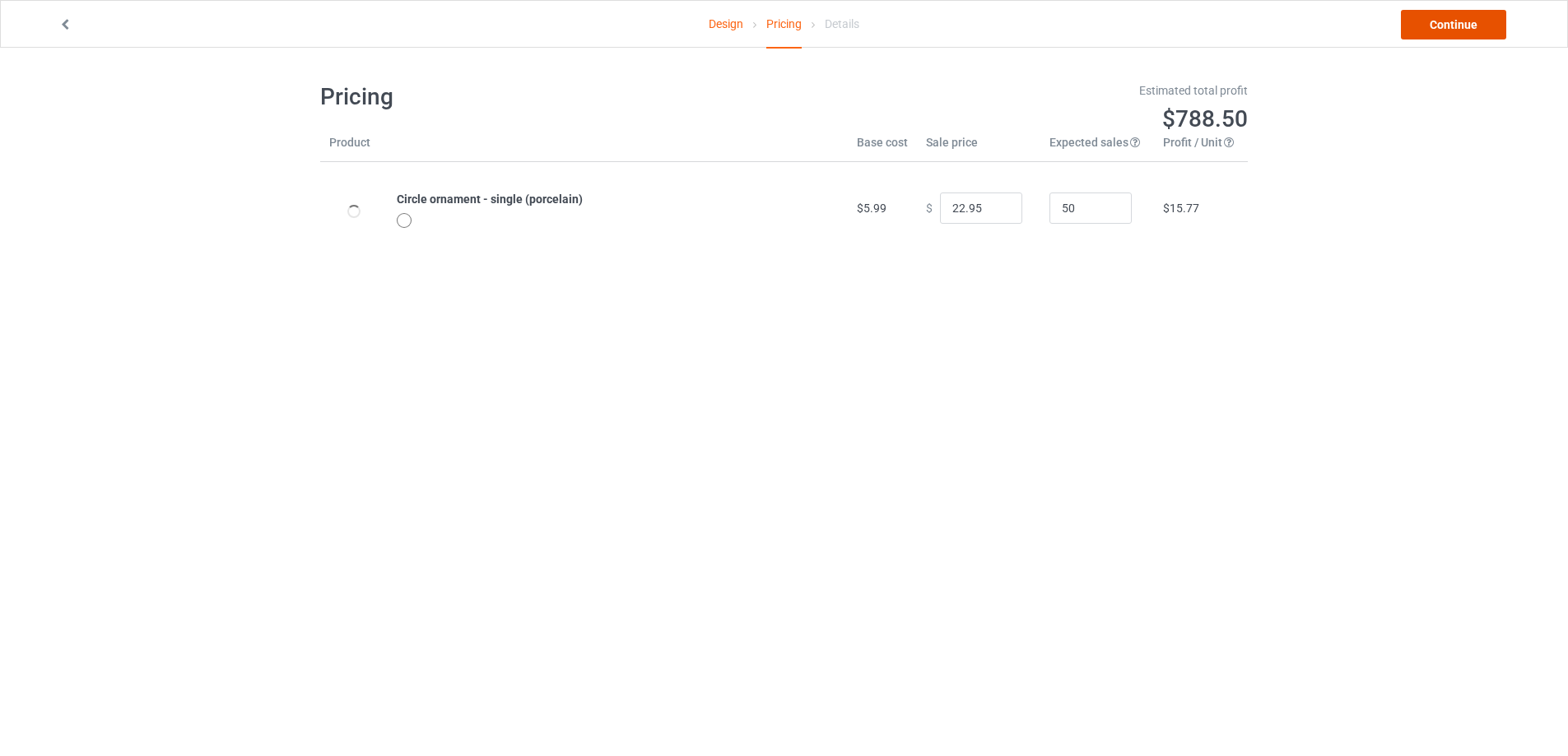
click at [1459, 23] on link "Continue" at bounding box center [1453, 24] width 105 height 30
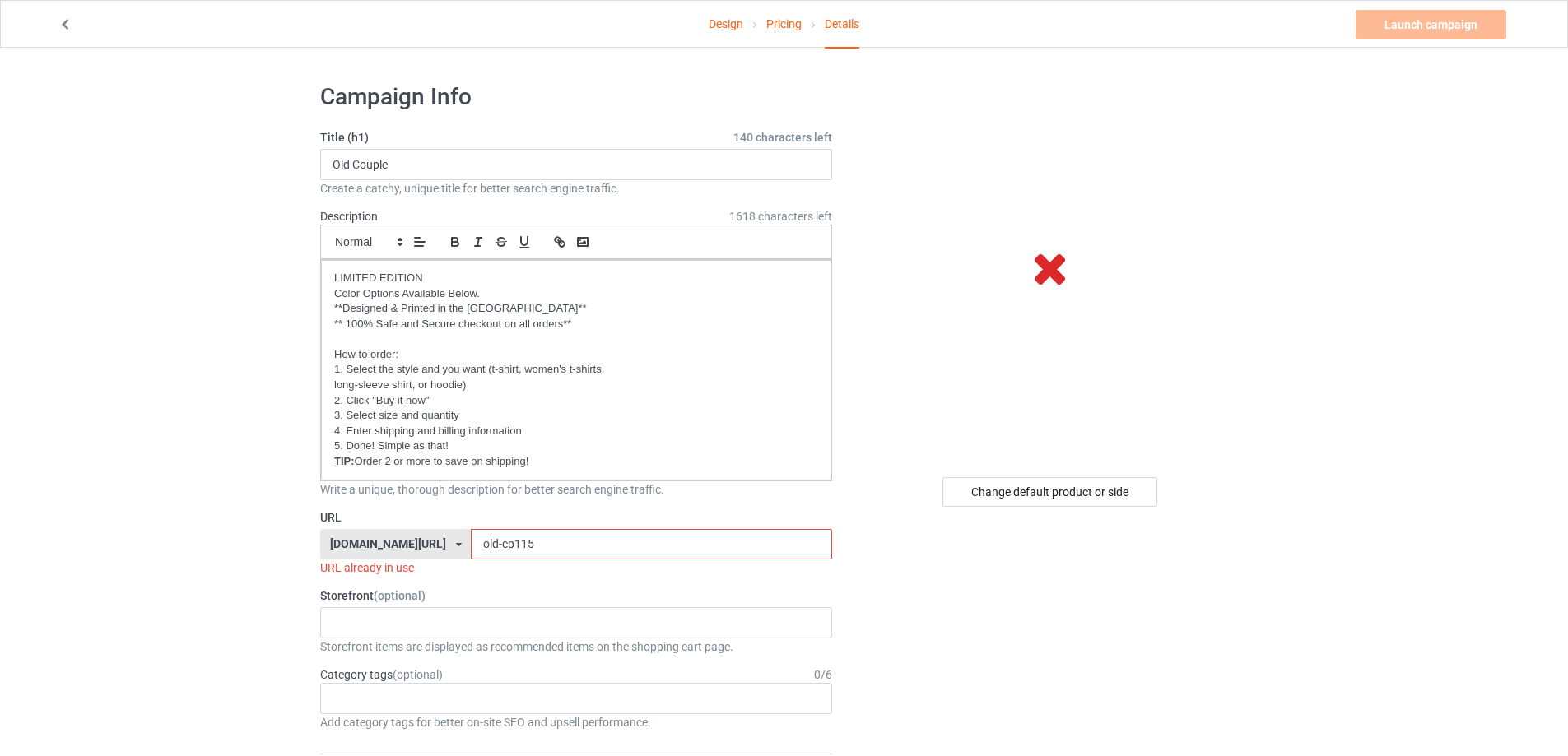
drag, startPoint x: 523, startPoint y: 544, endPoint x: 479, endPoint y: 538, distance: 44.4
click at [479, 538] on input "old-cp115" at bounding box center [651, 545] width 361 height 32
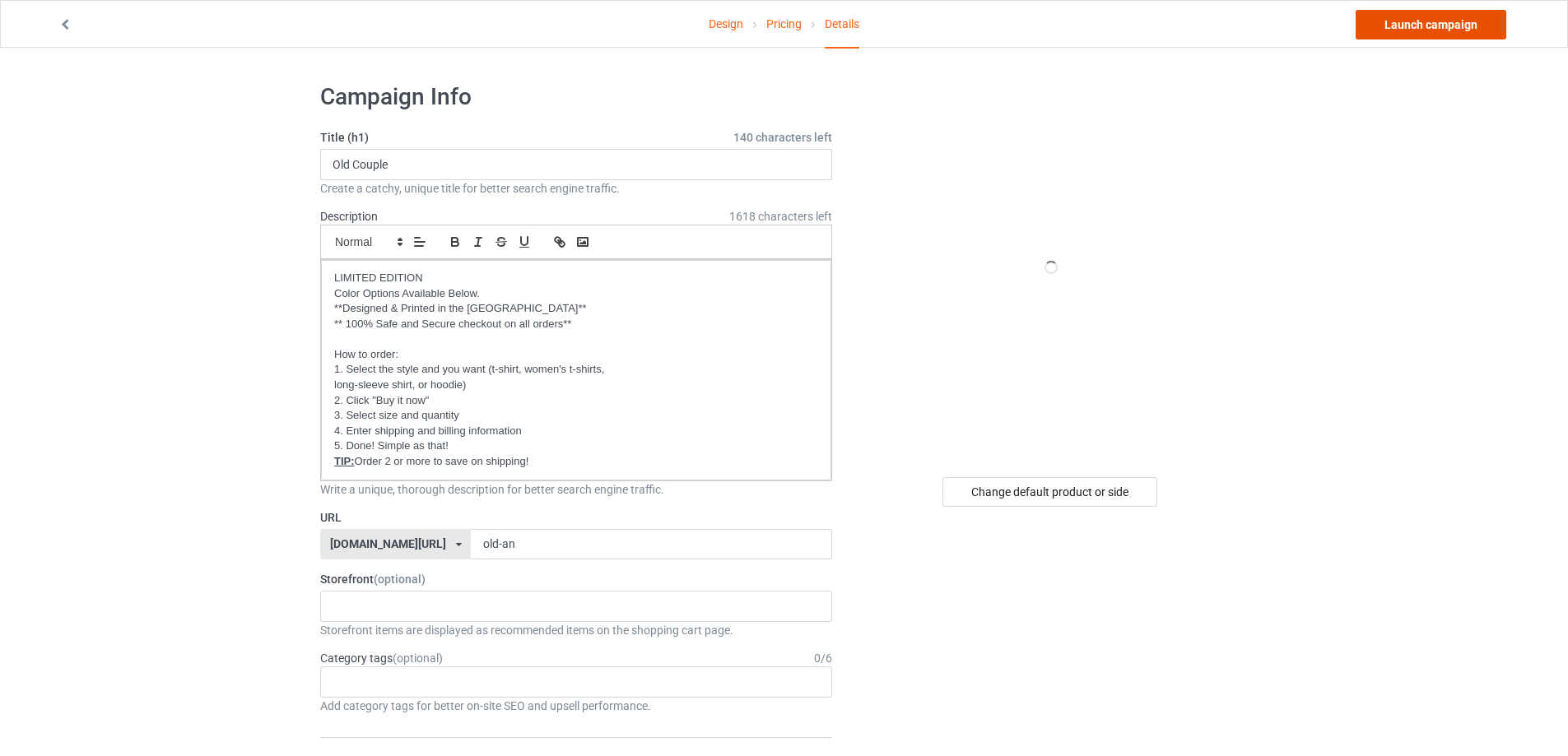
click at [1452, 34] on link "Launch campaign" at bounding box center [1430, 24] width 150 height 30
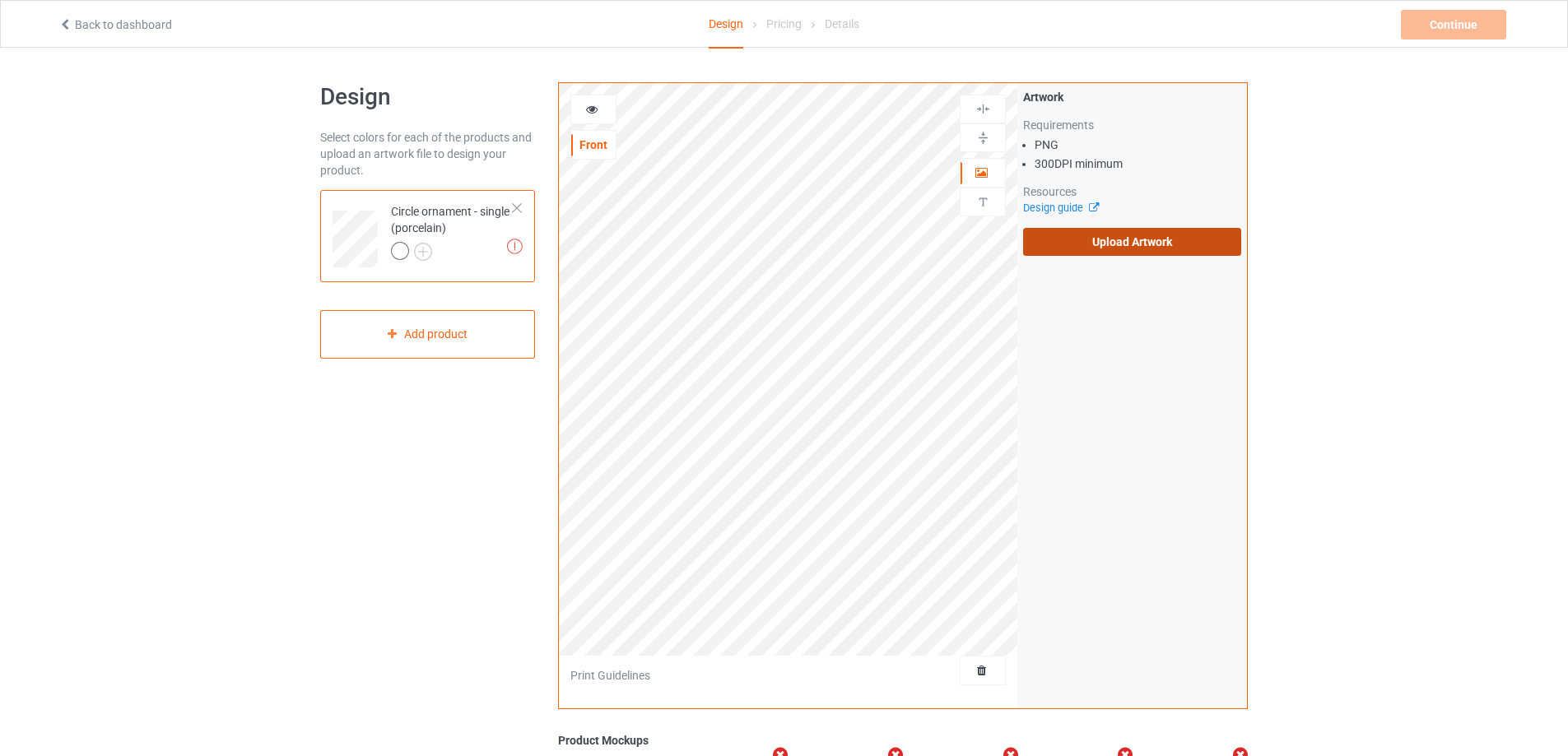
click at [1095, 244] on label "Upload Artwork" at bounding box center [1132, 242] width 218 height 28
click at [0, 0] on input "Upload Artwork" at bounding box center [0, 0] width 0 height 0
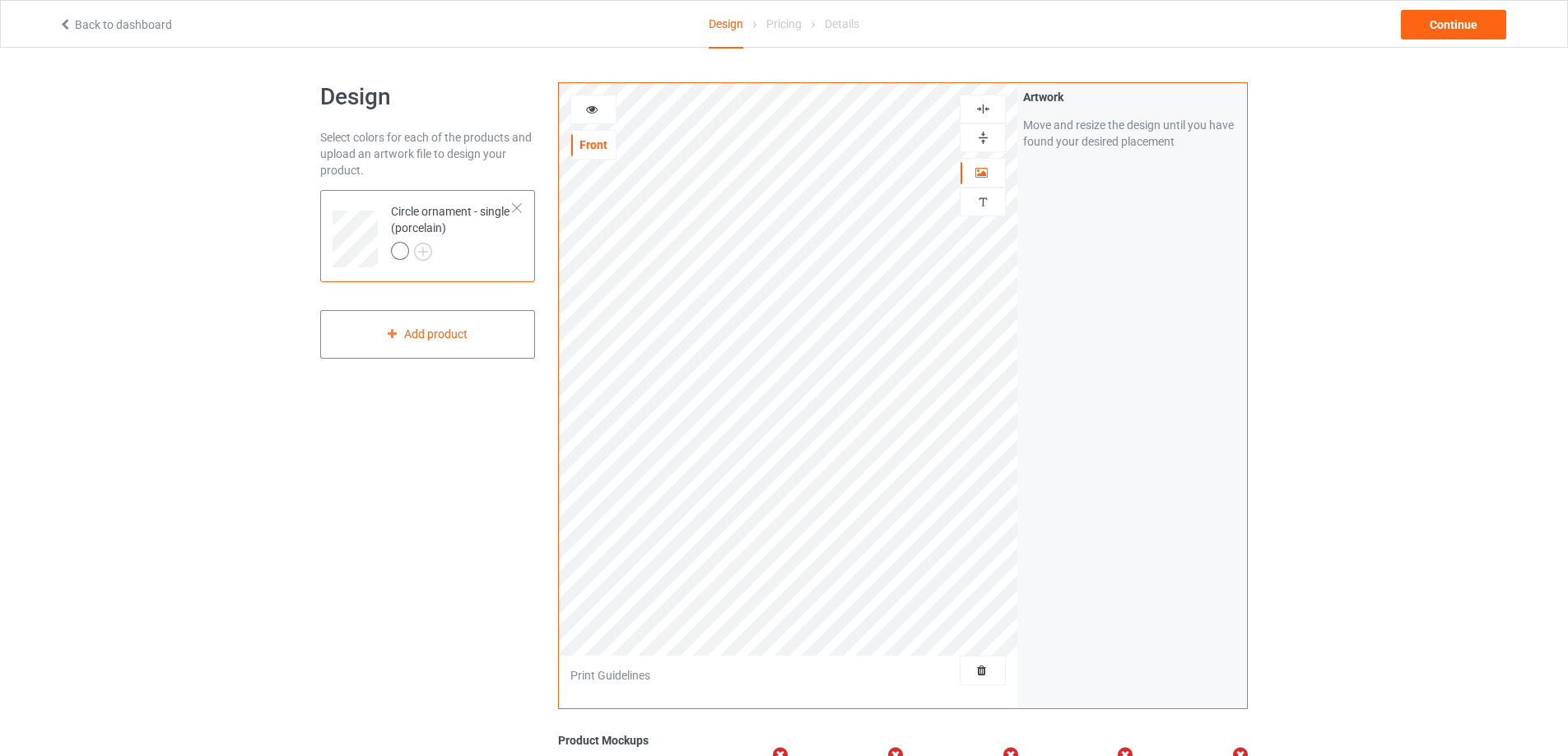
click at [992, 141] on div at bounding box center [982, 137] width 44 height 15
click at [989, 102] on img at bounding box center [982, 109] width 15 height 15
click at [983, 136] on img at bounding box center [982, 137] width 15 height 15
click at [983, 103] on img at bounding box center [982, 109] width 15 height 15
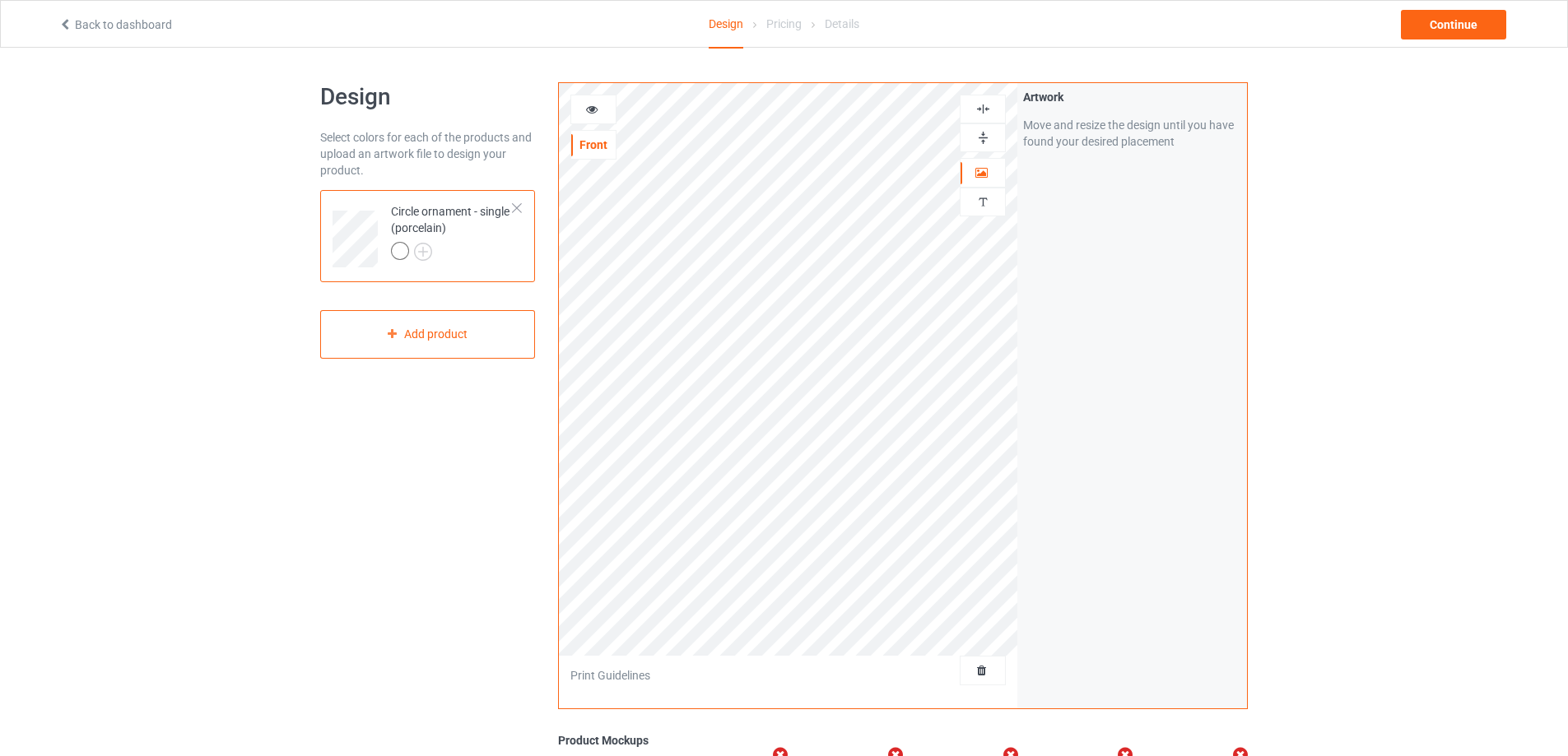
click at [584, 111] on div at bounding box center [593, 110] width 44 height 16
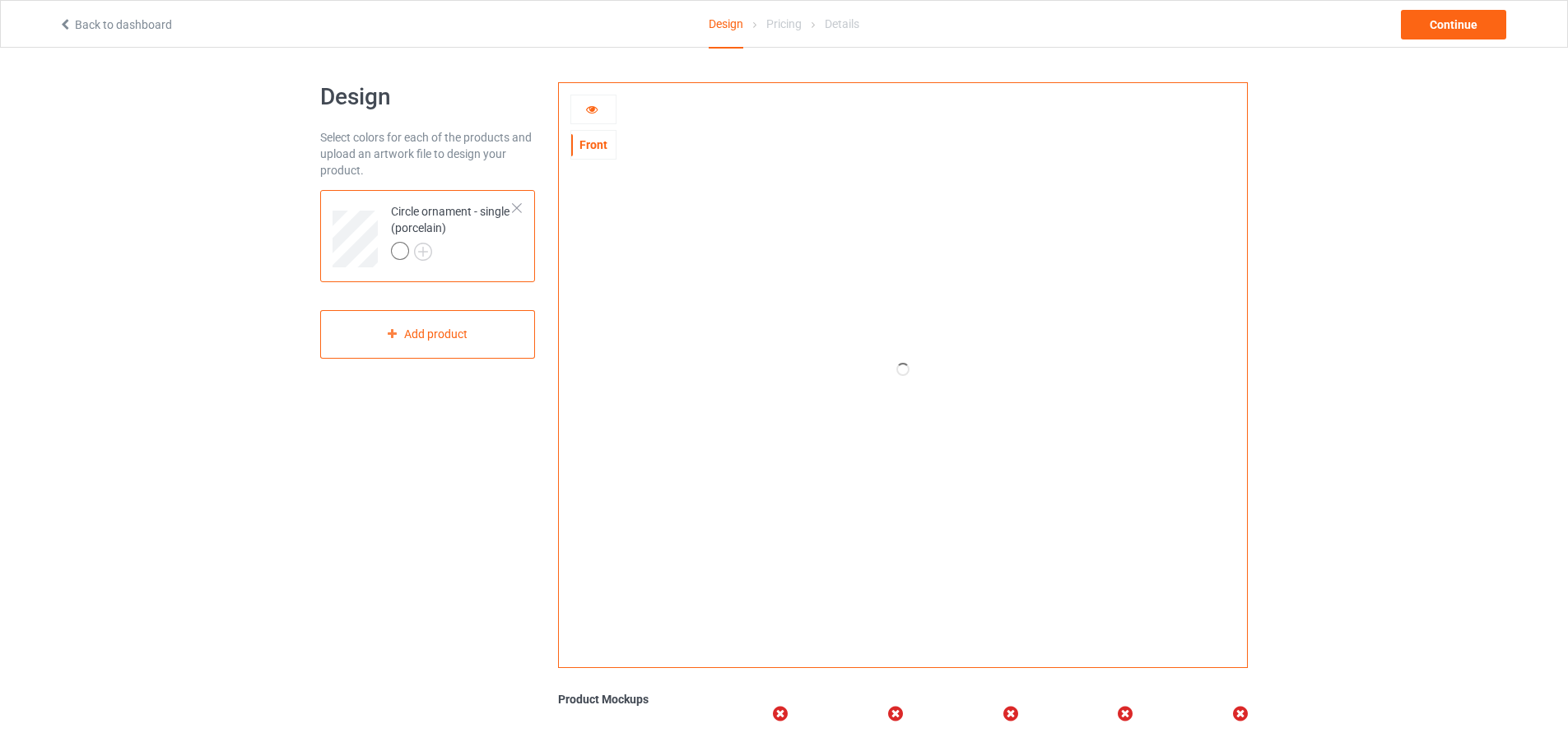
click at [584, 109] on div at bounding box center [593, 110] width 44 height 16
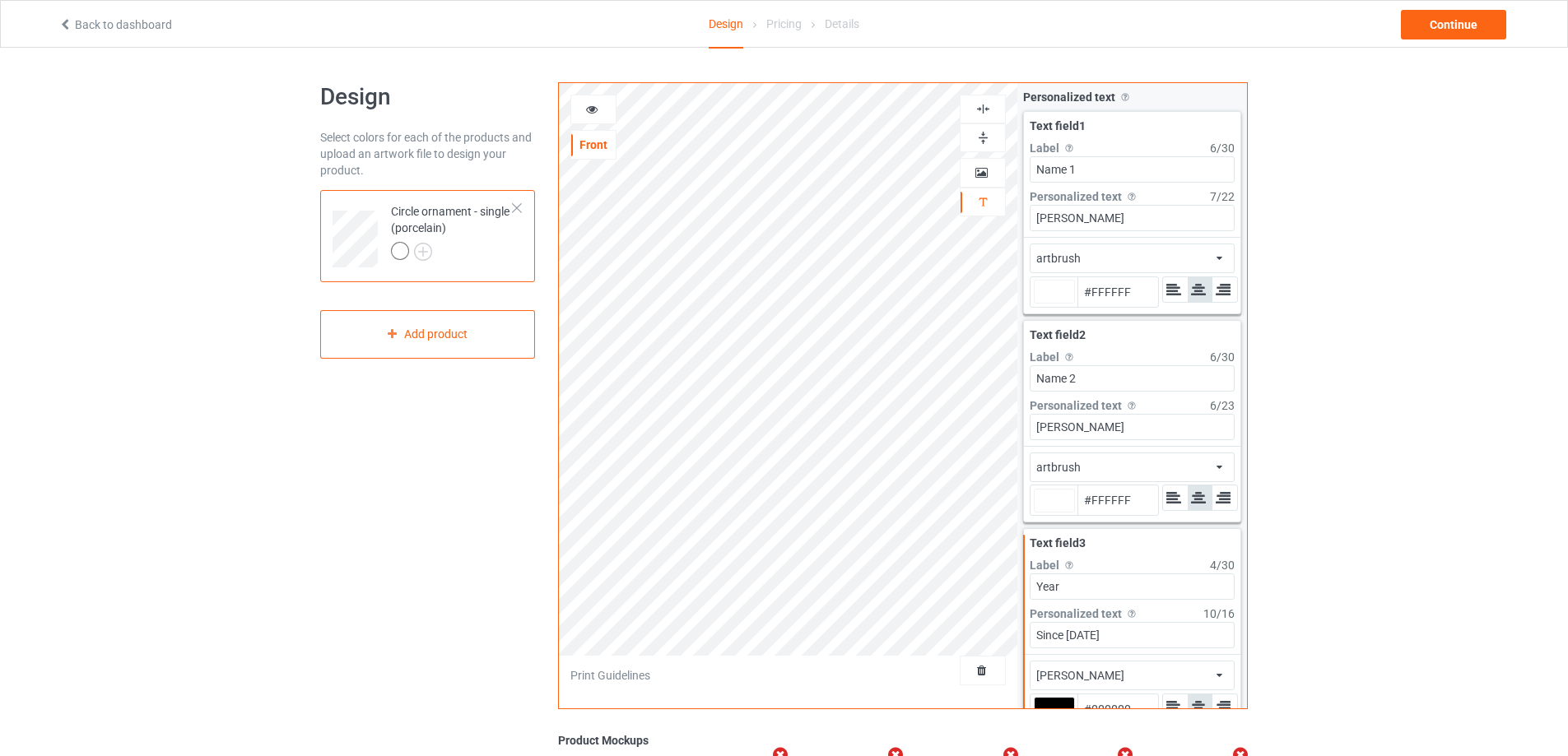
type input "#ffffff"
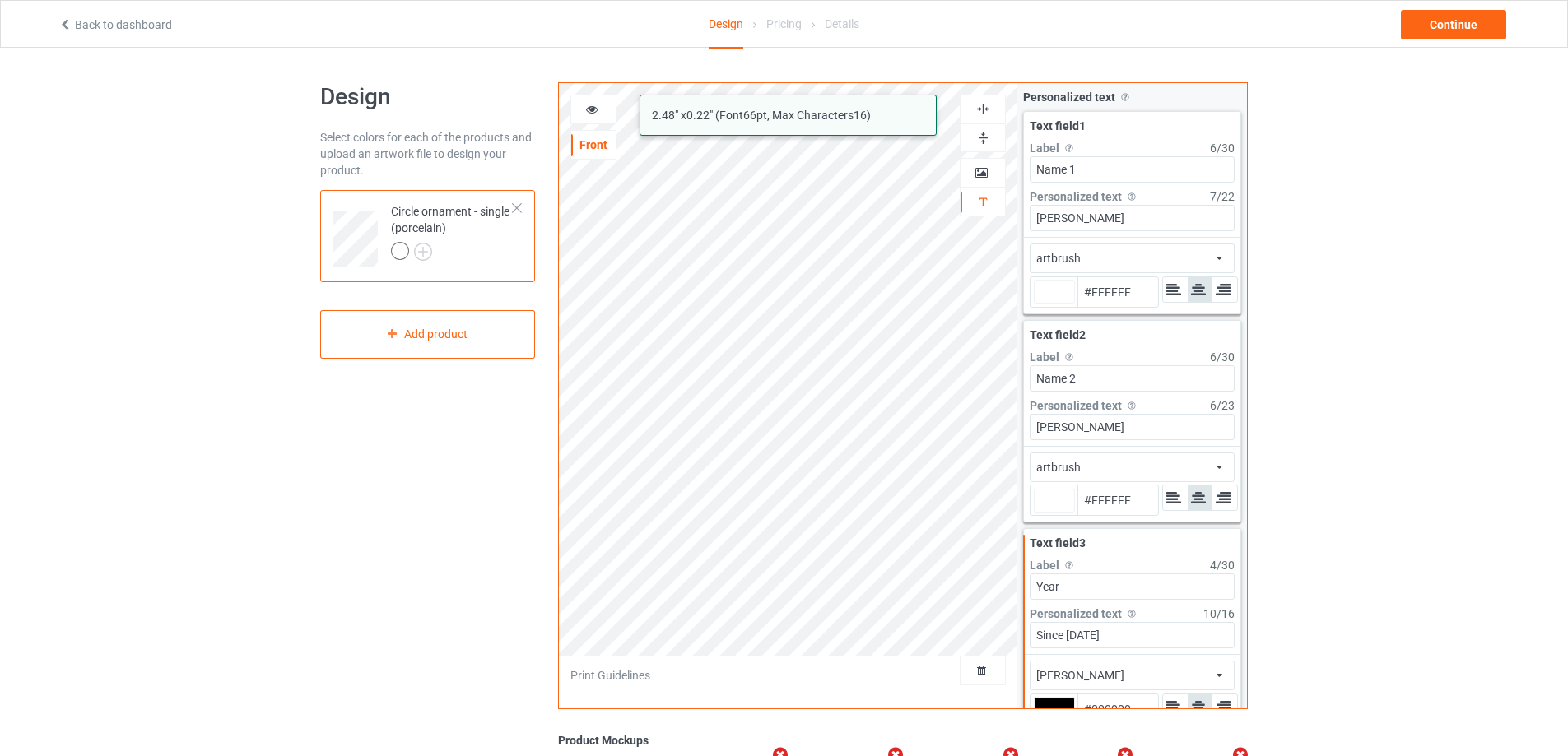
type input "#ffffff"
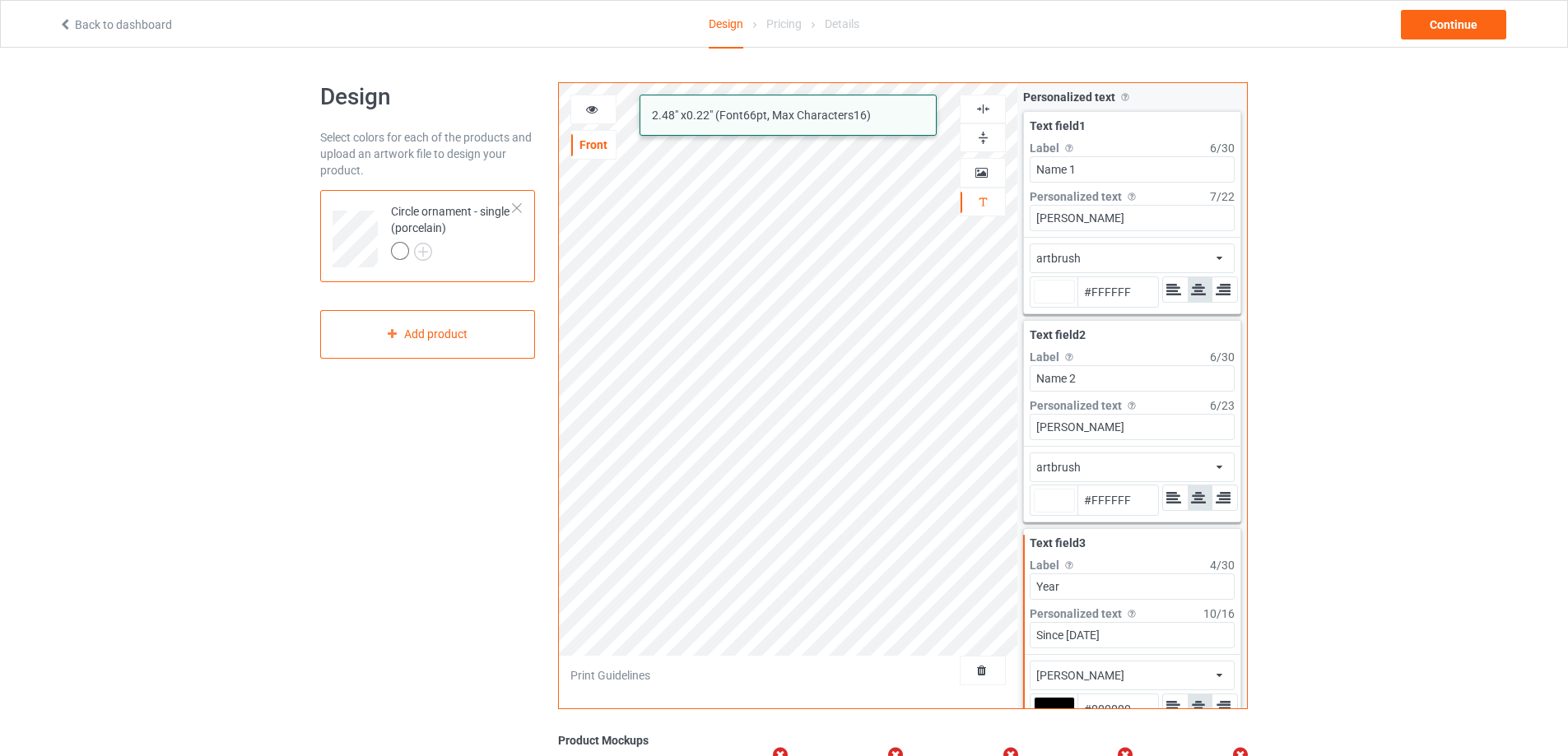
type input "#ffffff"
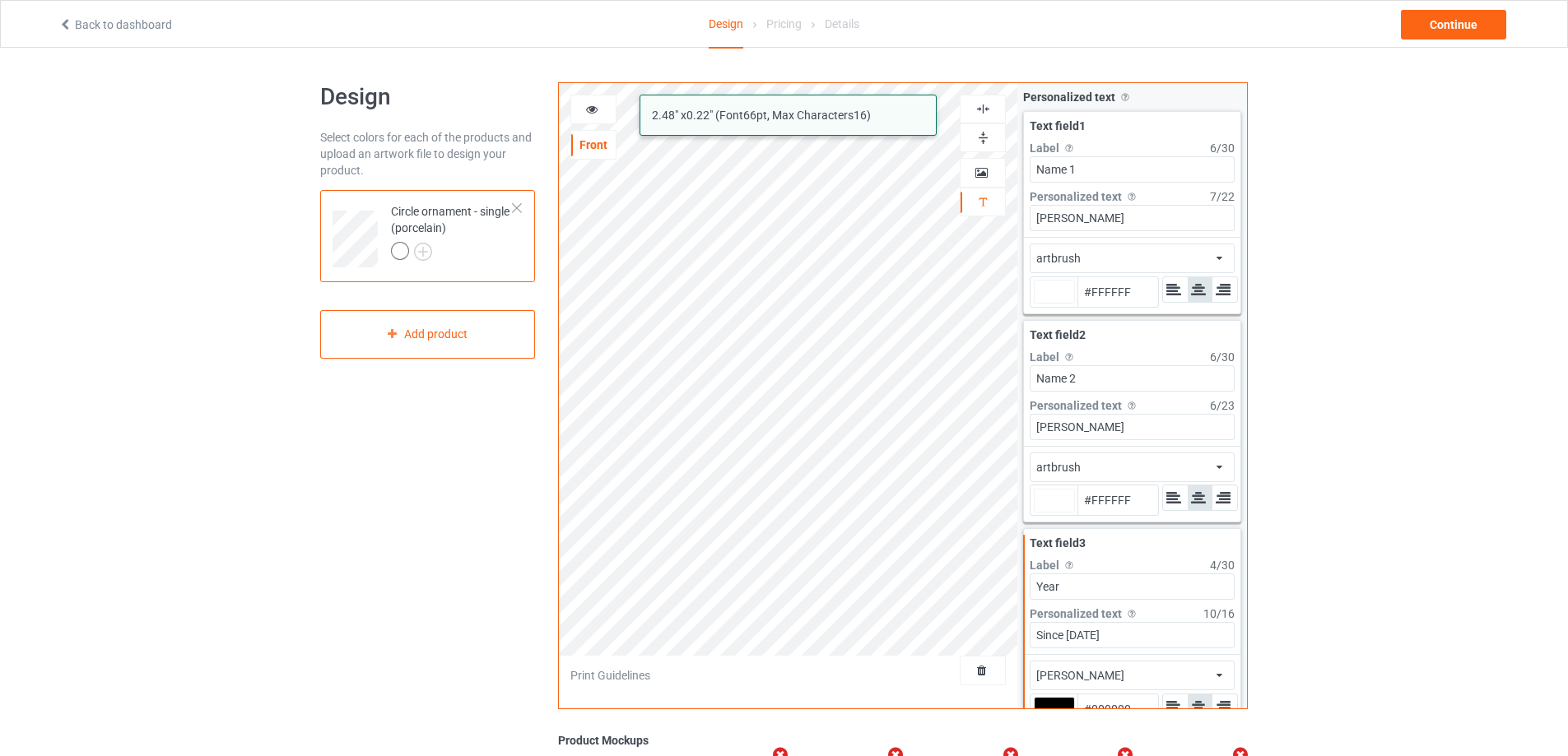
type input "#ffffff"
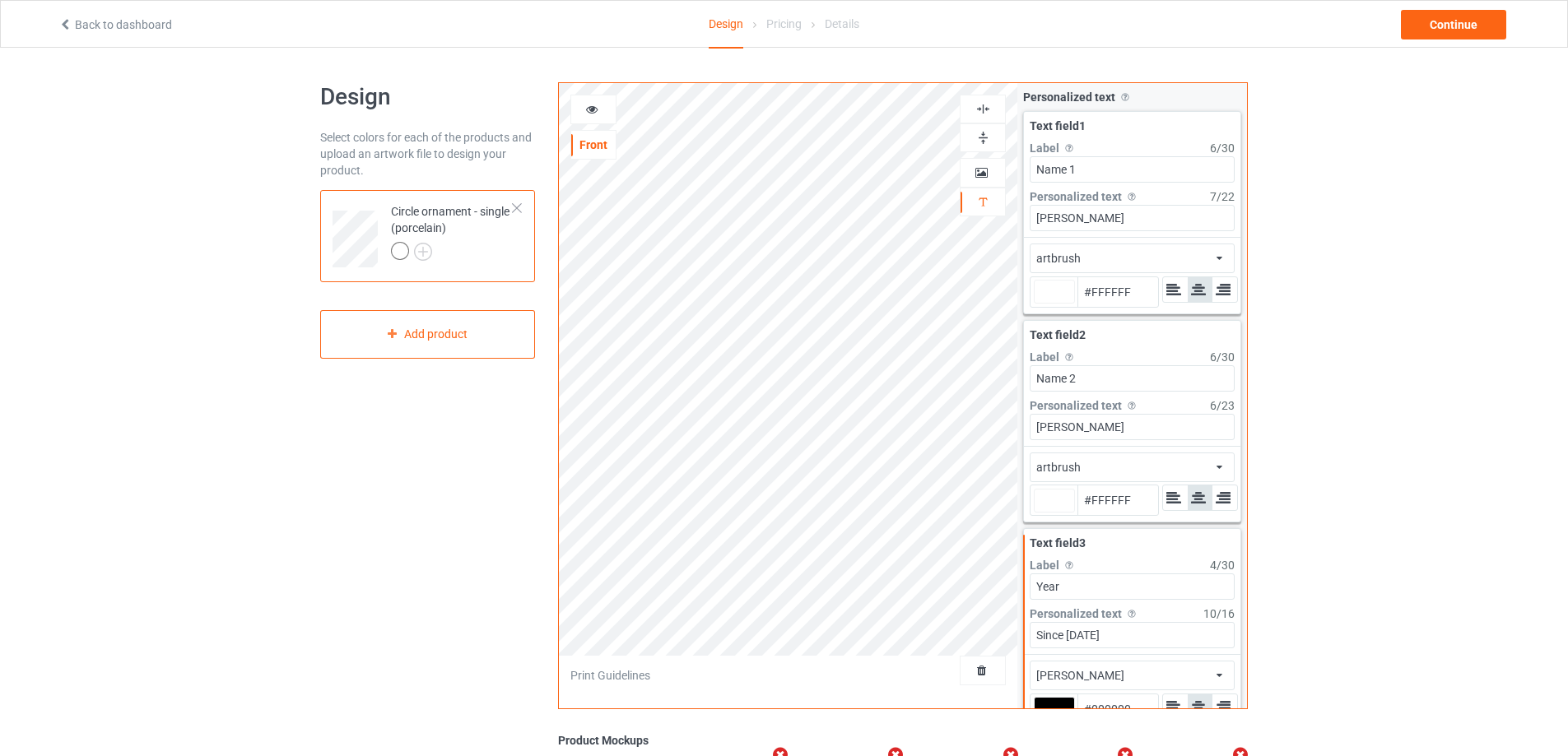
type input "#ffffff"
click at [985, 108] on img at bounding box center [982, 109] width 15 height 15
type input "#ffffff"
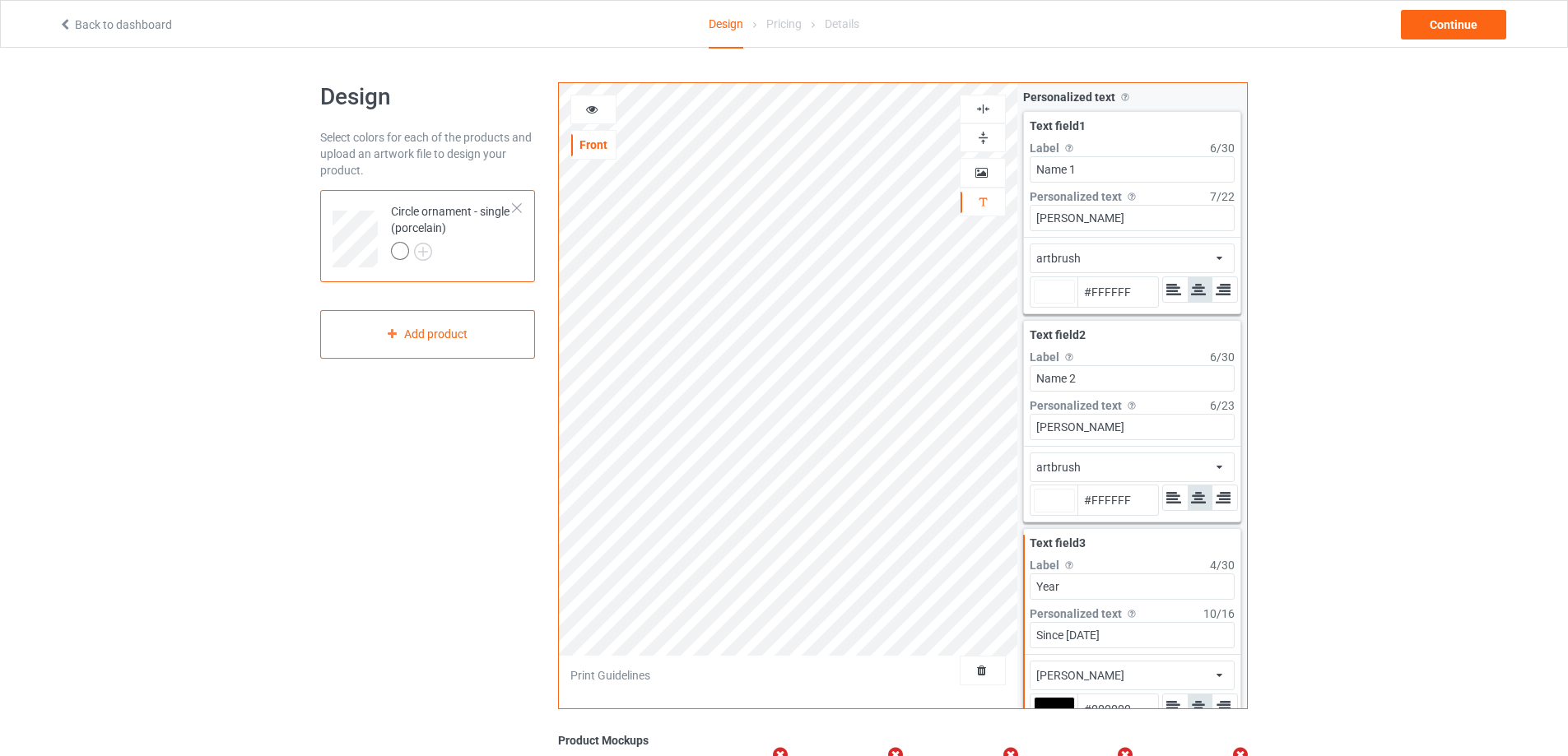
type input "#ffffff"
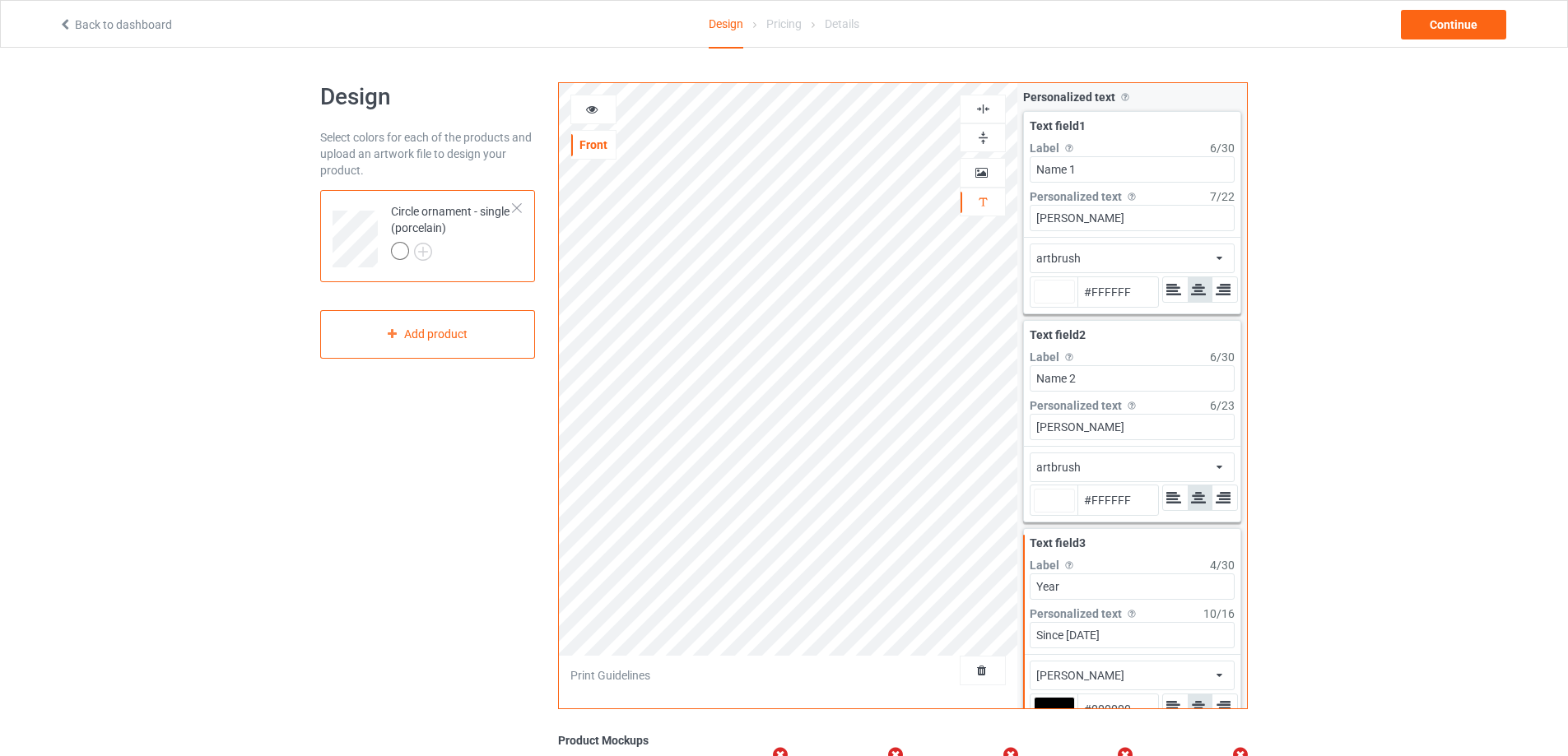
type input "#ffffff"
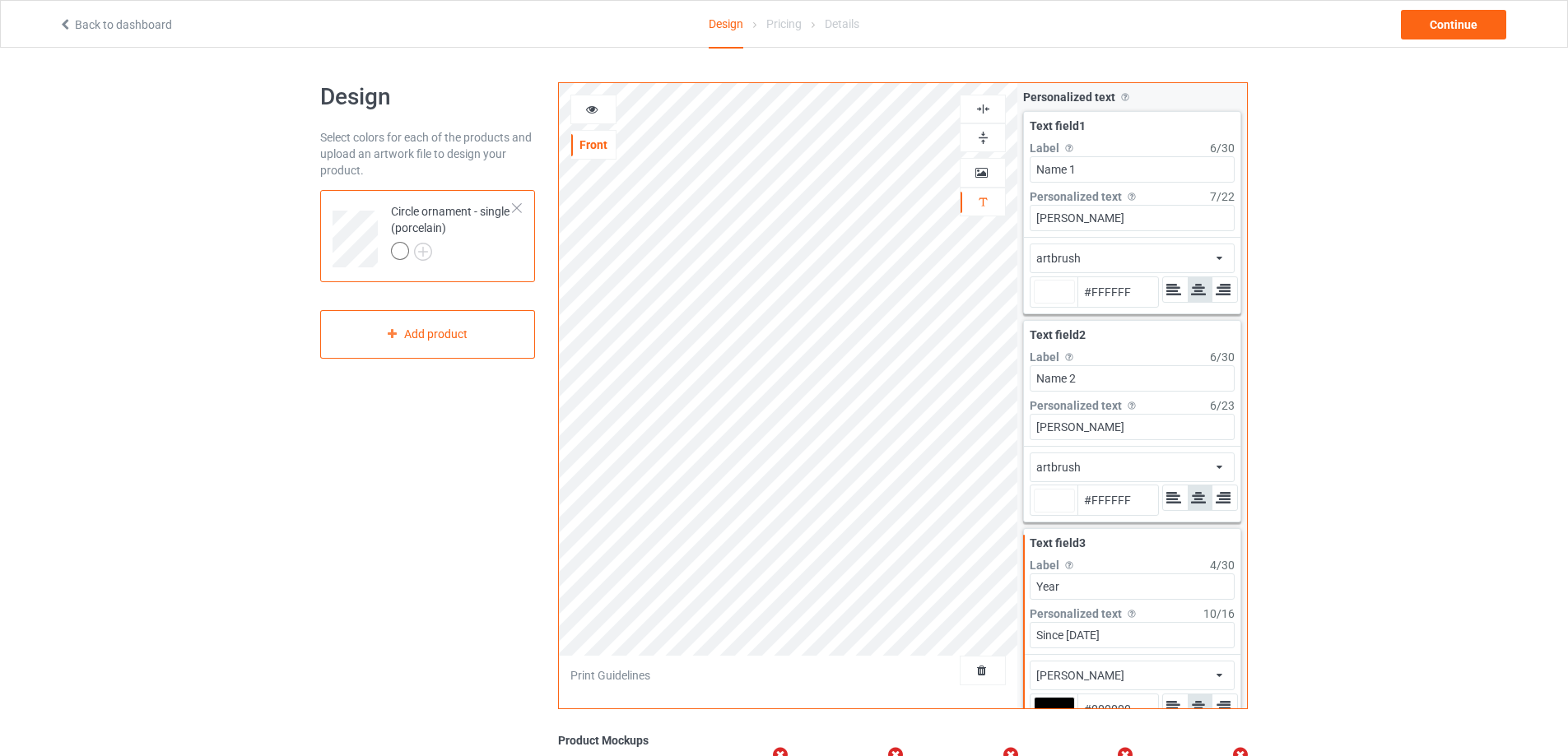
type input "#ffffff"
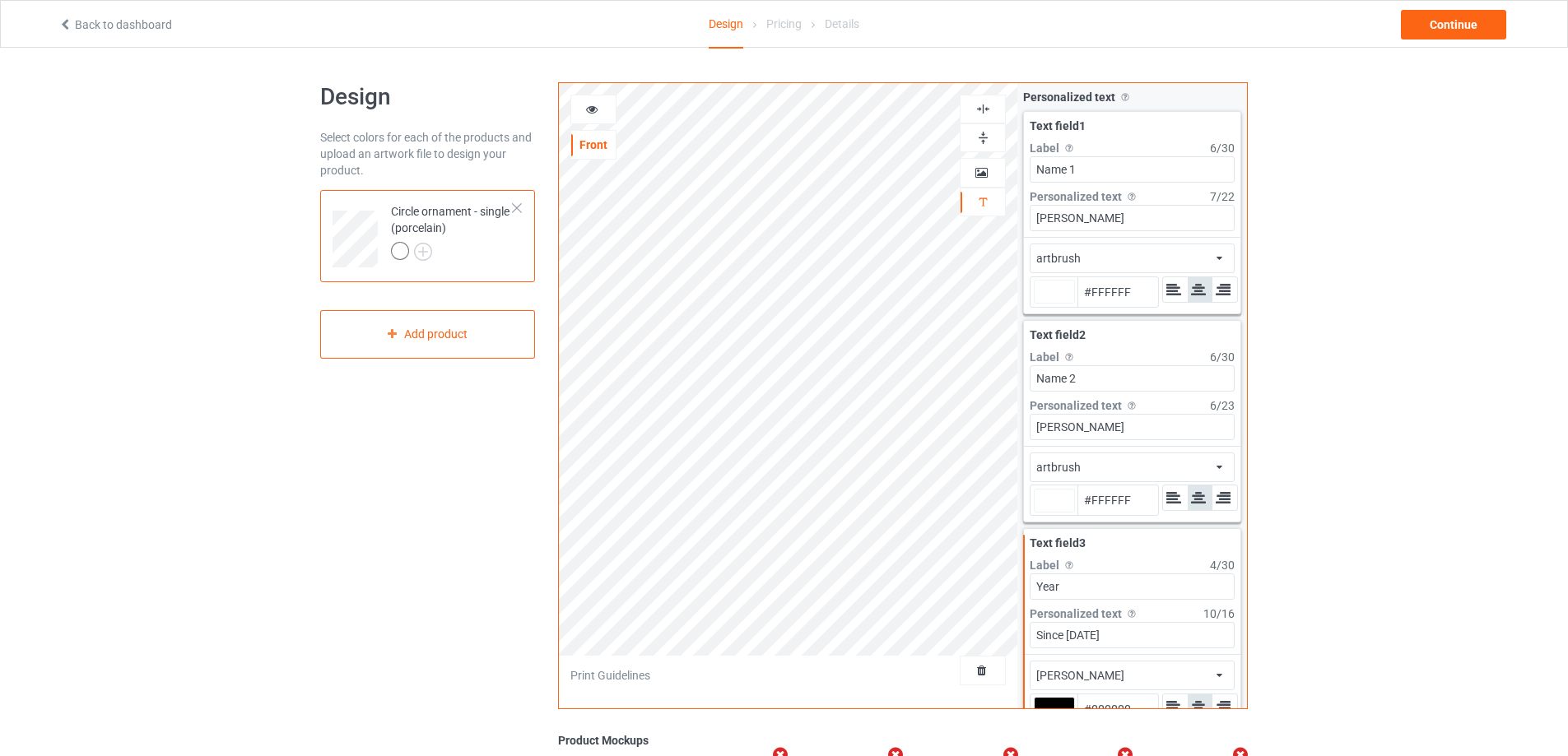
type input "#ffffff"
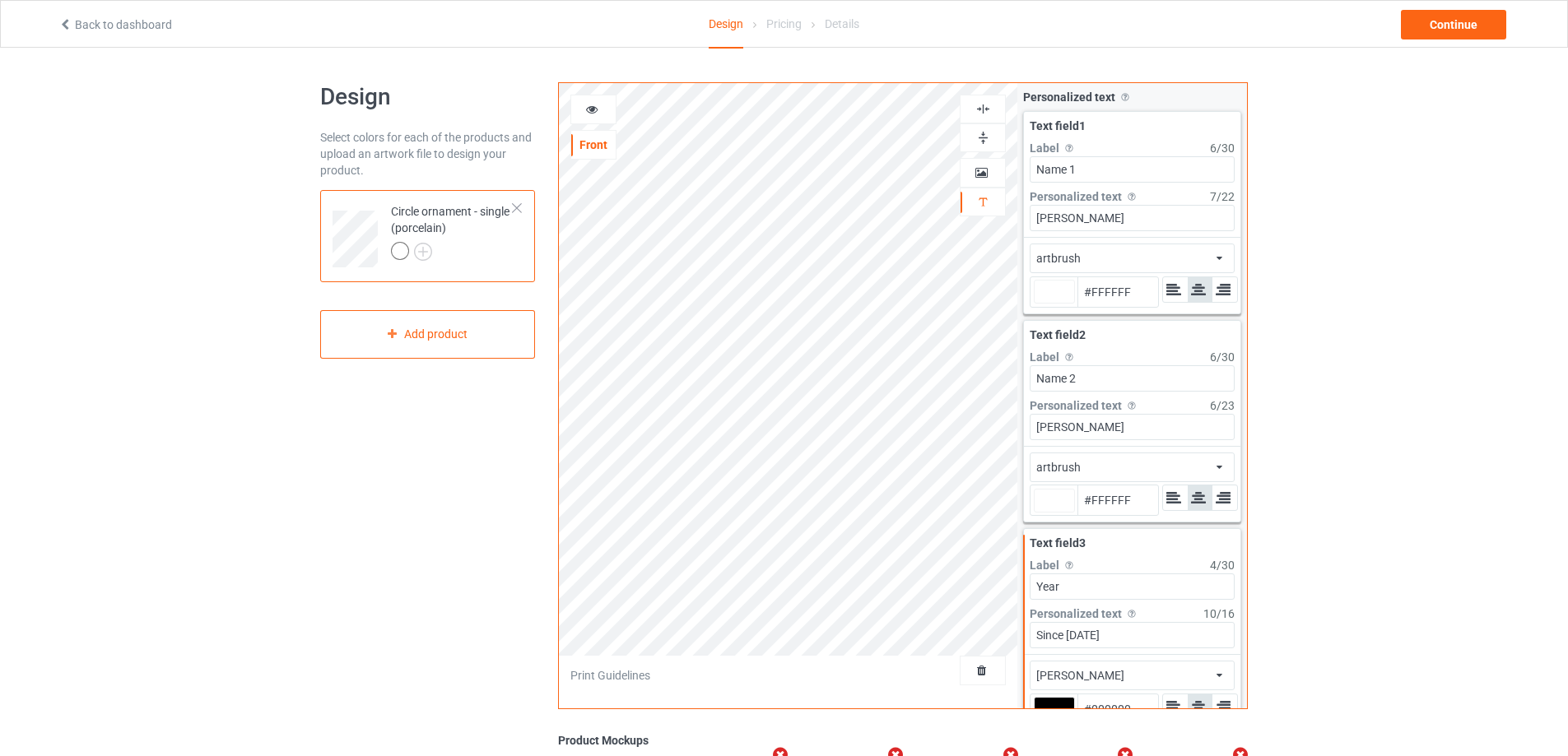
type input "#ffffff"
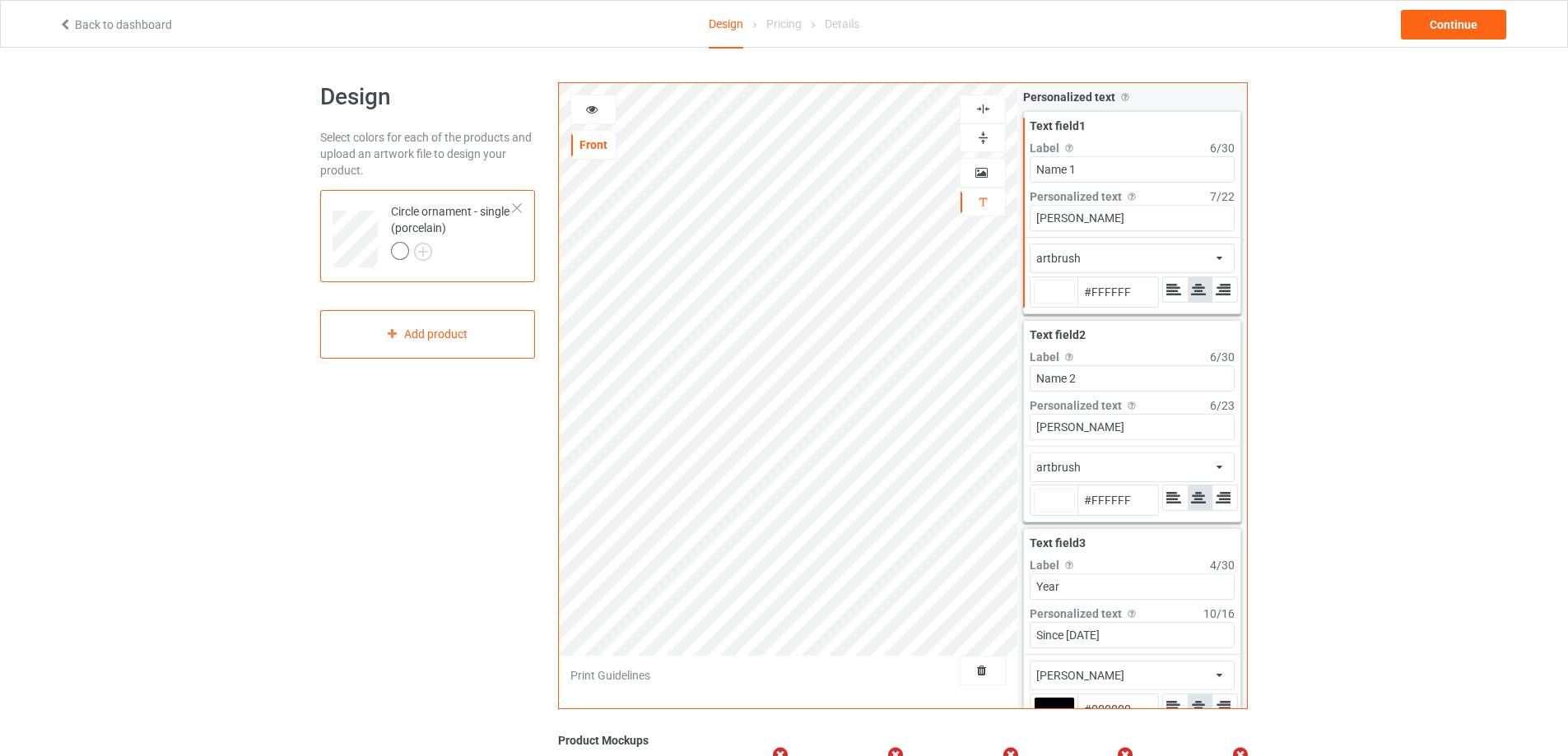
type input "#ffffff"
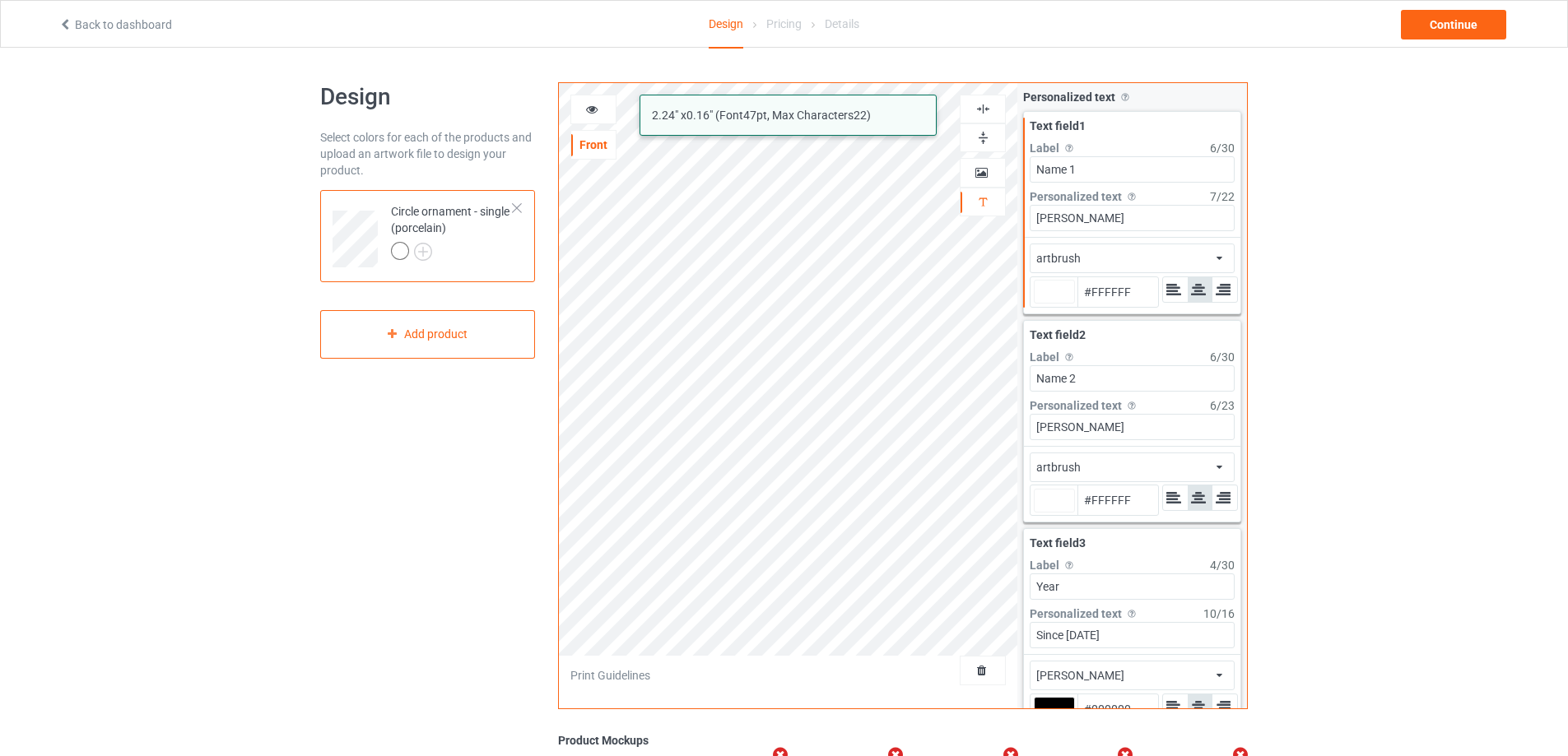
type input "#ffffff"
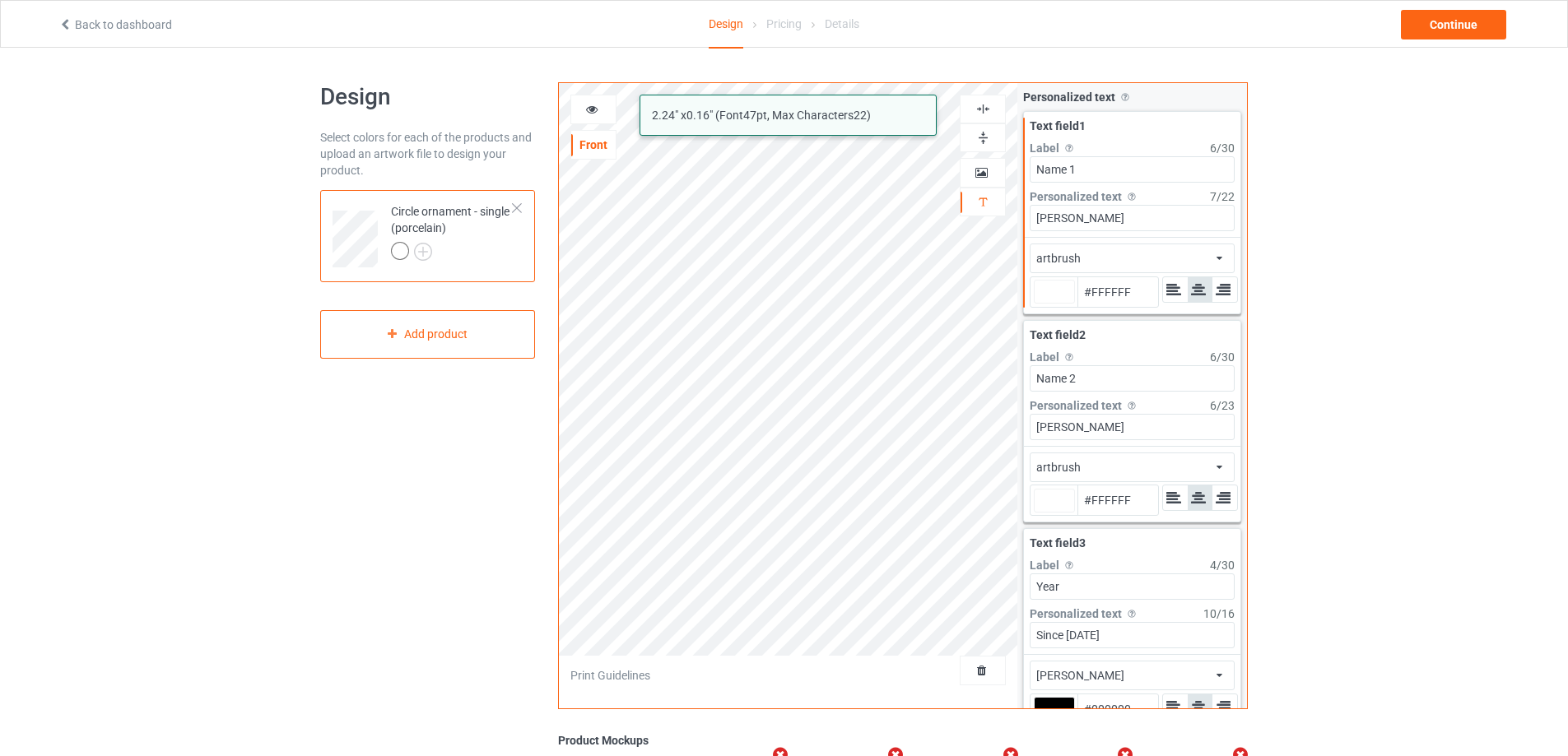
type input "#ffffff"
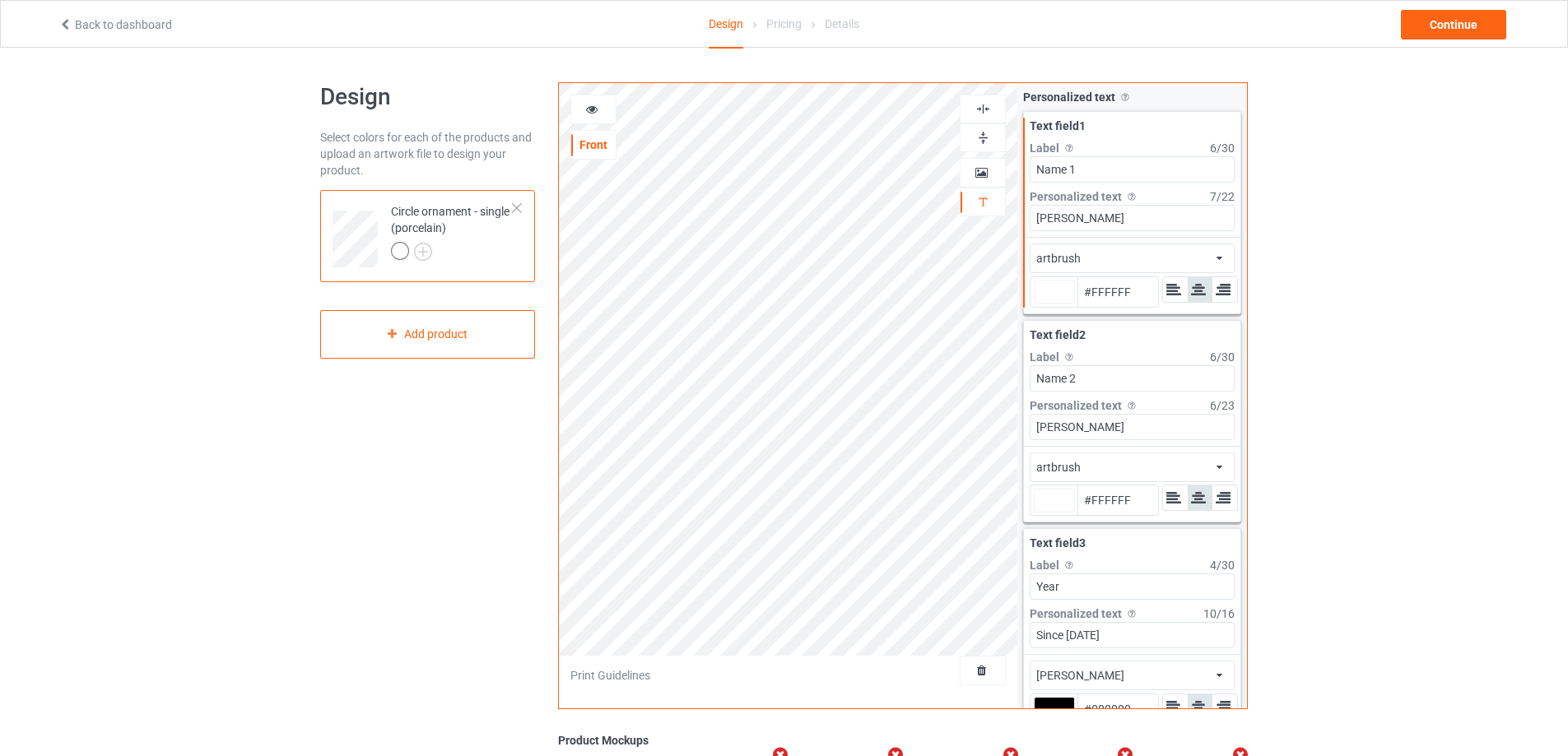
type input "#ffffff"
click at [1453, 11] on div "Continue" at bounding box center [1453, 24] width 105 height 30
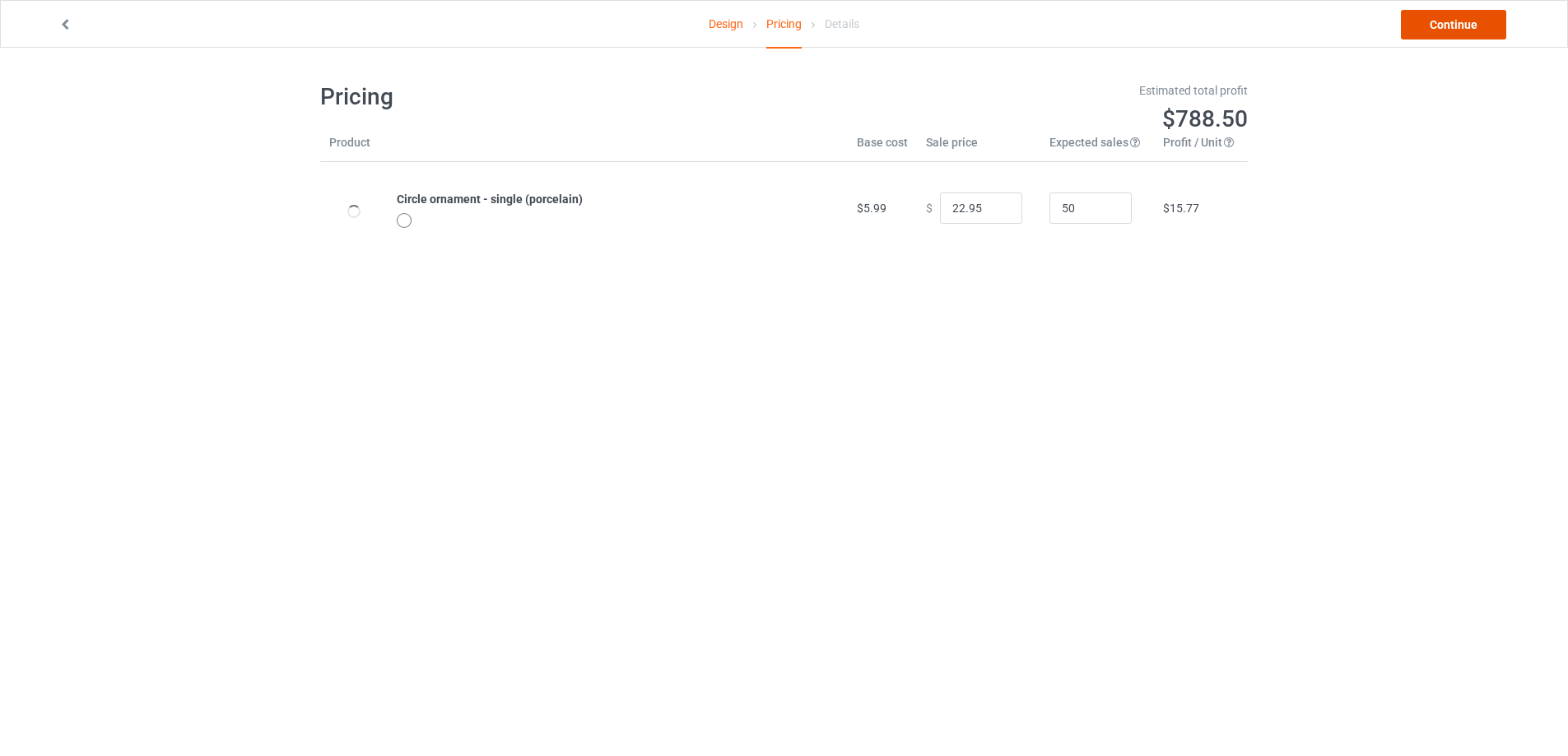
click at [1456, 19] on link "Continue" at bounding box center [1453, 24] width 105 height 30
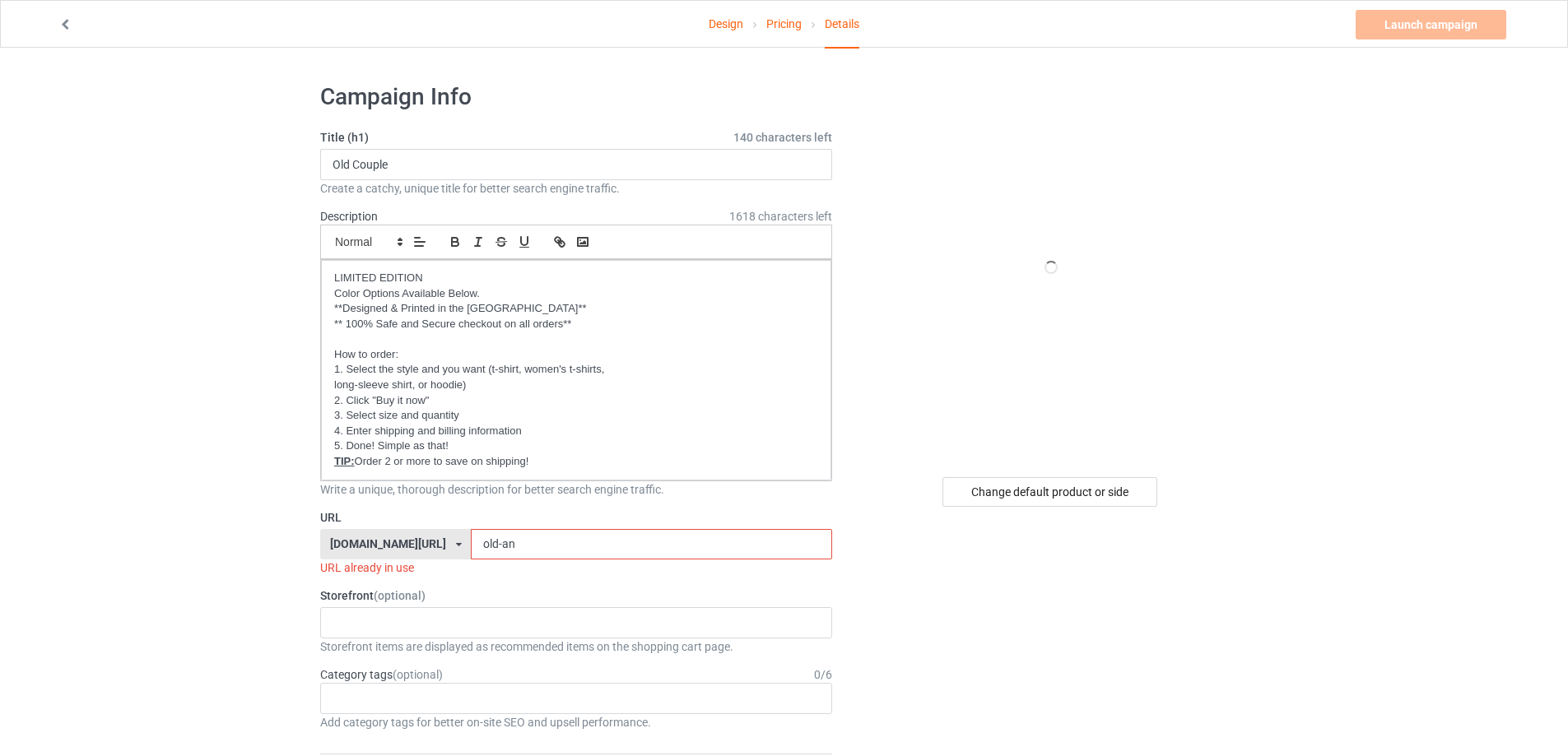
click at [505, 554] on input "old-an" at bounding box center [651, 545] width 361 height 32
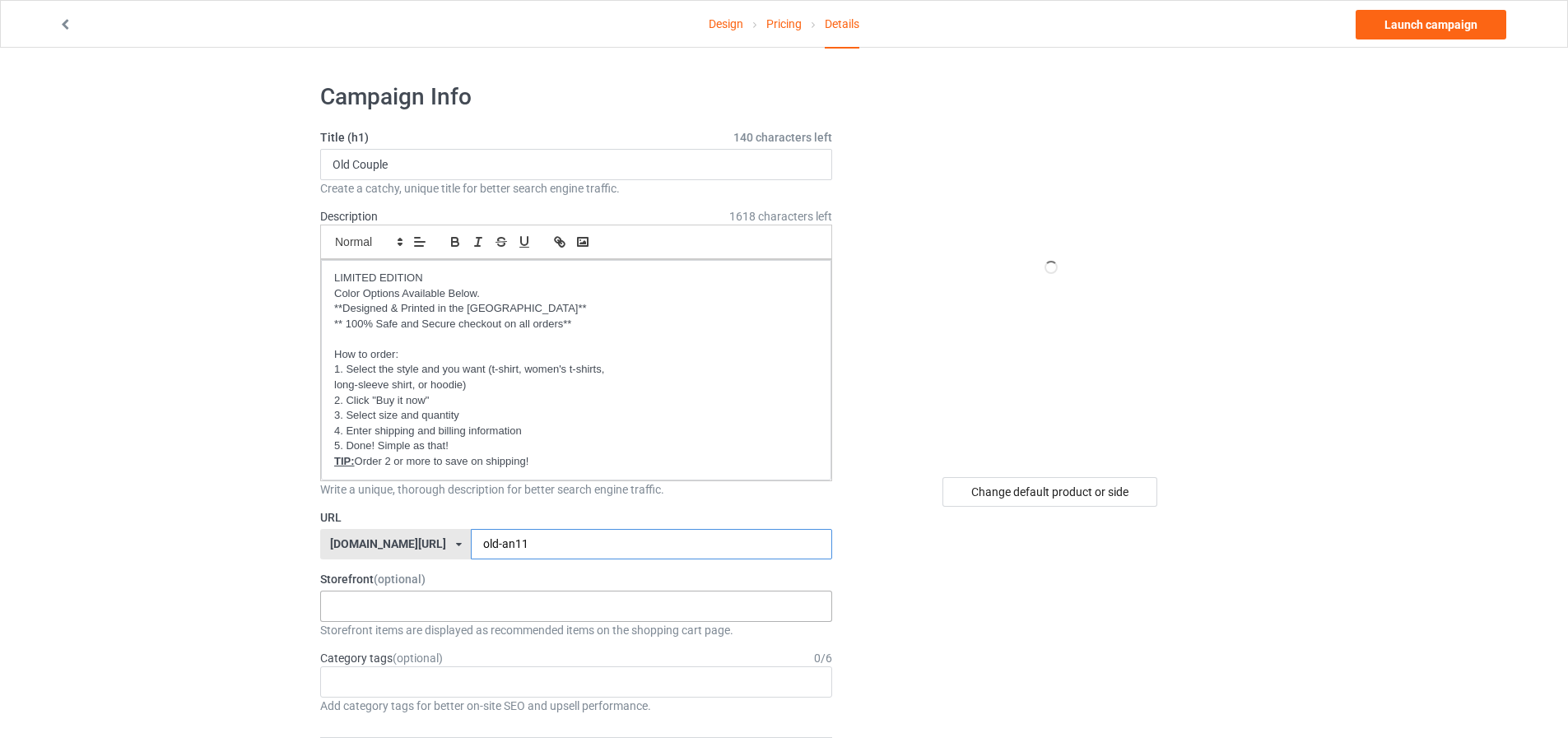
type input "old-an11"
click at [407, 609] on div "Oh look! A Bookstore! Best friends/ Besties 2025 [DEMOGRAPHIC_DATA] 2025 To my …" at bounding box center [576, 606] width 512 height 32
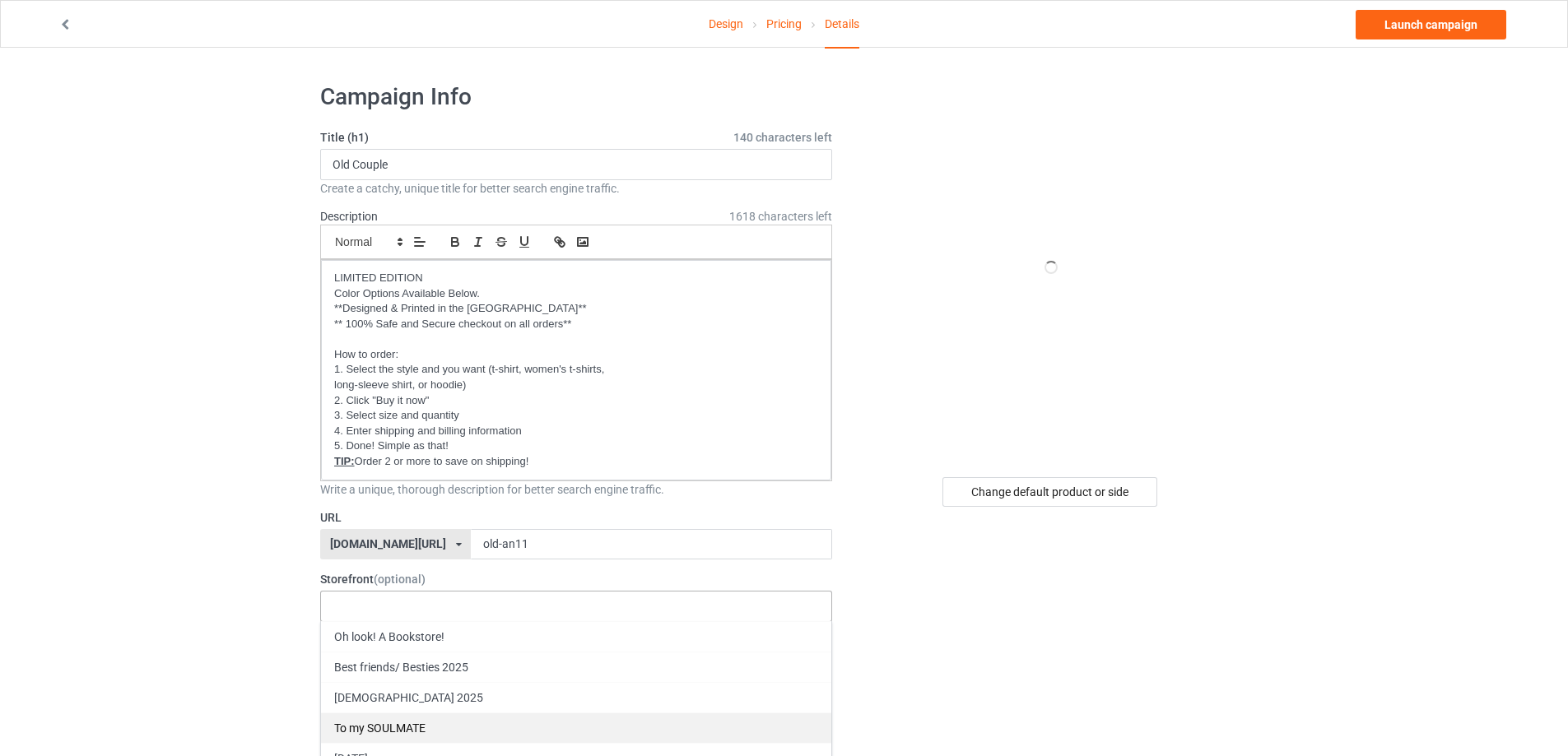
click at [382, 724] on div "To my SOULMATE" at bounding box center [576, 728] width 510 height 31
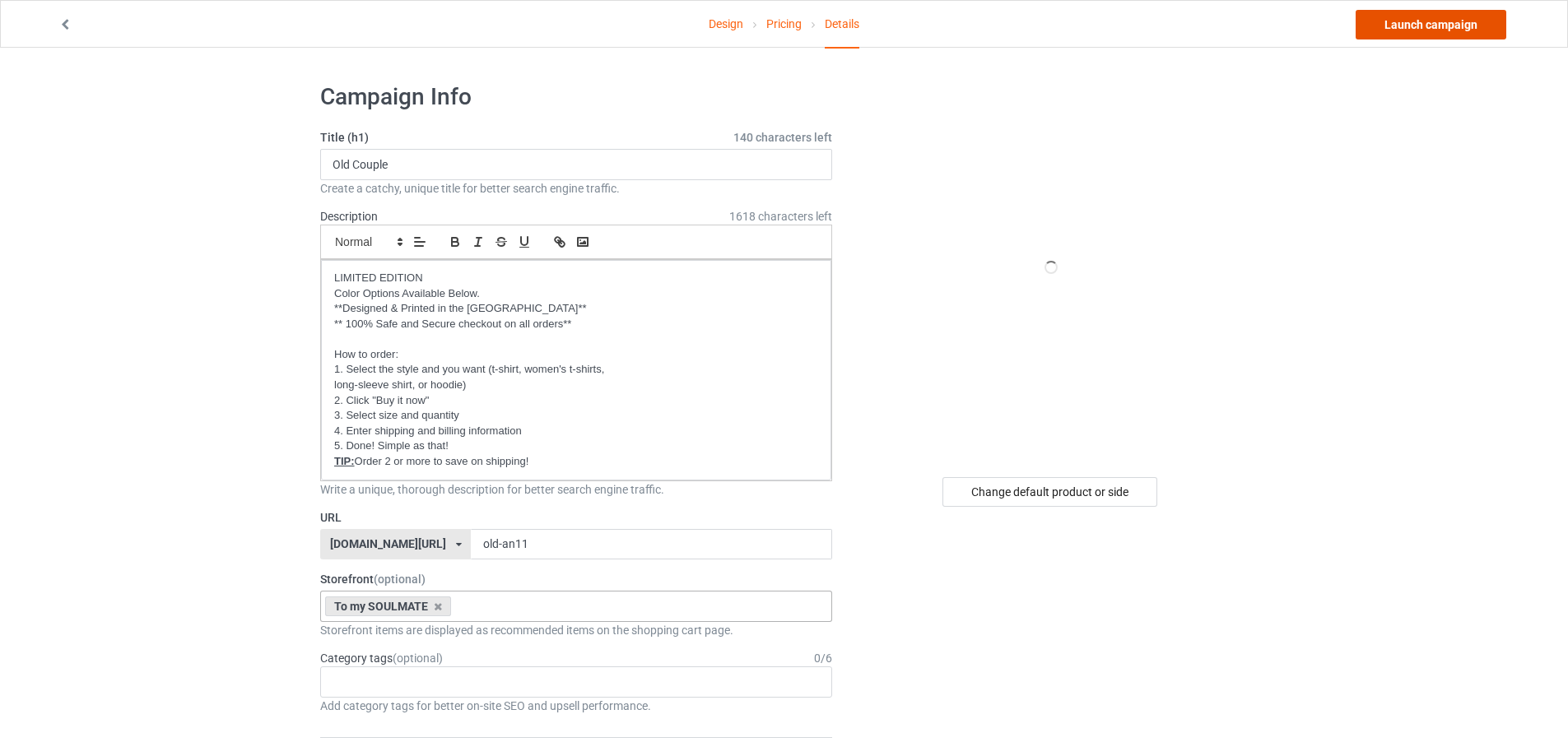
click at [1473, 20] on link "Launch campaign" at bounding box center [1430, 24] width 150 height 30
